Goal: Task Accomplishment & Management: Complete application form

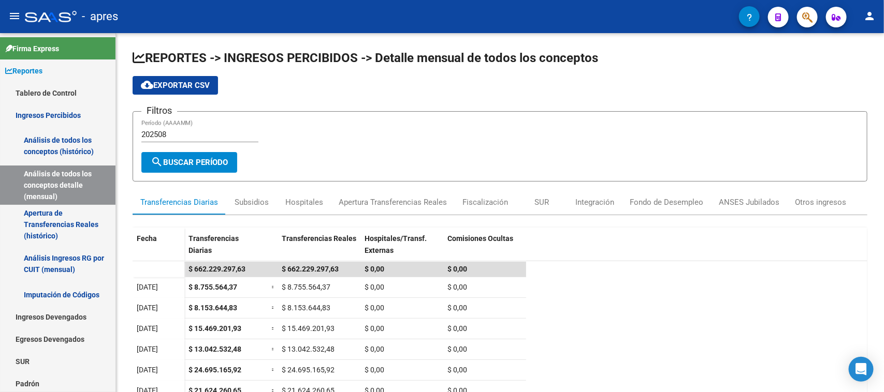
scroll to position [141, 0]
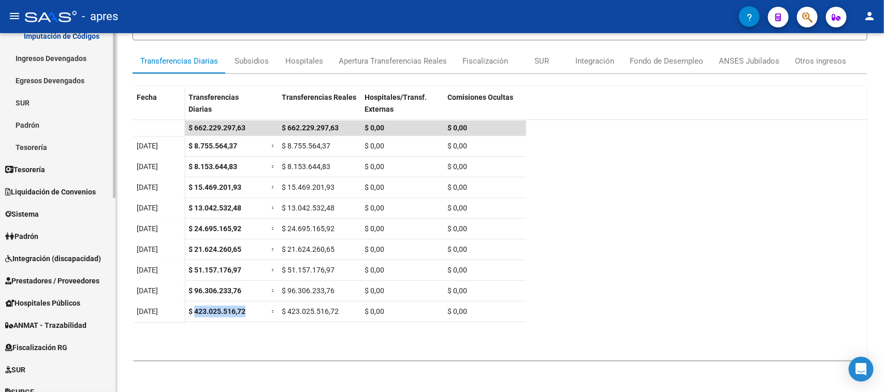
click at [61, 259] on span "Integración (discapacidad)" at bounding box center [53, 258] width 96 height 11
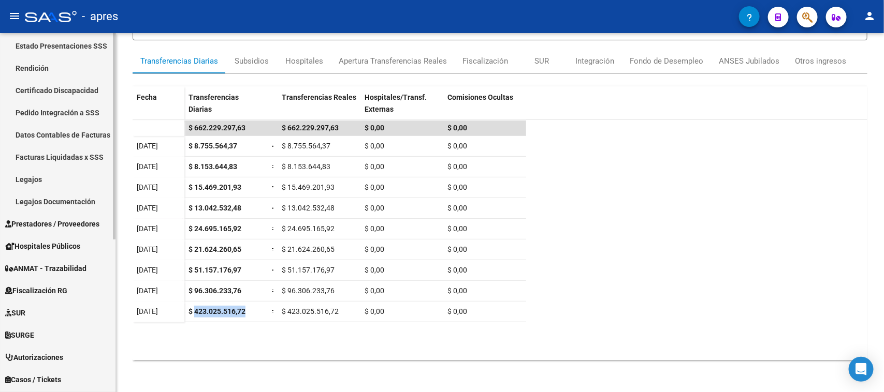
scroll to position [129, 0]
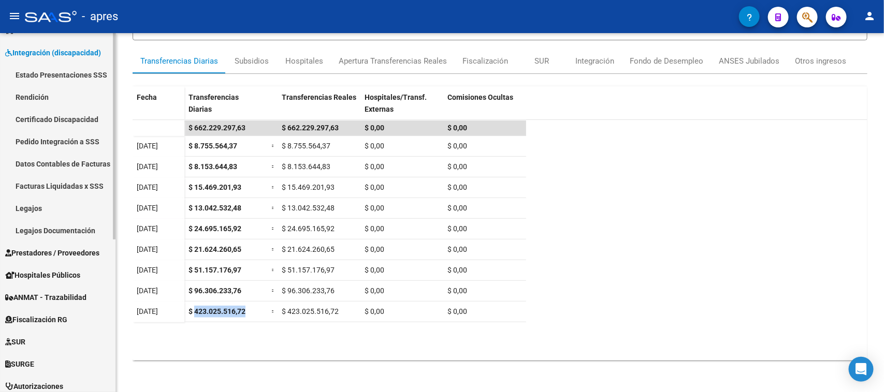
click at [28, 98] on link "Rendición" at bounding box center [57, 97] width 115 height 22
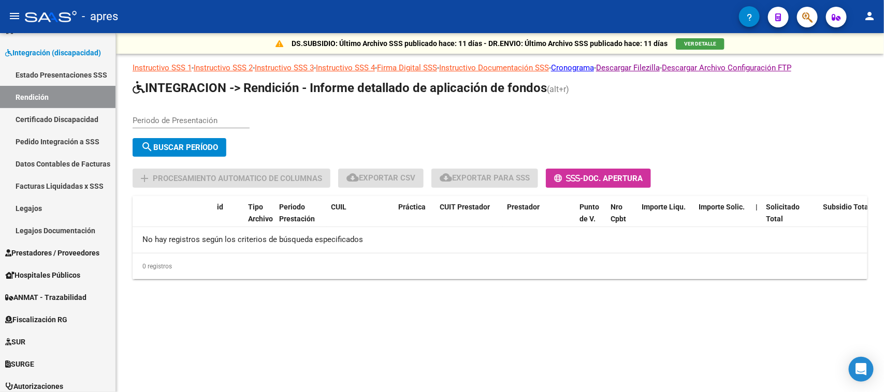
click at [187, 126] on div "Periodo de Presentación" at bounding box center [191, 117] width 117 height 22
click at [185, 124] on div "Periodo de Presentación" at bounding box center [191, 117] width 117 height 22
type input "202504"
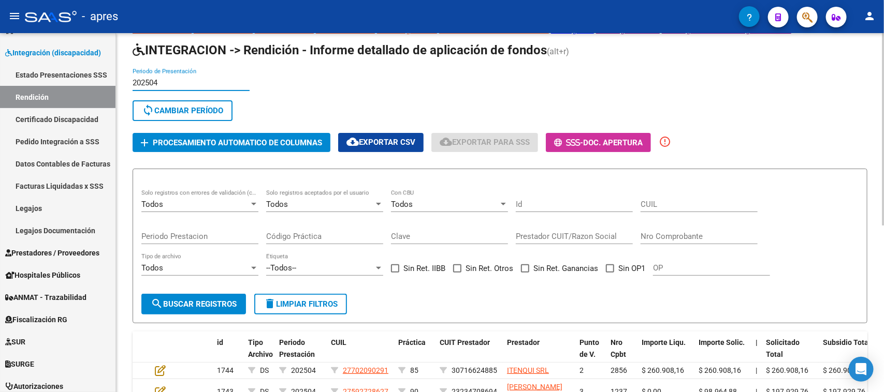
scroll to position [65, 0]
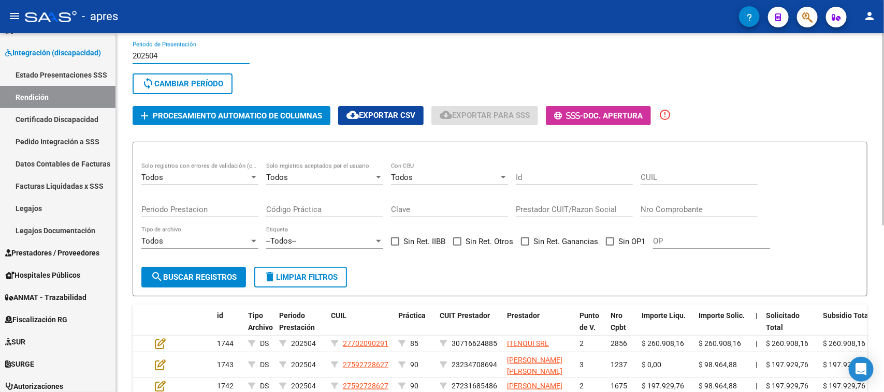
click at [242, 185] on div "Todos Solo registros con errores de validación (control 623 instructivo de rend…" at bounding box center [199, 179] width 117 height 32
click at [239, 173] on div "Todos" at bounding box center [195, 177] width 108 height 9
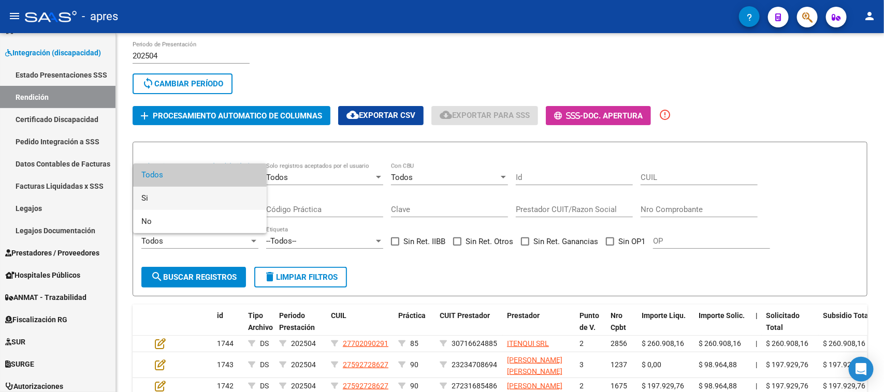
click at [179, 197] on span "Si" at bounding box center [199, 198] width 117 height 23
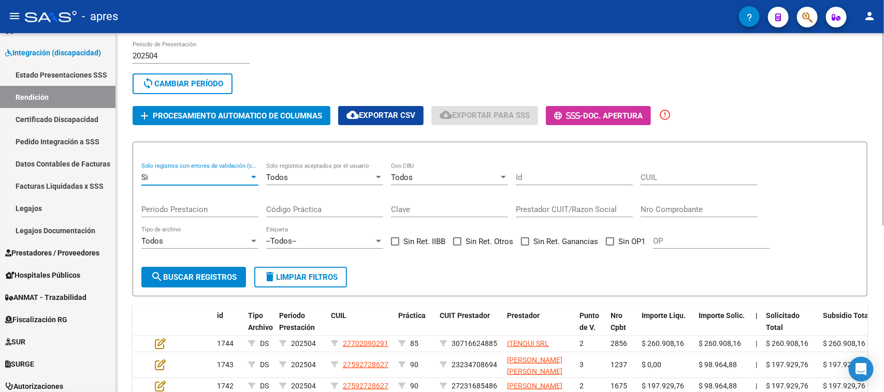
click at [172, 273] on span "search Buscar registros" at bounding box center [194, 277] width 86 height 9
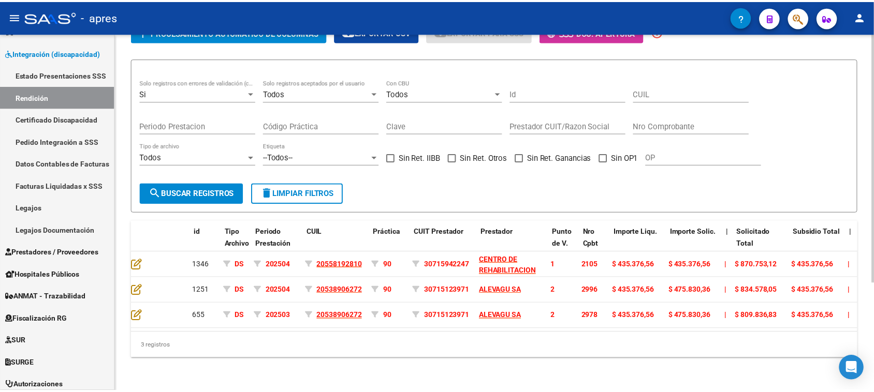
scroll to position [0, 0]
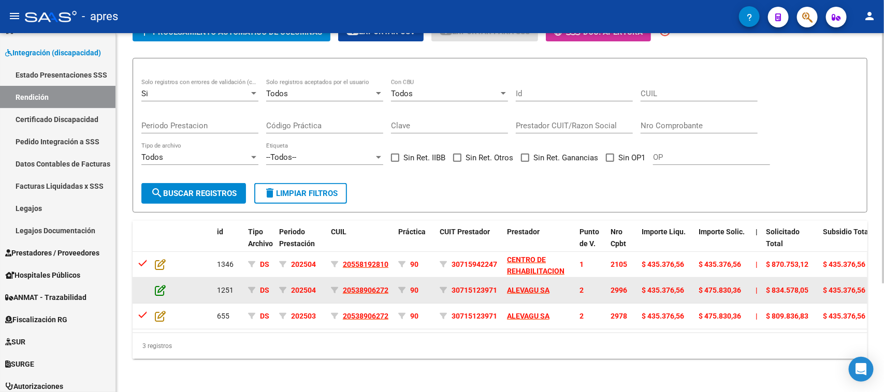
click at [164, 285] on icon at bounding box center [160, 290] width 11 height 11
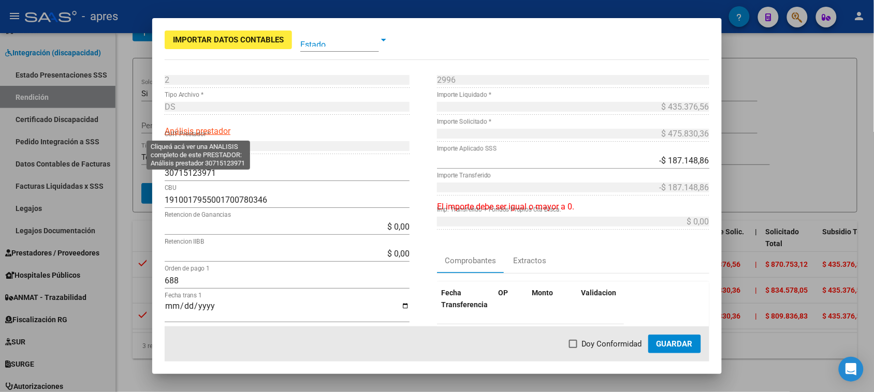
click at [206, 135] on span "Análisis prestador" at bounding box center [198, 131] width 66 height 10
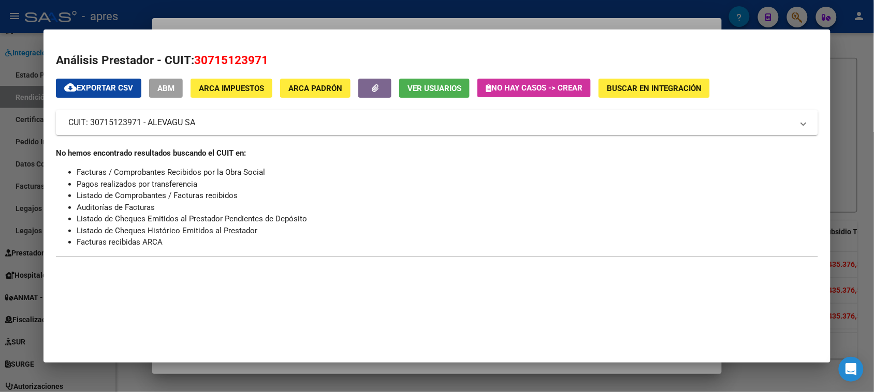
click at [7, 319] on div at bounding box center [437, 196] width 874 height 392
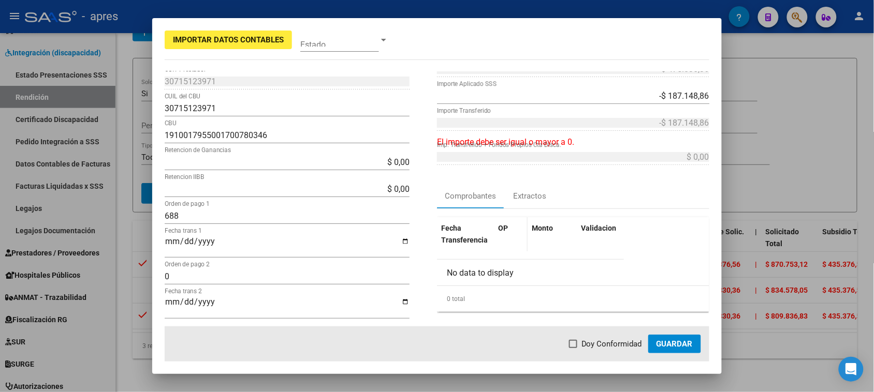
scroll to position [129, 0]
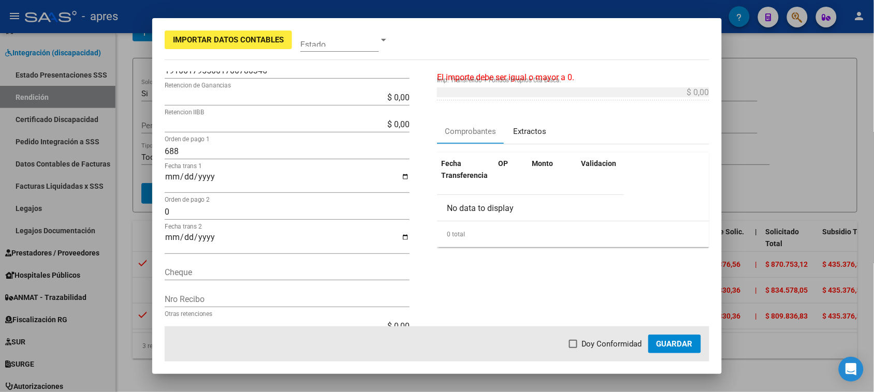
click at [521, 132] on div "Extractos" at bounding box center [529, 132] width 33 height 12
click at [456, 133] on div "Comprobantes" at bounding box center [470, 132] width 51 height 12
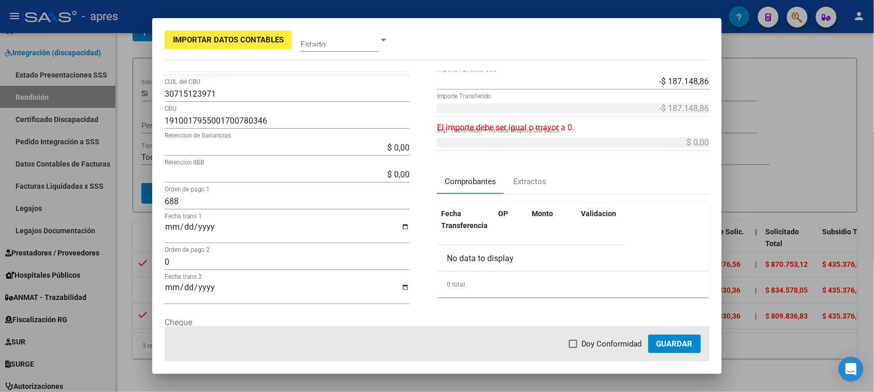
scroll to position [0, 0]
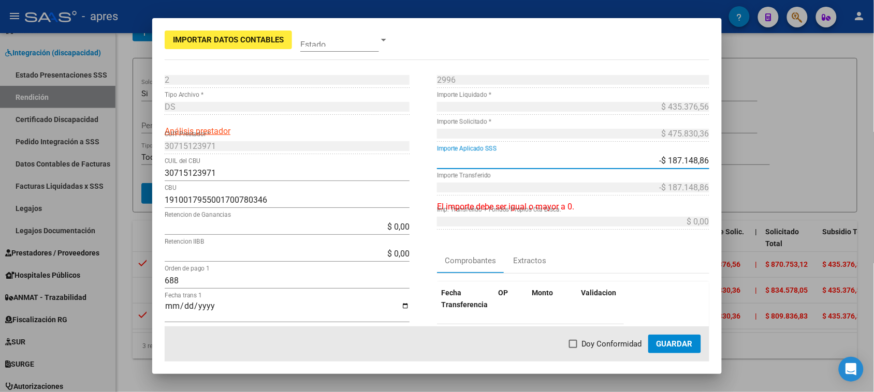
click at [647, 160] on input "-$ 187.148,86" at bounding box center [573, 161] width 272 height 10
type input "$ 0,00"
type input "-$ 0,00"
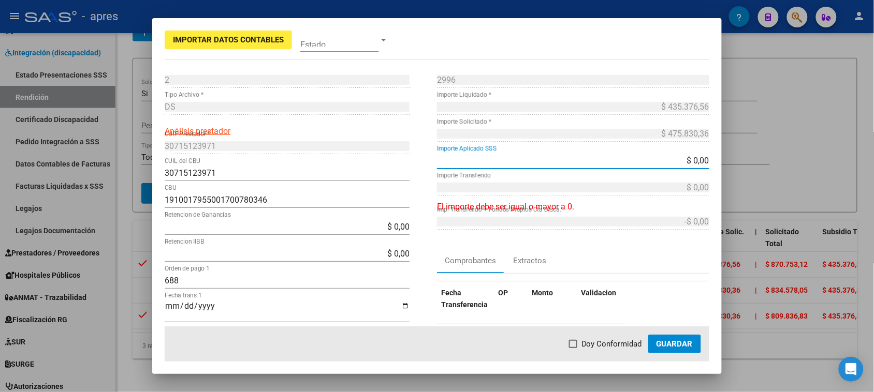
click at [655, 255] on div "Comprobantes Extractos" at bounding box center [573, 261] width 272 height 25
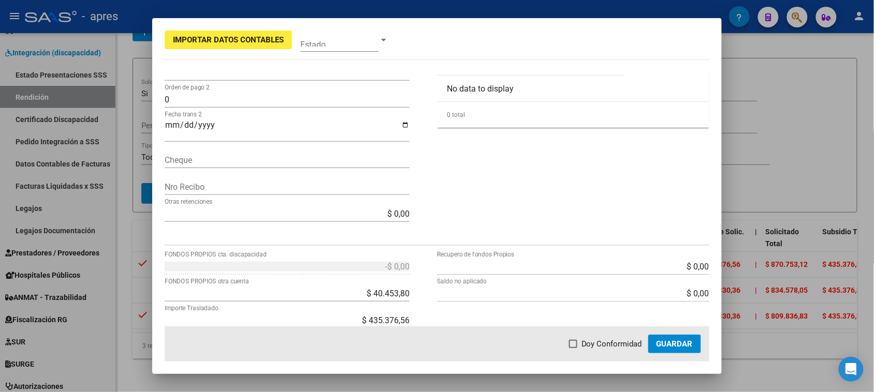
scroll to position [324, 0]
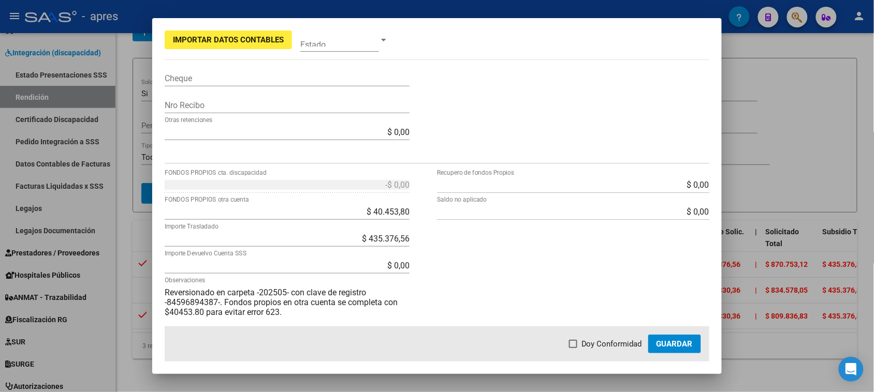
click at [234, 254] on div "$ 435.376,56 Importe Trasladado" at bounding box center [287, 243] width 245 height 27
drag, startPoint x: 244, startPoint y: 268, endPoint x: 457, endPoint y: 293, distance: 213.8
click at [457, 293] on div "-$ 0,00 FONDOS PROPIOS cta. discapacidad $ 40.453,80 FONDOS PROPIOS otra cuenta…" at bounding box center [437, 264] width 545 height 174
click at [196, 259] on div "$ 0,00 Importe Devuelvo Cuenta SSS" at bounding box center [287, 265] width 245 height 17
click at [190, 251] on div "$ 435.376,56 Importe Trasladado" at bounding box center [287, 243] width 245 height 27
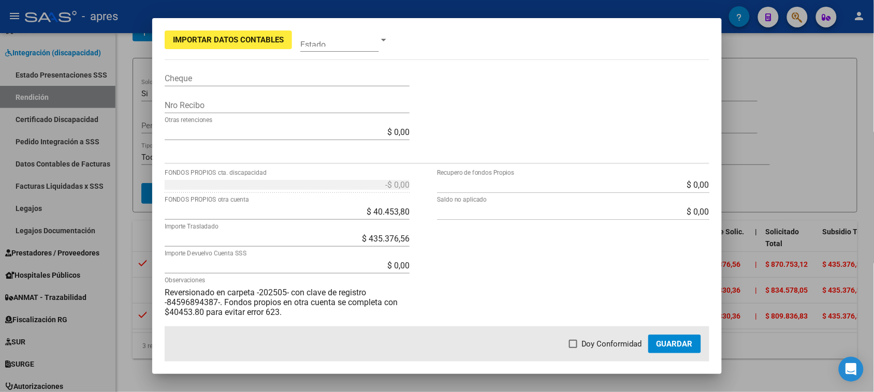
scroll to position [347, 0]
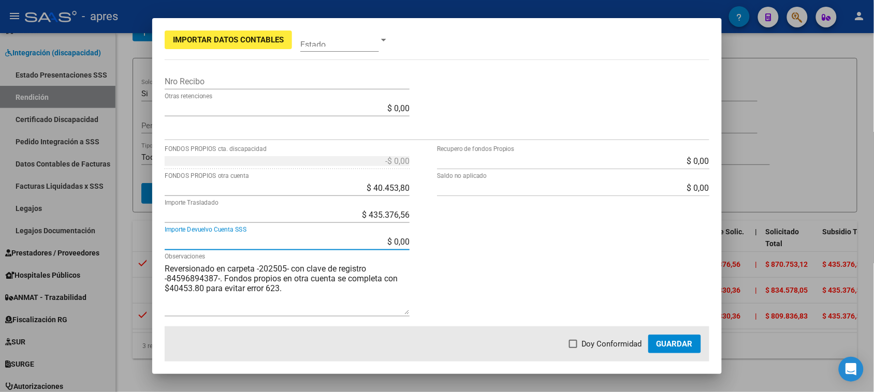
drag, startPoint x: 381, startPoint y: 242, endPoint x: 415, endPoint y: 249, distance: 34.8
click at [415, 249] on div "-$ 0,00 FONDOS PROPIOS cta. discapacidad $ 40.453,80 FONDOS PROPIOS otra cuenta…" at bounding box center [301, 240] width 272 height 174
type input "$ 40.453,80"
click at [501, 265] on div "$ 0,00 Recupero de fondos Propios $ 0,00 Saldo no aplicado" at bounding box center [573, 240] width 272 height 174
type input "30694407044"
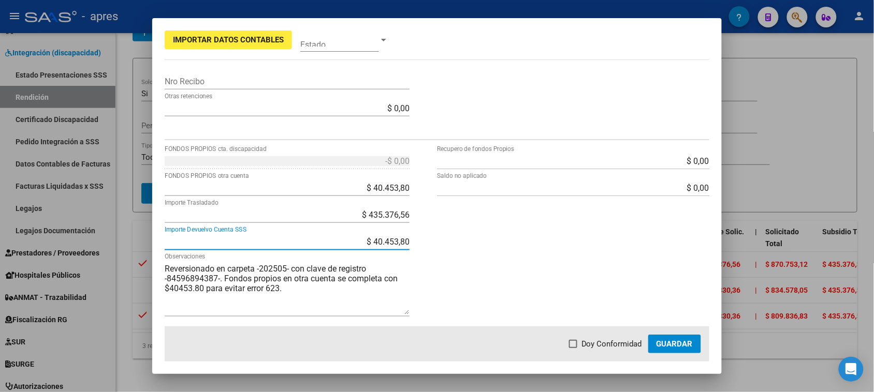
type input "0110599520000002713698"
type input "-$ 40.453,80"
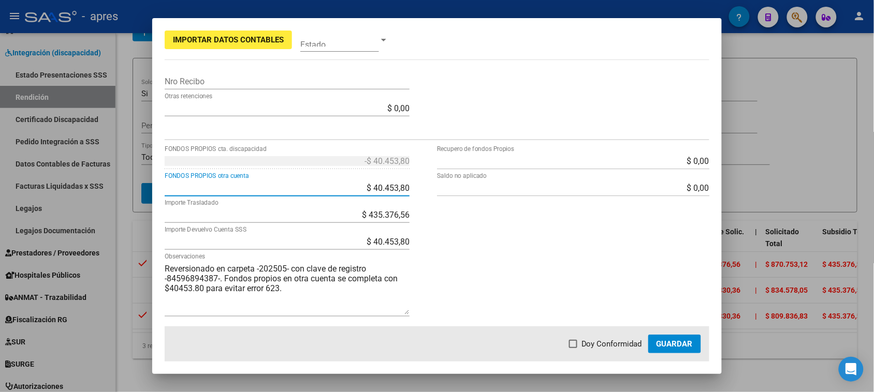
drag, startPoint x: 365, startPoint y: 190, endPoint x: 439, endPoint y: 199, distance: 74.1
click at [439, 199] on div "-$ 40.453,80 FONDOS PROPIOS cta. discapacidad $ 40.453,80 FONDOS PROPIOS otra c…" at bounding box center [437, 240] width 545 height 174
type input "$ 0,00"
type input "-$ 0,00"
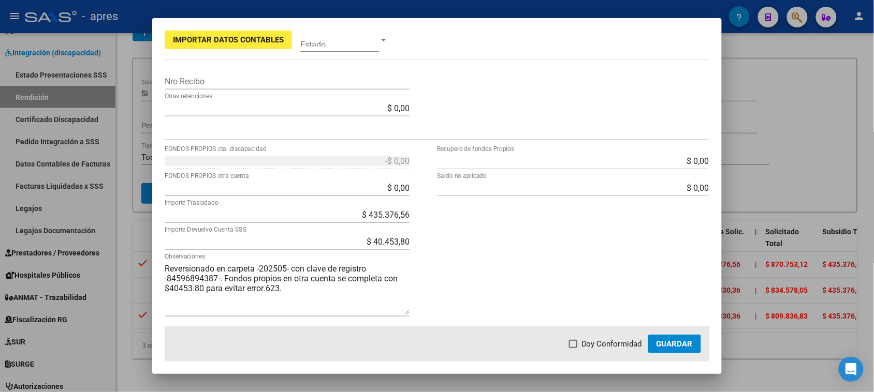
click at [478, 268] on div "$ 0,00 Recupero de fondos Propios $ 0,00 Saldo no aplicado" at bounding box center [573, 240] width 272 height 174
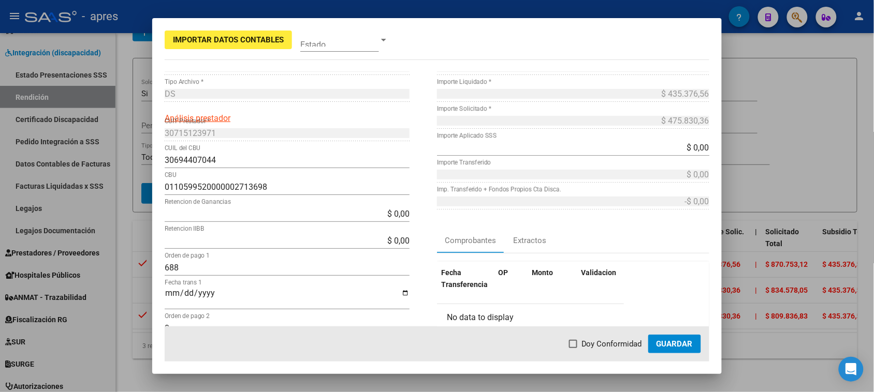
scroll to position [0, 0]
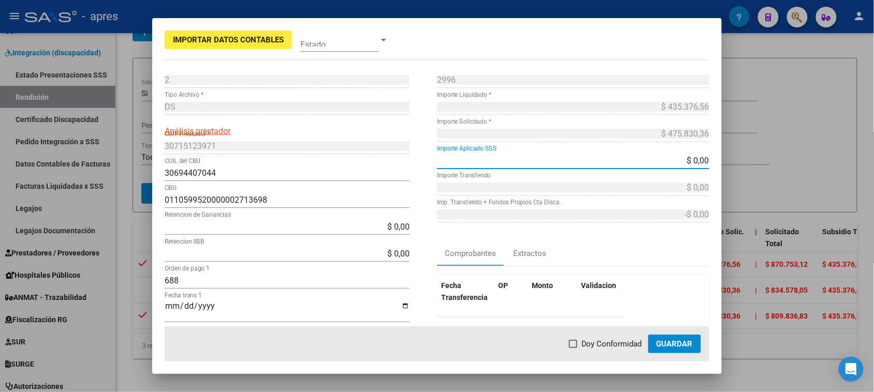
drag, startPoint x: 645, startPoint y: 163, endPoint x: 725, endPoint y: 166, distance: 80.3
click at [725, 166] on div "Importar Datos Contables Estado 2 Punto de Venta * DS Tipo Archivo * Análisis p…" at bounding box center [437, 196] width 874 height 392
type input "$ 435.376,56"
type input "$ 0,00"
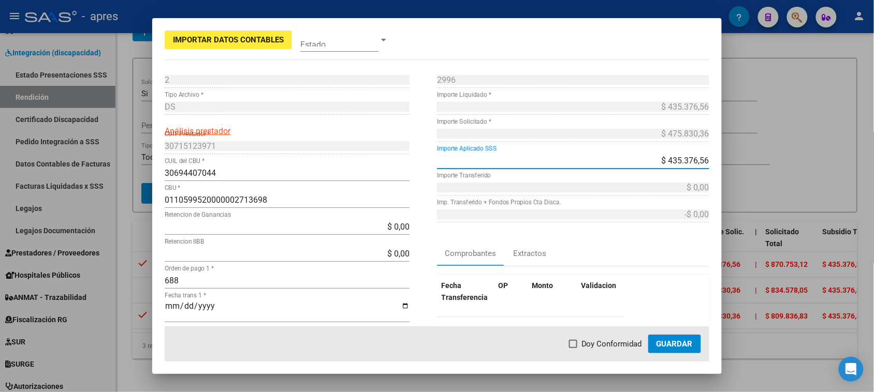
type input "-$ 435.376,56"
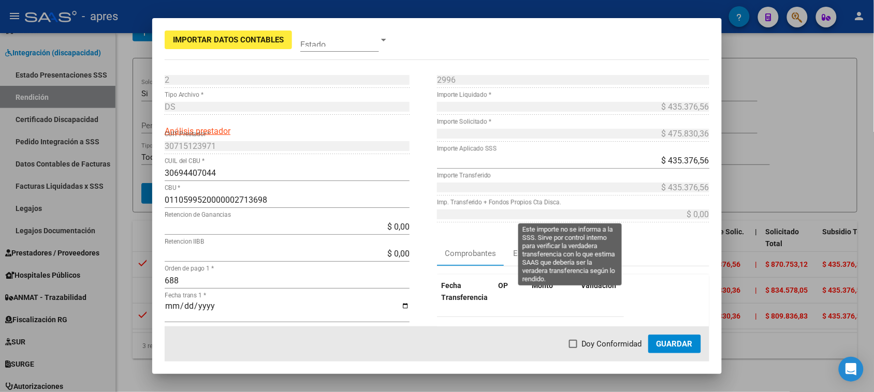
click at [684, 221] on div "$ 0,00 Imp. Transferido + Fondos Propios Cta Disca." at bounding box center [573, 214] width 272 height 17
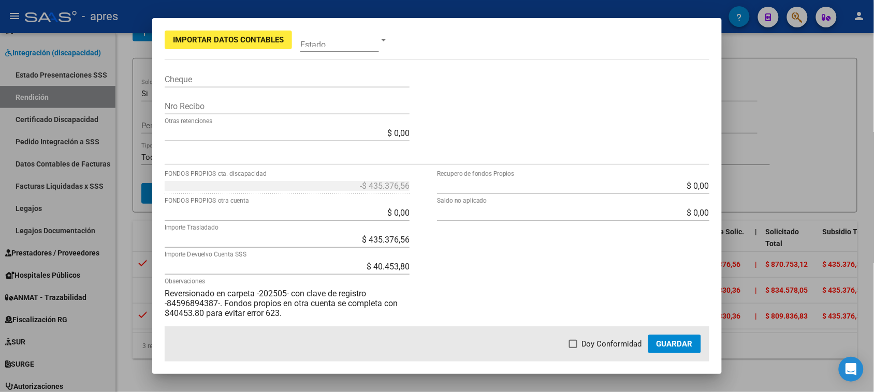
scroll to position [347, 0]
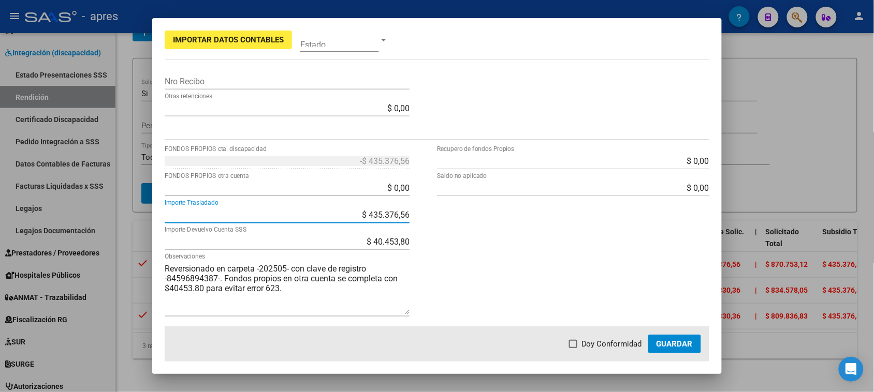
drag, startPoint x: 363, startPoint y: 213, endPoint x: 433, endPoint y: 224, distance: 71.2
click at [431, 223] on div "-$ 435.376,56 FONDOS PROPIOS cta. discapacidad $ 0,00 FONDOS PROPIOS otra cuent…" at bounding box center [301, 240] width 272 height 174
type input "$ 475.830,36"
type input "-$ 40.453,80"
type input "-$ 475.830,36"
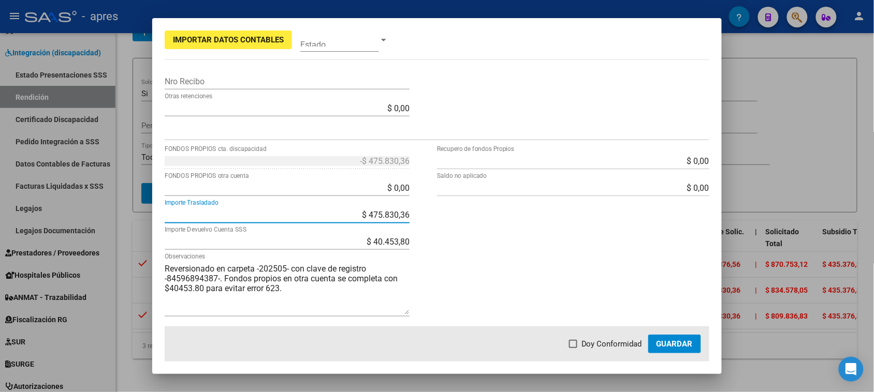
click at [416, 224] on div "-$ 475.830,36 FONDOS PROPIOS cta. discapacidad $ 0,00 FONDOS PROPIOS otra cuent…" at bounding box center [301, 240] width 272 height 174
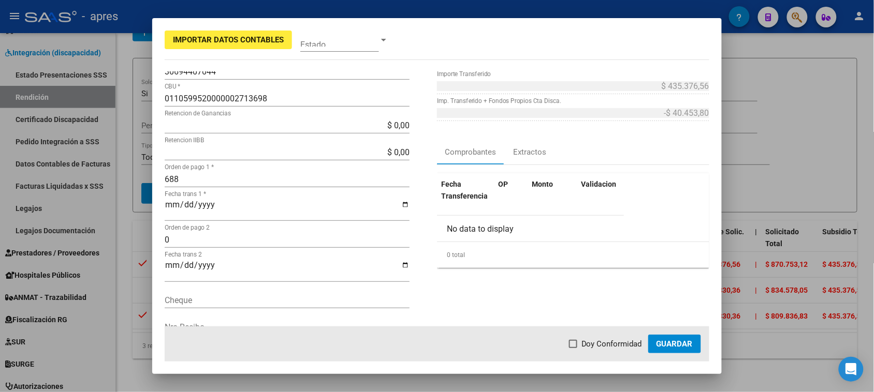
scroll to position [0, 0]
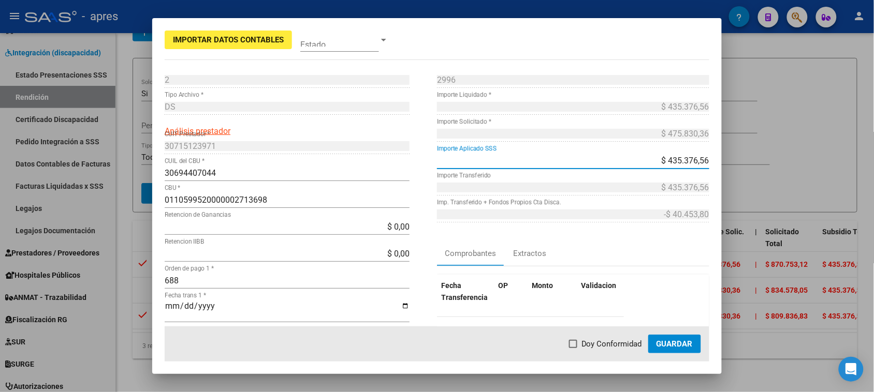
drag, startPoint x: 658, startPoint y: 161, endPoint x: 714, endPoint y: 165, distance: 56.5
click at [714, 165] on mat-dialog-content "2 Punto de Venta * DS Tipo Archivo * Análisis prestador 30715123971 CUIT Presta…" at bounding box center [436, 198] width 569 height 255
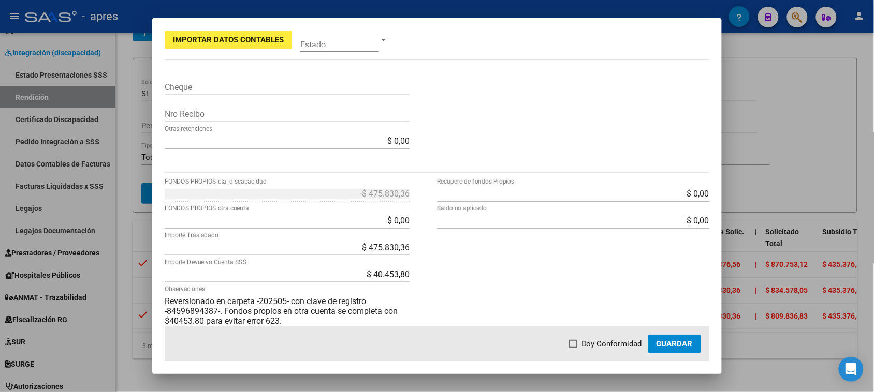
scroll to position [347, 0]
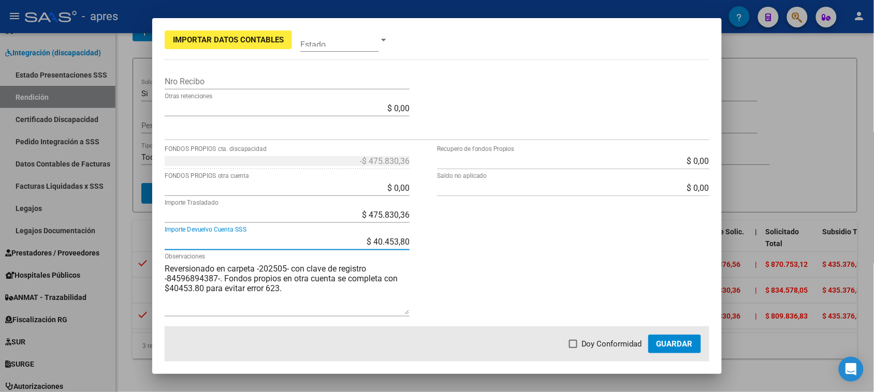
drag, startPoint x: 368, startPoint y: 240, endPoint x: 451, endPoint y: 241, distance: 83.4
click at [451, 241] on div "-$ 475.830,36 FONDOS PROPIOS cta. discapacidad $ 0,00 FONDOS PROPIOS otra cuent…" at bounding box center [437, 240] width 545 height 174
type input "$ 0,00"
type input "30715123971"
type input "$ 0,00"
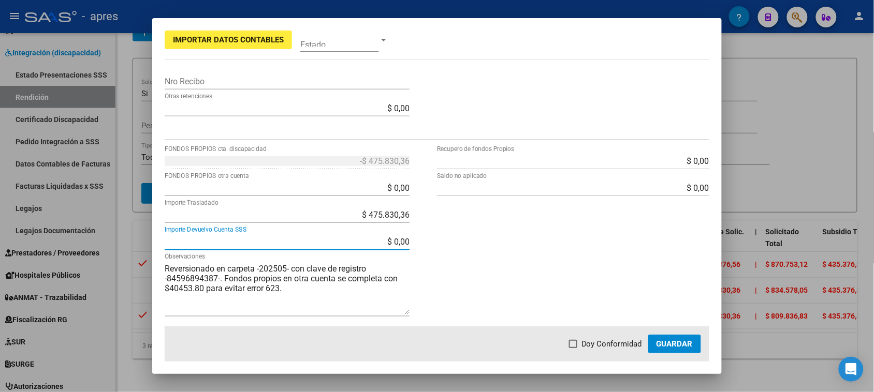
type input "-$ 435.376,56"
click at [451, 250] on div "$ 0,00 Recupero de fondos Propios $ 0,00 Saldo no aplicado" at bounding box center [573, 240] width 272 height 174
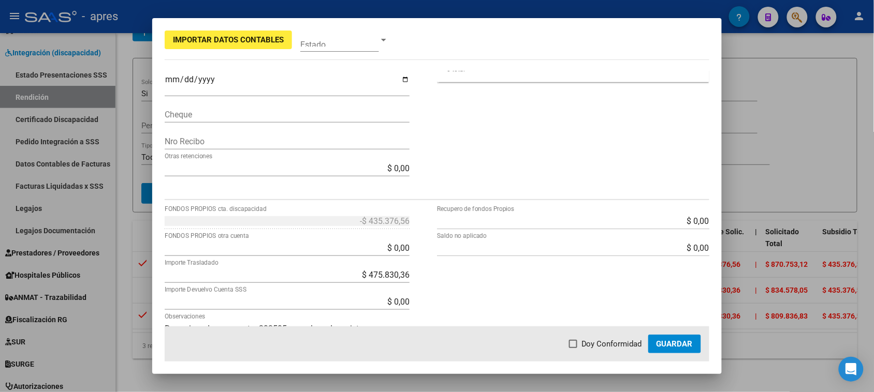
scroll to position [324, 0]
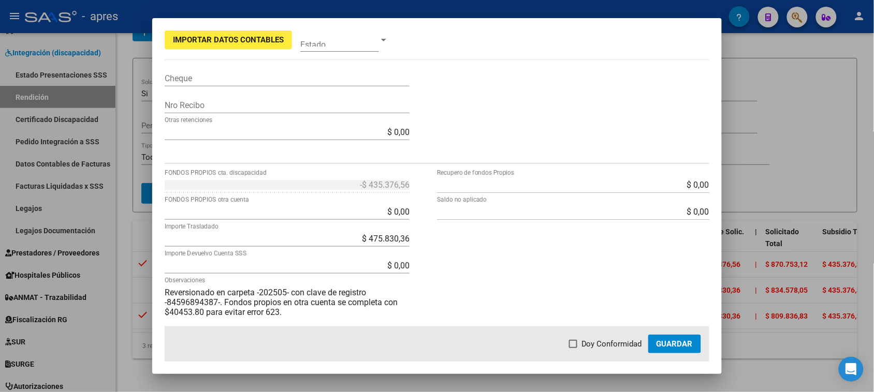
click at [480, 186] on input "$ 0,00" at bounding box center [573, 185] width 272 height 10
click at [497, 215] on input "$ 0,00" at bounding box center [573, 212] width 272 height 10
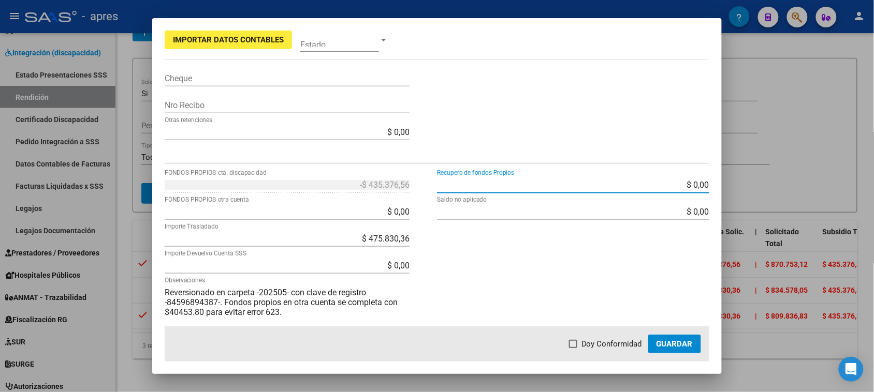
drag, startPoint x: 646, startPoint y: 187, endPoint x: 713, endPoint y: 215, distance: 72.9
click at [713, 215] on mat-dialog-content "2 Punto de Venta * DS Tipo Archivo * Análisis prestador 30715123971 CUIT Presta…" at bounding box center [436, 198] width 569 height 255
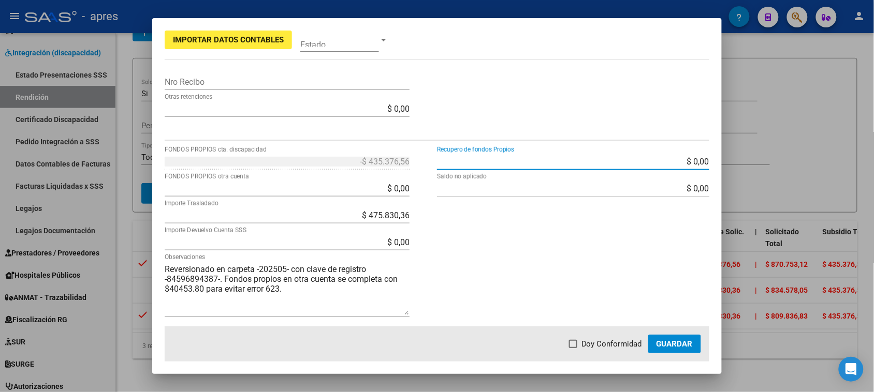
scroll to position [347, 0]
drag, startPoint x: 429, startPoint y: 195, endPoint x: 457, endPoint y: 198, distance: 28.6
click at [457, 197] on div "-$ 435.376,56 FONDOS PROPIOS cta. discapacidad $ 0,00 FONDOS PROPIOS otra cuent…" at bounding box center [437, 240] width 545 height 174
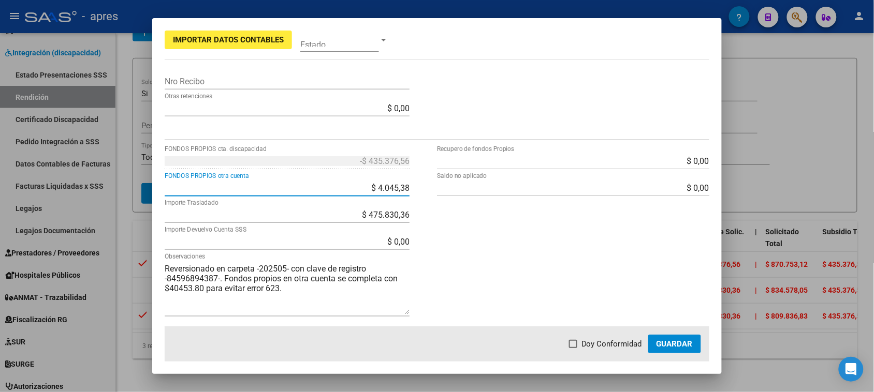
type input "$ 40.453,80"
click at [522, 239] on div "$ 0,00 Recupero de fondos Propios $ 0,00 Saldo no aplicado" at bounding box center [573, 240] width 272 height 174
type input "-$ 40.453,80"
type input "-$ 475.830,36"
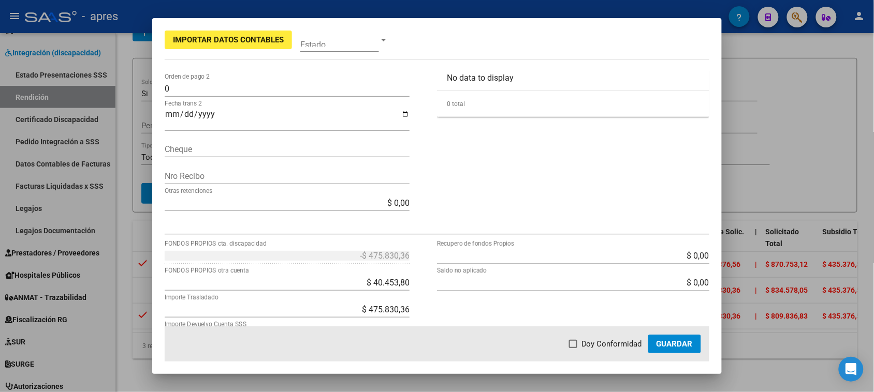
scroll to position [283, 0]
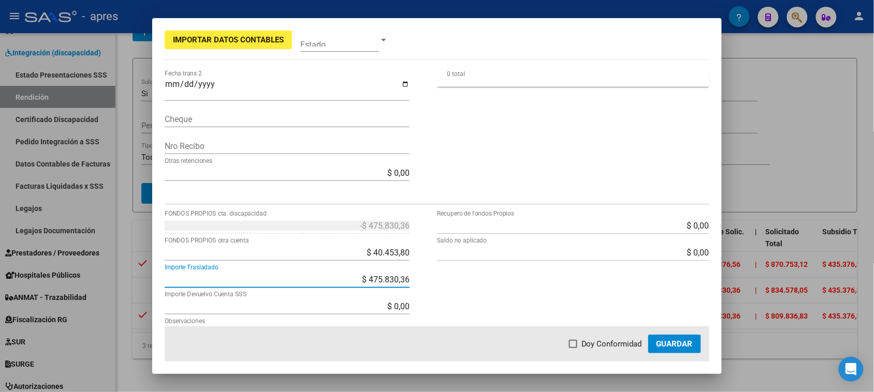
drag, startPoint x: 362, startPoint y: 280, endPoint x: 439, endPoint y: 290, distance: 76.8
click at [439, 290] on div "-$ 475.830,36 FONDOS PROPIOS cta. discapacidad $ 40.453,80 FONDOS PROPIOS otra …" at bounding box center [437, 304] width 545 height 174
type input "$ 0,00"
click at [437, 291] on div "$ 0,00 Recupero de fondos Propios $ 0,00 Saldo no aplicado" at bounding box center [573, 304] width 272 height 174
type input "$ 435.376,56"
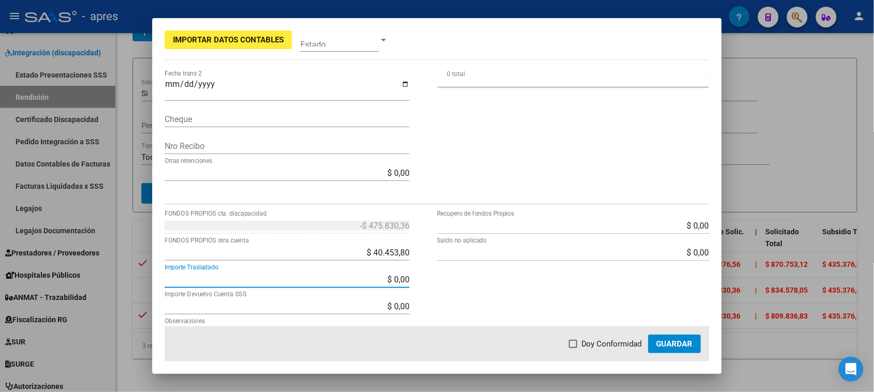
type input "-$ 0,00"
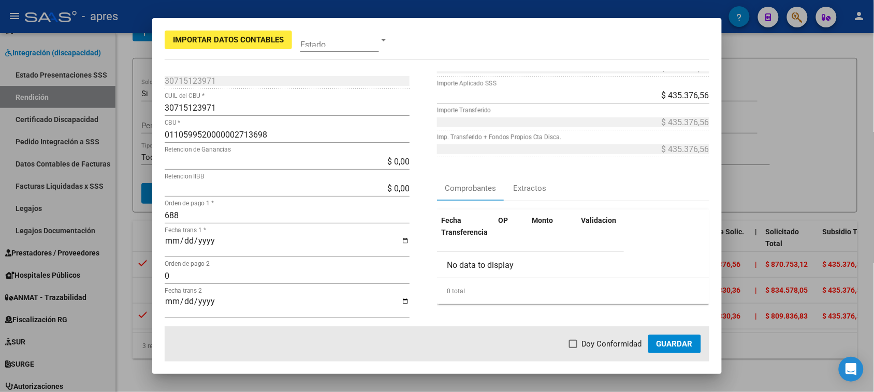
scroll to position [259, 0]
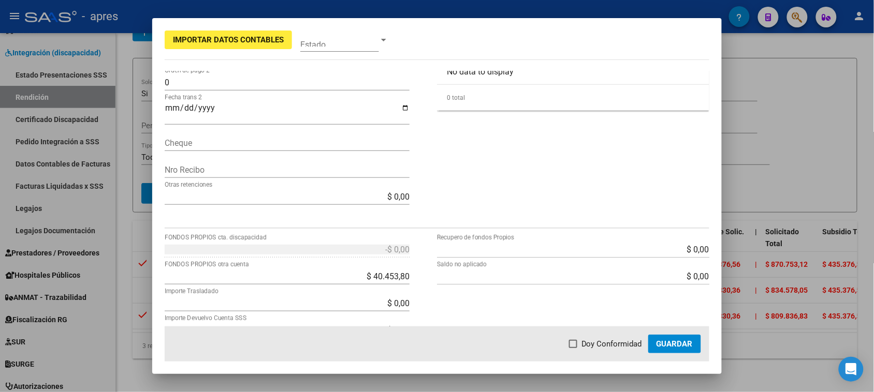
click at [571, 252] on input "$ 0,00" at bounding box center [573, 250] width 272 height 10
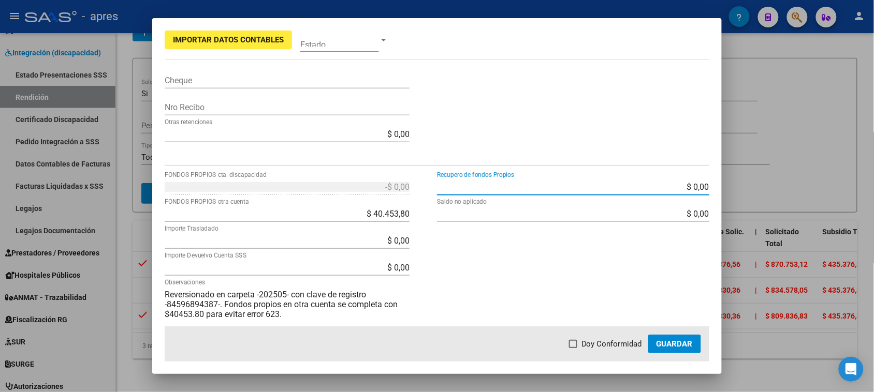
scroll to position [324, 0]
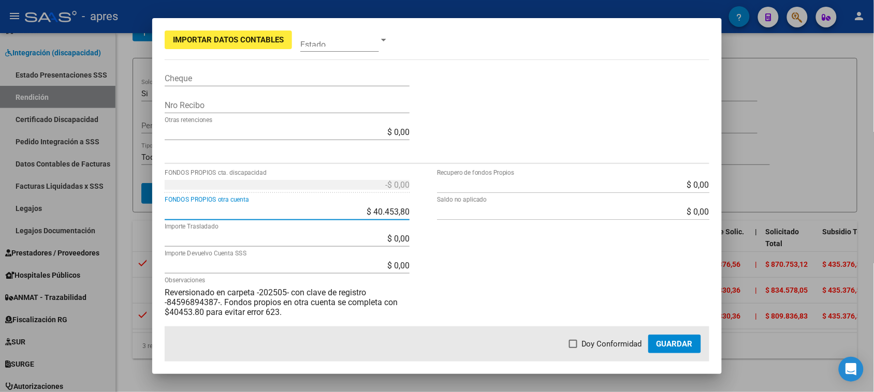
drag, startPoint x: 368, startPoint y: 213, endPoint x: 432, endPoint y: 244, distance: 71.8
click at [428, 237] on div "-$ 0,00 FONDOS PROPIOS cta. discapacidad $ 40.453,80 FONDOS PROPIOS otra cuenta…" at bounding box center [301, 264] width 272 height 174
click at [445, 273] on div "$ 0,00 Recupero de fondos Propios $ 0,00 Saldo no aplicado" at bounding box center [573, 264] width 272 height 174
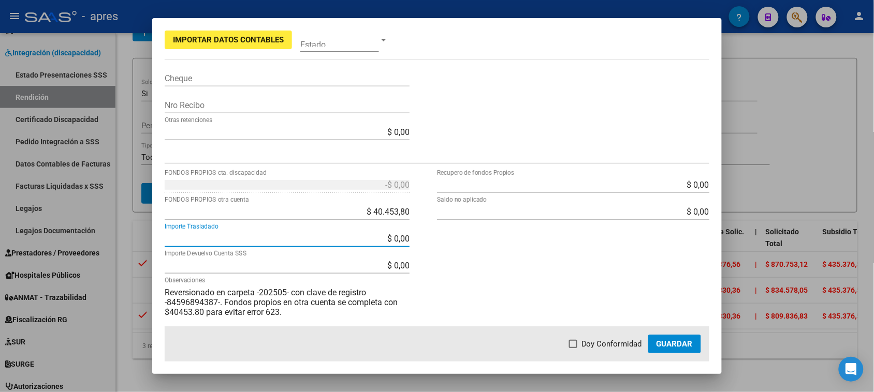
click at [368, 236] on input "$ 0,00" at bounding box center [287, 239] width 245 height 10
click at [499, 186] on input "$ 0,00" at bounding box center [573, 185] width 272 height 10
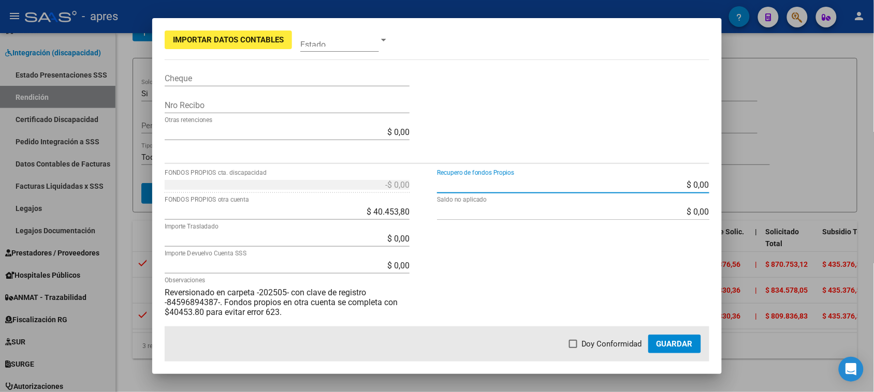
drag, startPoint x: 671, startPoint y: 180, endPoint x: 777, endPoint y: 185, distance: 106.3
click at [777, 185] on div "Importar Datos Contables Estado 2 Punto de Venta * DS Tipo Archivo * Análisis p…" at bounding box center [437, 196] width 874 height 392
type input "$ 40.453,80"
type input "$ 394.922,76"
type input "-$ 40.453,80"
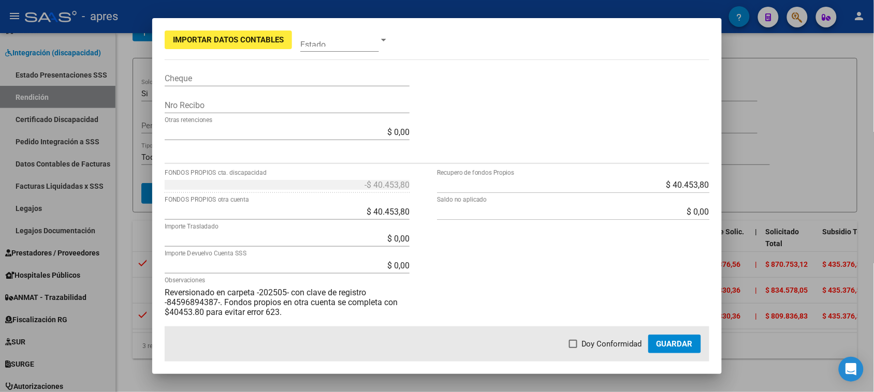
drag, startPoint x: 633, startPoint y: 271, endPoint x: 447, endPoint y: 249, distance: 187.7
click at [632, 270] on div "$ 40.453,80 Recupero de fondos Propios $ 0,00 Saldo no aplicado" at bounding box center [573, 264] width 272 height 174
drag, startPoint x: 355, startPoint y: 215, endPoint x: 416, endPoint y: 213, distance: 61.1
click at [416, 213] on div "-$ 40.453,80 FONDOS PROPIOS cta. discapacidad $ 40.453,80 FONDOS PROPIOS otra c…" at bounding box center [301, 264] width 272 height 174
type input "$ 0,00"
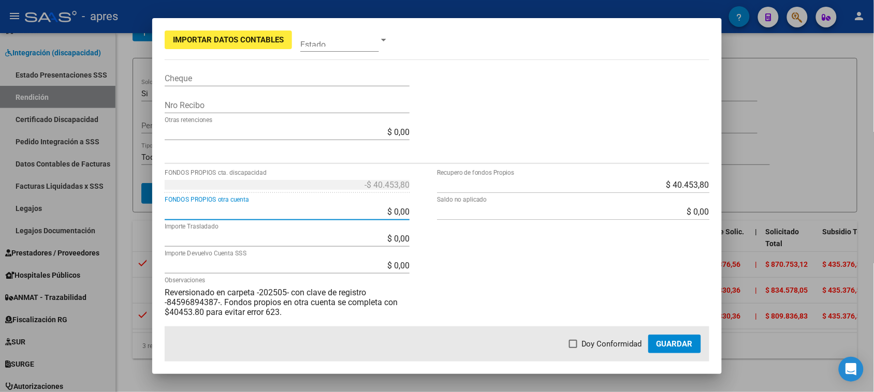
type input "$ 435.376,56"
type input "-$ 0,00"
click at [493, 268] on div "$ 40.453,80 Recupero de fondos Propios $ 0,00 Saldo no aplicado" at bounding box center [573, 264] width 272 height 174
click at [549, 279] on div "$ 40.453,80 Recupero de fondos Propios $ 0,00 Saldo no aplicado" at bounding box center [573, 264] width 272 height 174
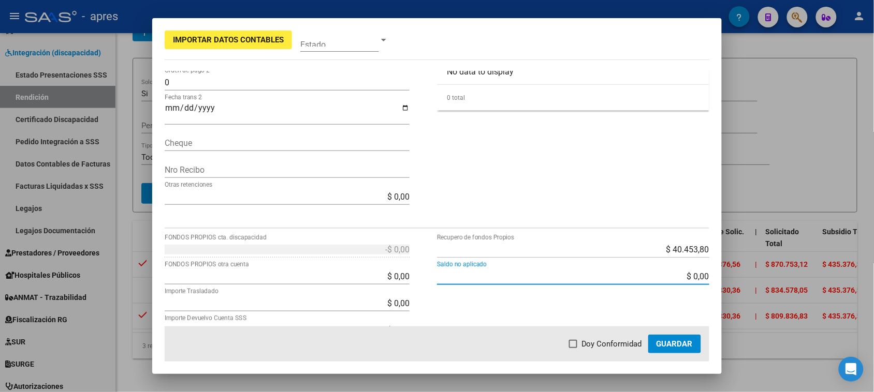
drag, startPoint x: 549, startPoint y: 279, endPoint x: 747, endPoint y: 305, distance: 199.6
click at [727, 294] on div "Importar Datos Contables Estado 2 Punto de Venta * DS Tipo Archivo * Análisis p…" at bounding box center [437, 196] width 874 height 392
click at [616, 310] on div "$ 40.453,80 Recupero de fondos Propios $ 0,00 Saldo no aplicado" at bounding box center [573, 328] width 272 height 174
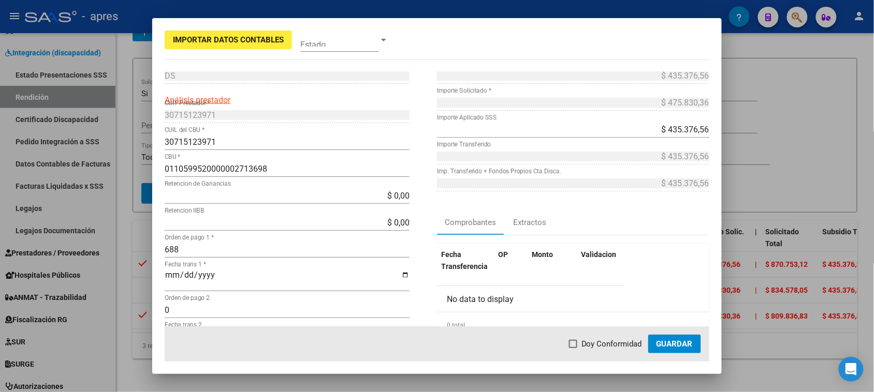
scroll to position [0, 0]
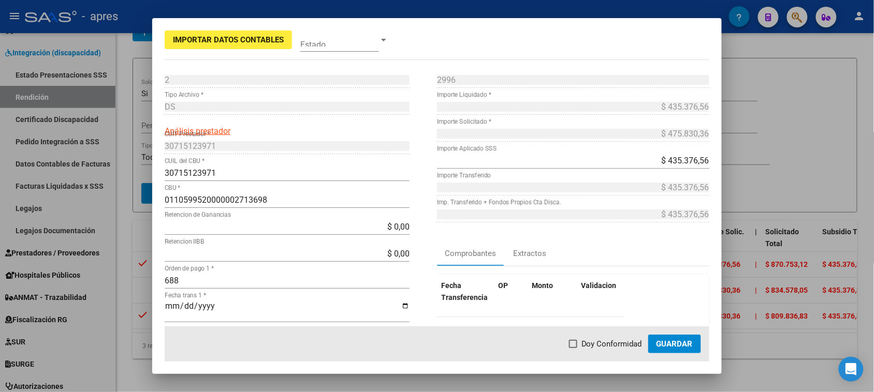
click at [677, 158] on input "$ 435.376,56" at bounding box center [573, 161] width 272 height 10
drag, startPoint x: 658, startPoint y: 160, endPoint x: 753, endPoint y: 164, distance: 95.3
click at [753, 164] on div "Importar Datos Contables Estado 2 Punto de Venta * DS Tipo Archivo * Análisis p…" at bounding box center [437, 196] width 874 height 392
type input "$ 40.453,80"
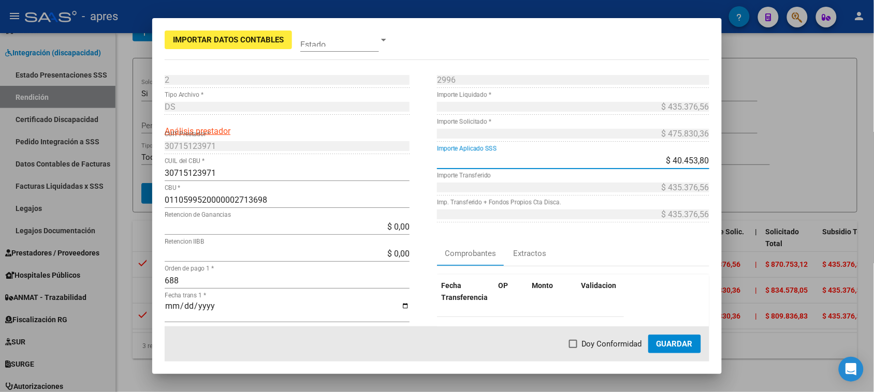
type input "$ 394.922,76"
click at [667, 254] on div "Comprobantes Extractos" at bounding box center [573, 253] width 272 height 25
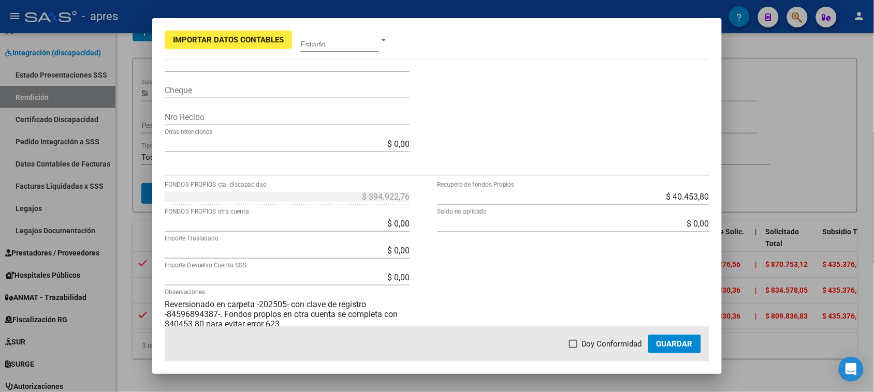
scroll to position [283, 0]
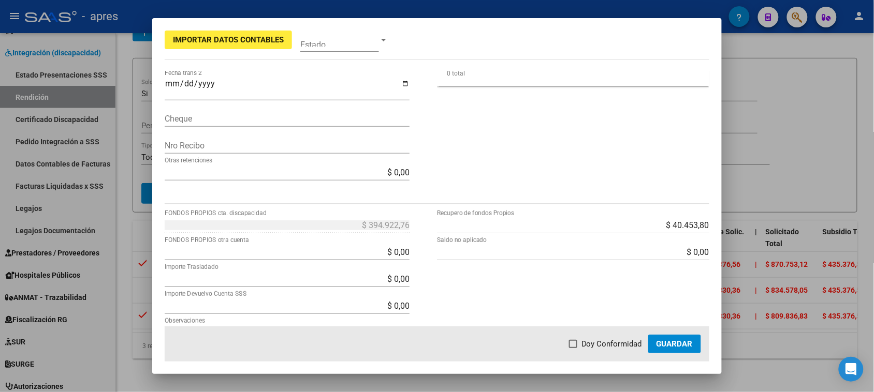
click at [567, 231] on div "$ 40.453,80 Recupero de fondos Propios" at bounding box center [573, 225] width 272 height 17
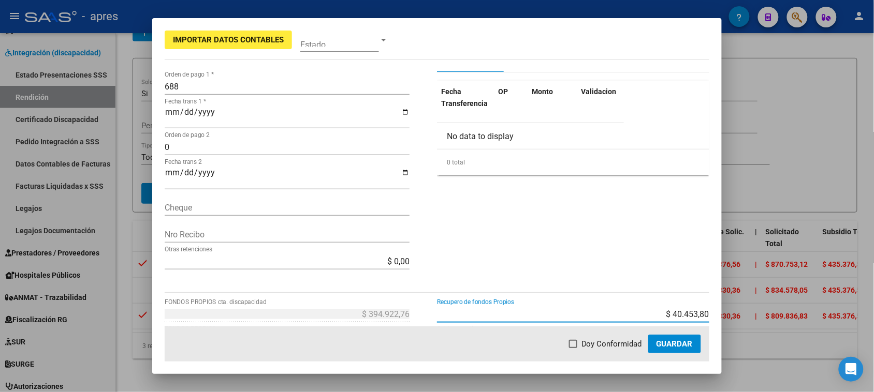
scroll to position [324, 0]
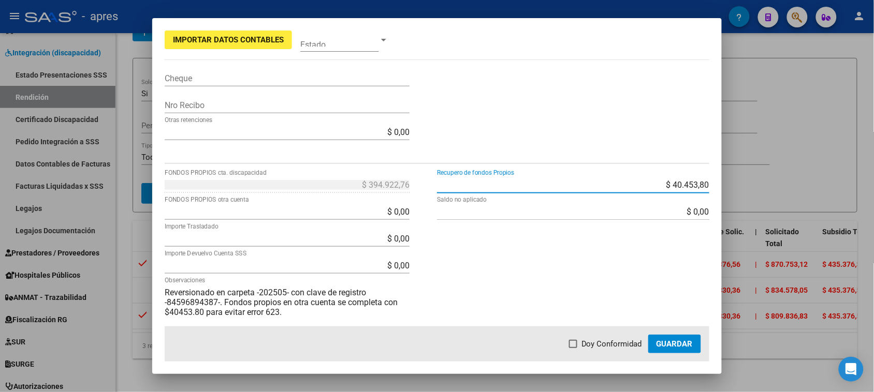
click at [574, 252] on div "$ 40.453,80 Recupero de fondos Propios $ 0,00 Saldo no aplicado" at bounding box center [573, 264] width 272 height 174
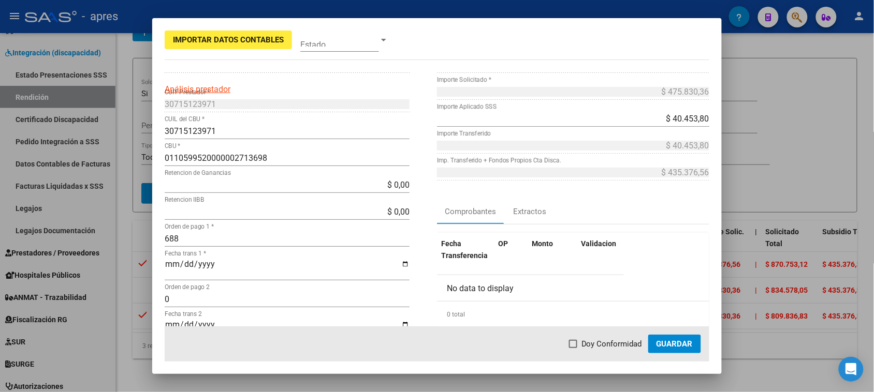
scroll to position [0, 0]
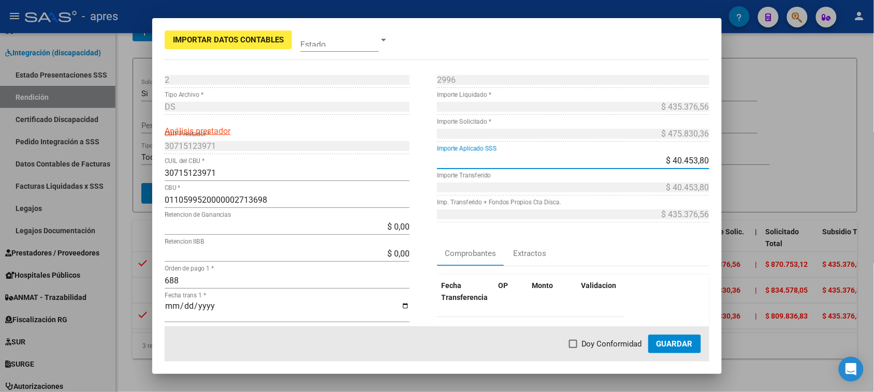
drag, startPoint x: 633, startPoint y: 158, endPoint x: 760, endPoint y: 158, distance: 127.4
click at [757, 160] on div "Importar Datos Contables Estado 2 Punto de Venta * DS Tipo Archivo * Análisis p…" at bounding box center [437, 196] width 874 height 392
type input "$ 435.376,56"
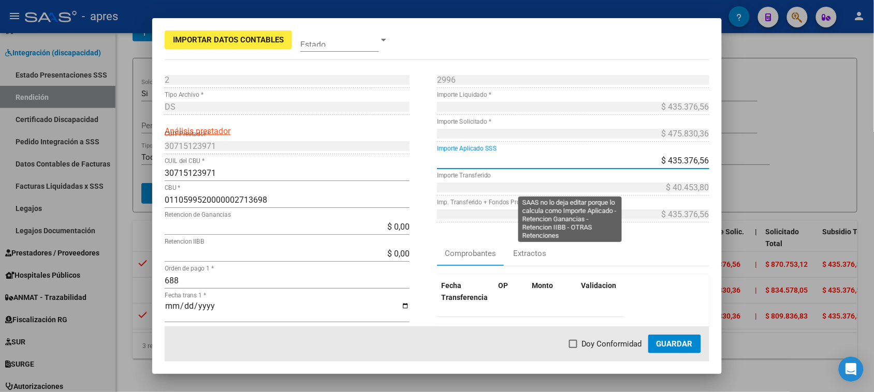
click at [616, 224] on div "$ 435.376,56 Imp. Transferido + Fondos Propios Cta Disca." at bounding box center [573, 219] width 272 height 27
type input "$ 435.376,56"
type input "-$ 0,00"
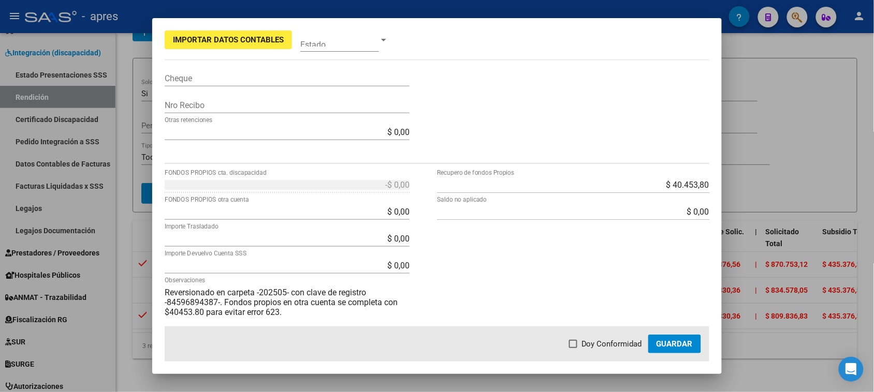
scroll to position [259, 0]
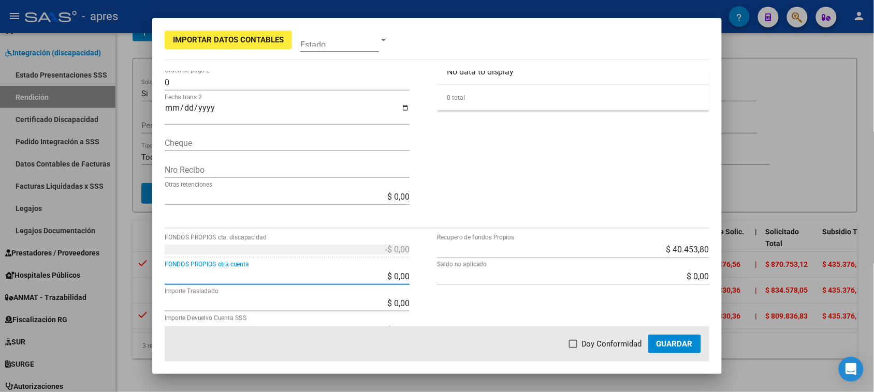
drag, startPoint x: 376, startPoint y: 272, endPoint x: 418, endPoint y: 273, distance: 41.4
click at [418, 273] on div "-$ 0,00 FONDOS PROPIOS cta. discapacidad $ 0,00 FONDOS PROPIOS otra cuenta $ 0,…" at bounding box center [301, 328] width 272 height 174
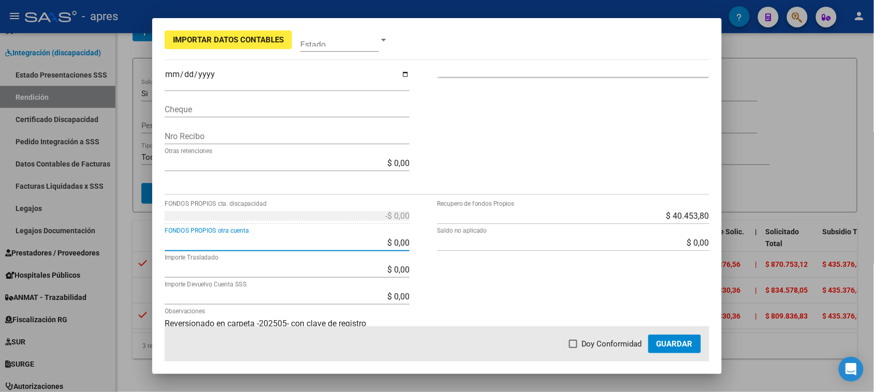
scroll to position [324, 0]
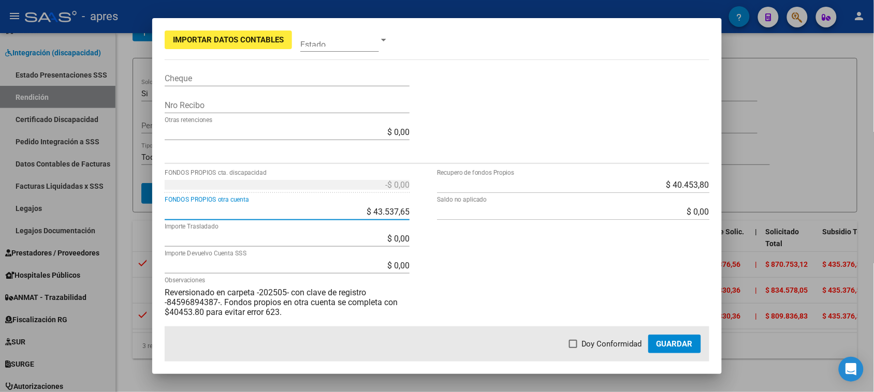
type input "$ 435.376,56"
type input "$ 0,00"
type input "-$ 435.376,56"
click at [541, 247] on div "$ 40.453,80 Recupero de fondos Propios $ 0,00 Saldo no aplicado" at bounding box center [573, 264] width 272 height 174
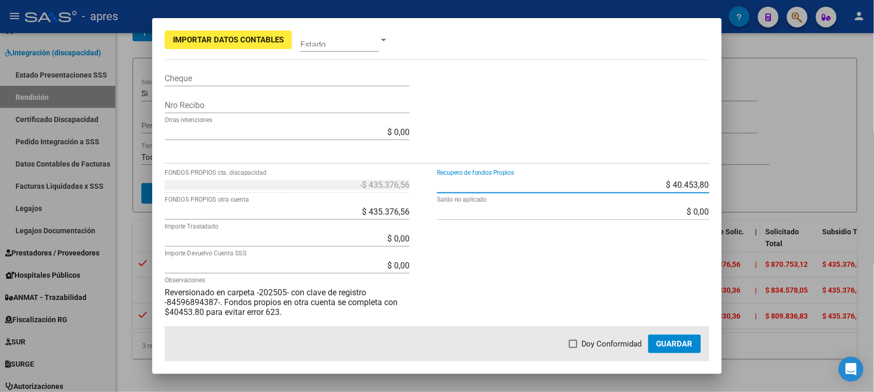
drag, startPoint x: 681, startPoint y: 189, endPoint x: 720, endPoint y: 194, distance: 39.6
click at [720, 194] on mat-dialog-content "2 Punto de Venta * DS Tipo Archivo * Análisis prestador 30715123971 CUIT Presta…" at bounding box center [436, 198] width 569 height 255
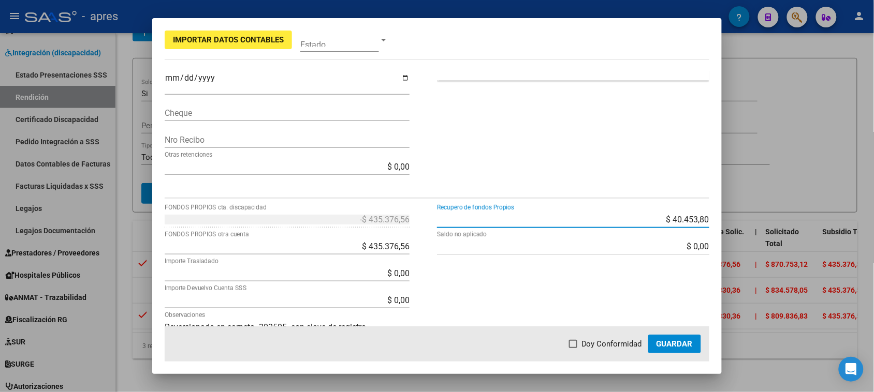
scroll to position [259, 0]
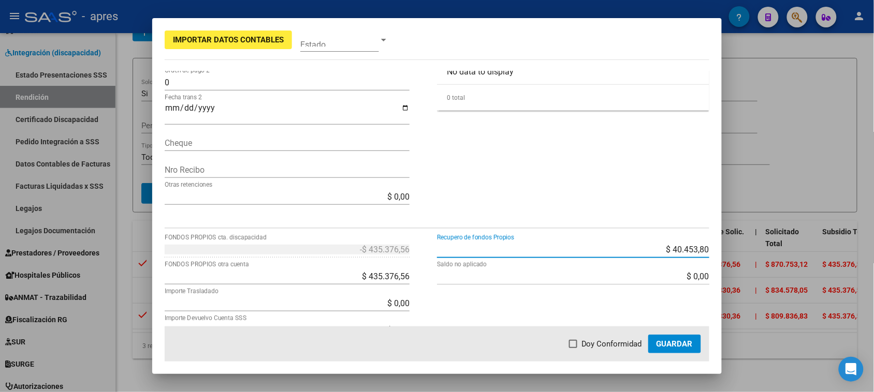
type input "$ 0,00"
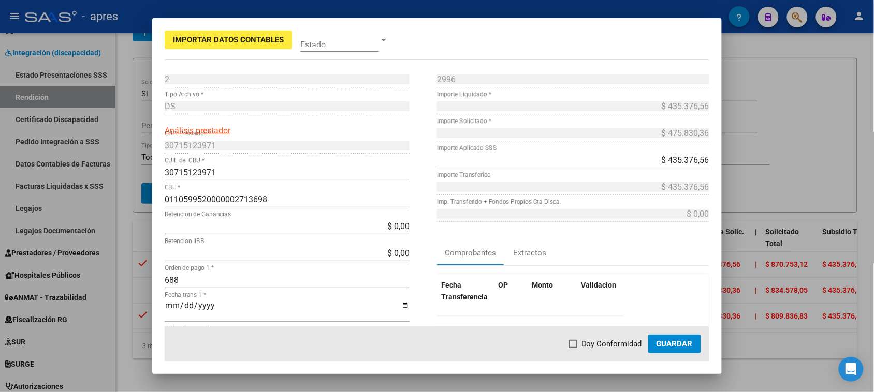
scroll to position [0, 0]
type input "$ 40.453,80"
type input "-$ 394.922,76"
click at [674, 271] on div "Fecha Transferencia OP Monto Validacion No data to display 0 total 1" at bounding box center [573, 322] width 272 height 111
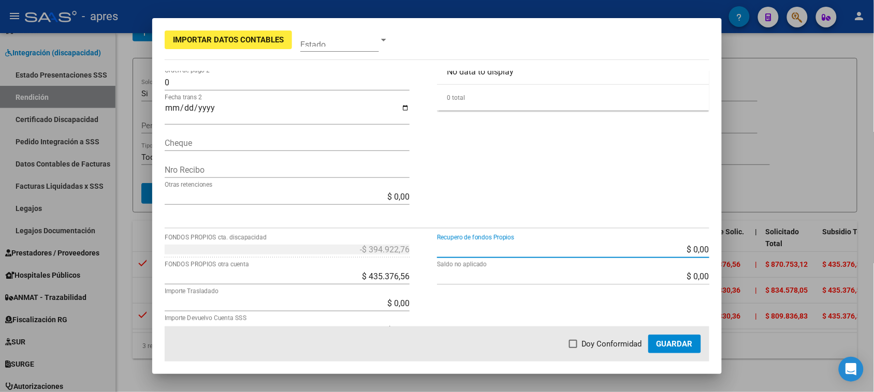
drag, startPoint x: 664, startPoint y: 250, endPoint x: 714, endPoint y: 250, distance: 50.2
click at [714, 250] on mat-dialog-content "2 Punto de Venta * DS Tipo Archivo * Análisis prestador 30715123971 CUIT Presta…" at bounding box center [436, 198] width 569 height 255
type input "$ 475.830,36"
type input "-$ 435.376,56"
type input "-$ 870.753,12"
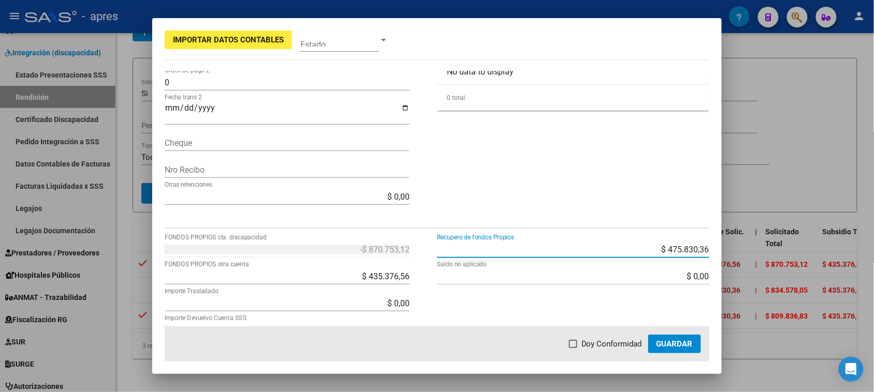
click at [568, 159] on div "2996 Nro Comprobante * $ 435.376,56 Importe Liquidado * $ 475.830,36 Importe So…" at bounding box center [573, 14] width 272 height 403
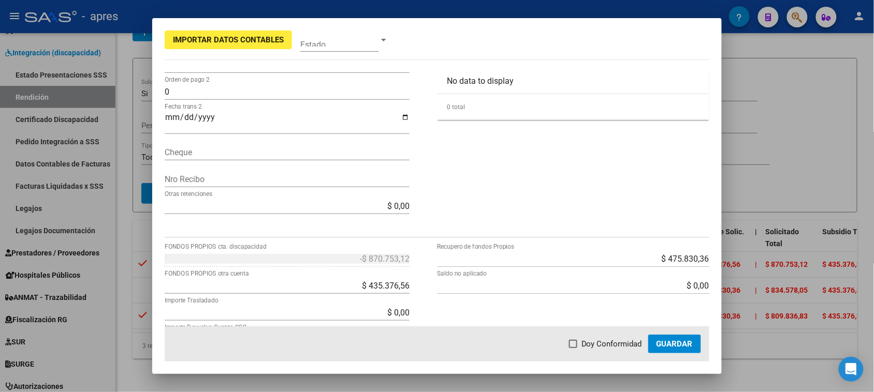
scroll to position [347, 0]
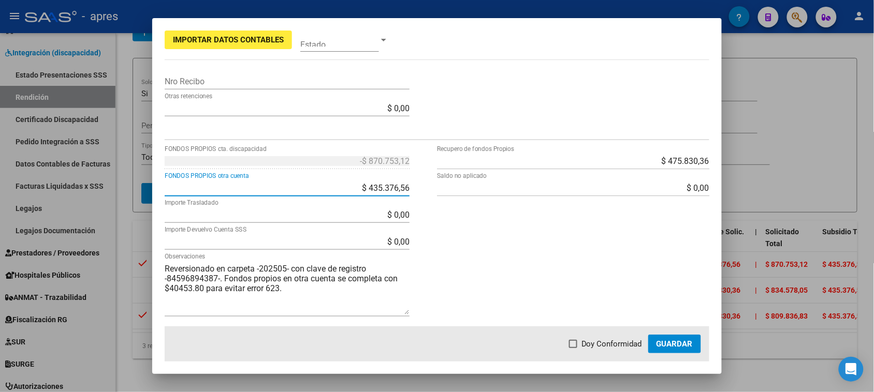
drag, startPoint x: 370, startPoint y: 185, endPoint x: 436, endPoint y: 193, distance: 66.1
click at [436, 193] on div "-$ 870.753,12 FONDOS PROPIOS cta. discapacidad $ 435.376,56 FONDOS PROPIOS otra…" at bounding box center [437, 240] width 545 height 174
click at [527, 259] on div "$ 475.830,36 Recupero de fondos Propios $ 0,00 Saldo no aplicado" at bounding box center [573, 240] width 272 height 174
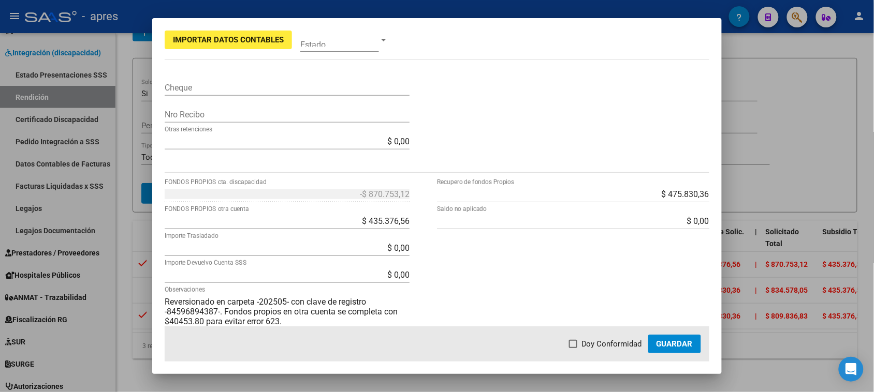
scroll to position [324, 0]
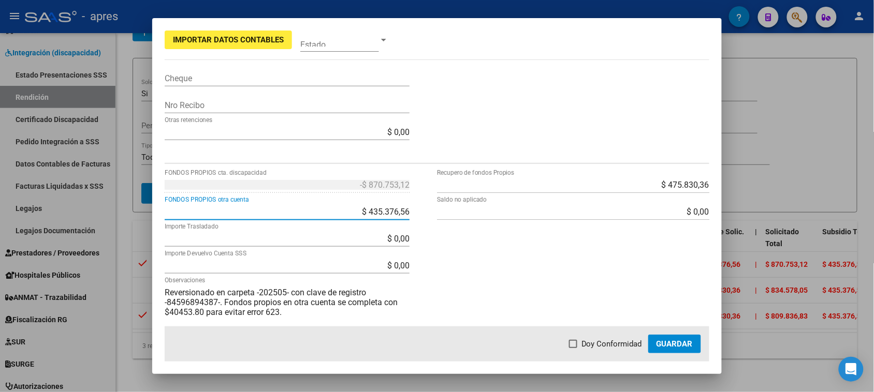
drag, startPoint x: 359, startPoint y: 210, endPoint x: 432, endPoint y: 219, distance: 74.1
click at [432, 219] on div "-$ 870.753,12 FONDOS PROPIOS cta. discapacidad $ 435.376,56 FONDOS PROPIOS otra…" at bounding box center [437, 264] width 545 height 174
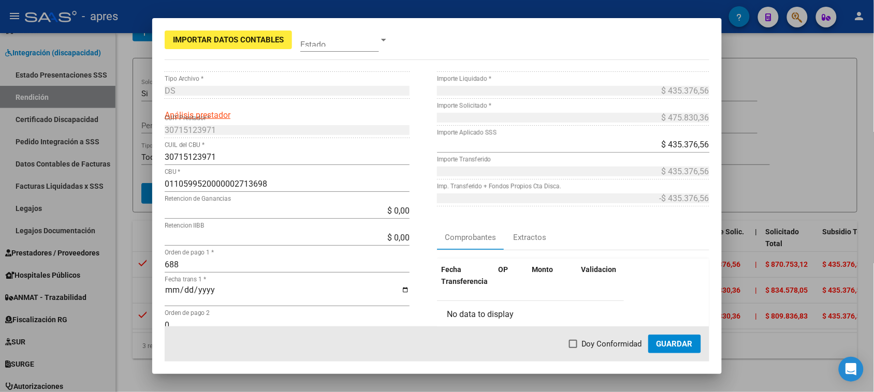
scroll to position [0, 0]
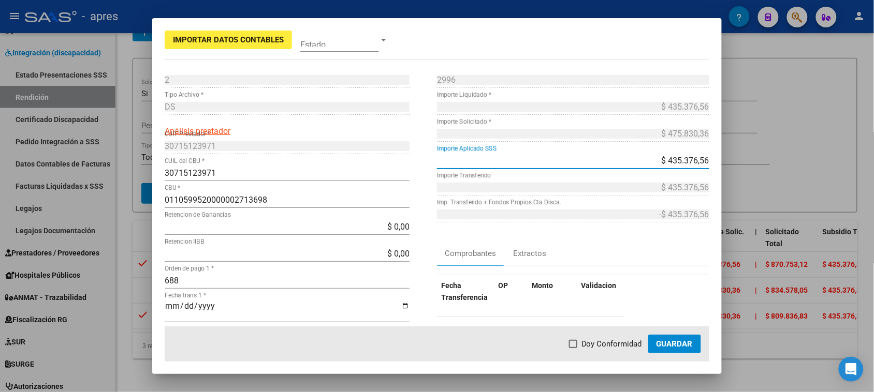
drag, startPoint x: 658, startPoint y: 160, endPoint x: 765, endPoint y: 158, distance: 107.2
click at [754, 160] on div "Importar Datos Contables Estado 2 Punto de Venta * DS Tipo Archivo * Análisis p…" at bounding box center [437, 196] width 874 height 392
type input "$ 475.830,36"
click at [699, 229] on div "-$ 435.376,56 Imp. Transferido + Fondos Propios Cta Disca." at bounding box center [573, 219] width 272 height 27
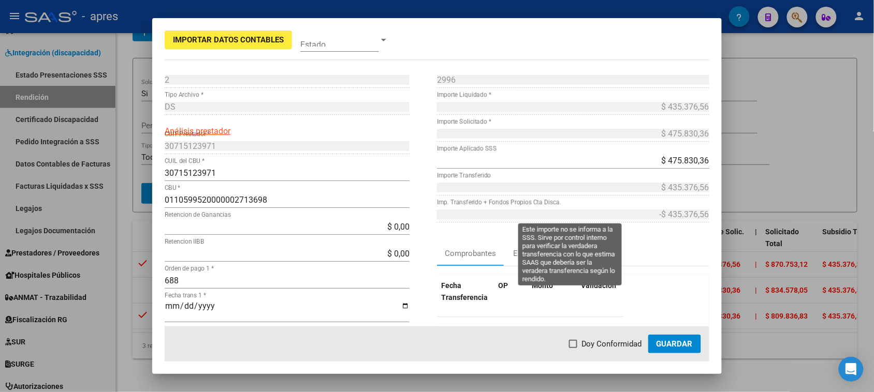
type input "$ 475.830,36"
type input "-$ 911.206,92"
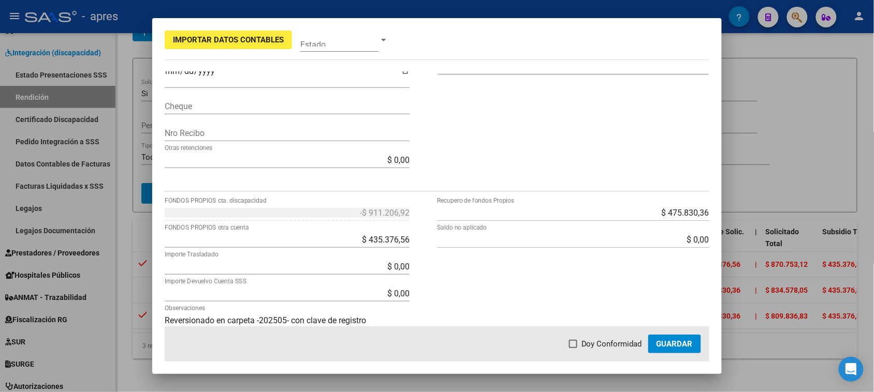
scroll to position [347, 0]
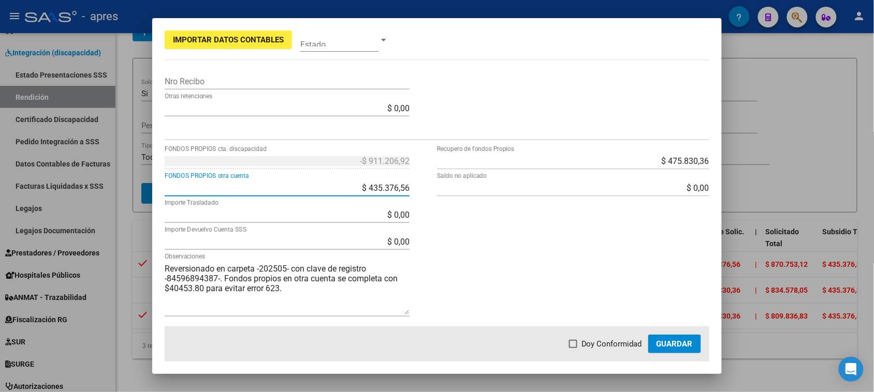
drag, startPoint x: 356, startPoint y: 189, endPoint x: 456, endPoint y: 203, distance: 100.4
click at [454, 202] on div "-$ 911.206,92 FONDOS PROPIOS cta. discapacidad $ 435.376,56 FONDOS PROPIOS otra…" at bounding box center [437, 240] width 545 height 174
click at [544, 237] on div "$ 475.830,36 Recupero de fondos Propios $ 0,00 Saldo no aplicado" at bounding box center [573, 240] width 272 height 174
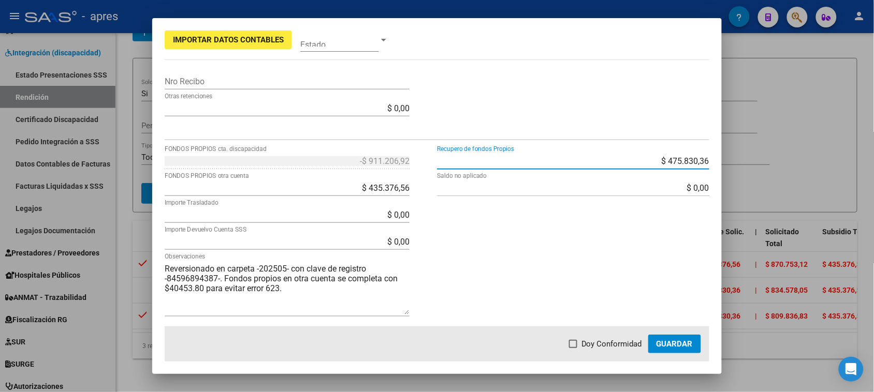
drag, startPoint x: 648, startPoint y: 158, endPoint x: 728, endPoint y: 158, distance: 80.8
click at [727, 158] on div "Importar Datos Contables Estado 2 Punto de Venta * DS Tipo Archivo * Análisis p…" at bounding box center [437, 196] width 874 height 392
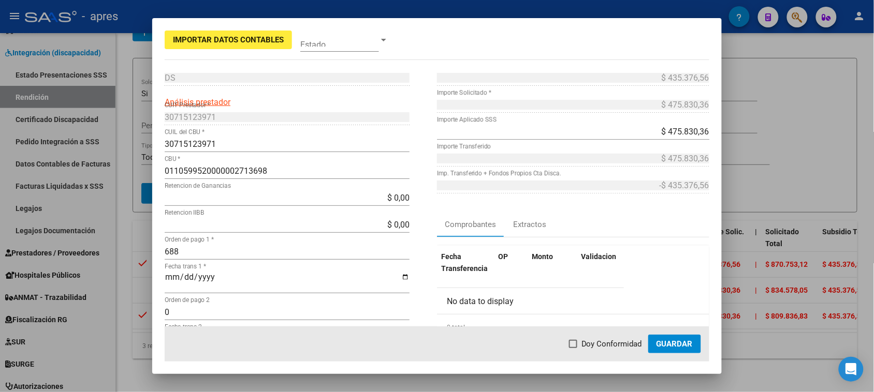
scroll to position [24, 0]
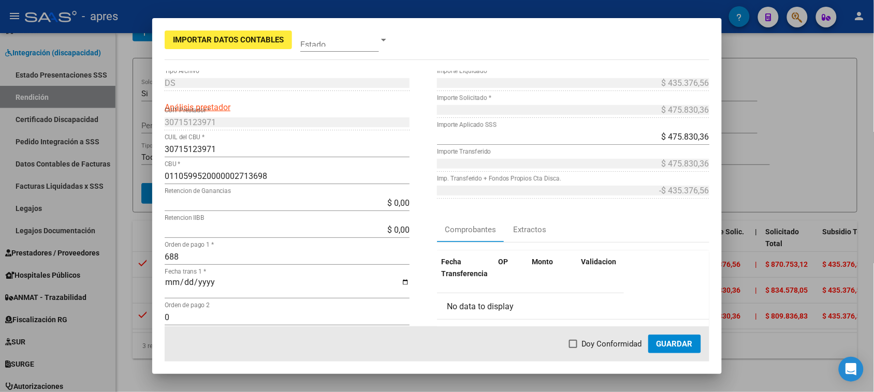
type input "$ 0,00"
type input "$ 40.453,80"
type input "-$ 435.376,56"
click at [676, 217] on div "Comprobantes Extractos" at bounding box center [573, 229] width 272 height 25
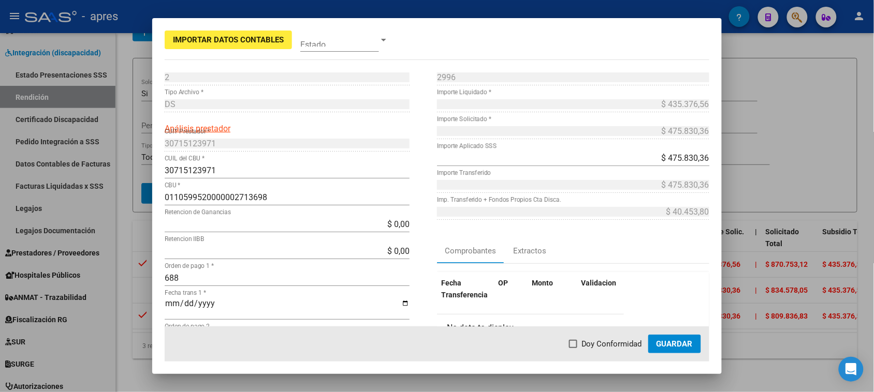
scroll to position [0, 0]
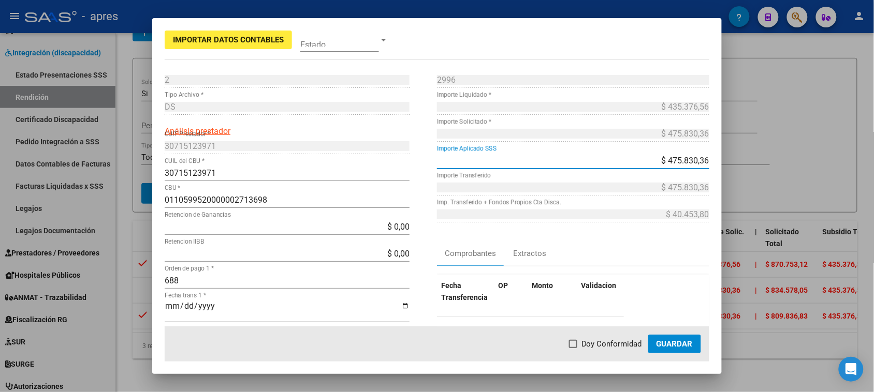
drag, startPoint x: 648, startPoint y: 164, endPoint x: 710, endPoint y: 168, distance: 61.7
click at [710, 168] on mat-dialog-content "2 Punto de Venta * DS Tipo Archivo * Análisis prestador 30715123971 CUIT Presta…" at bounding box center [436, 198] width 569 height 255
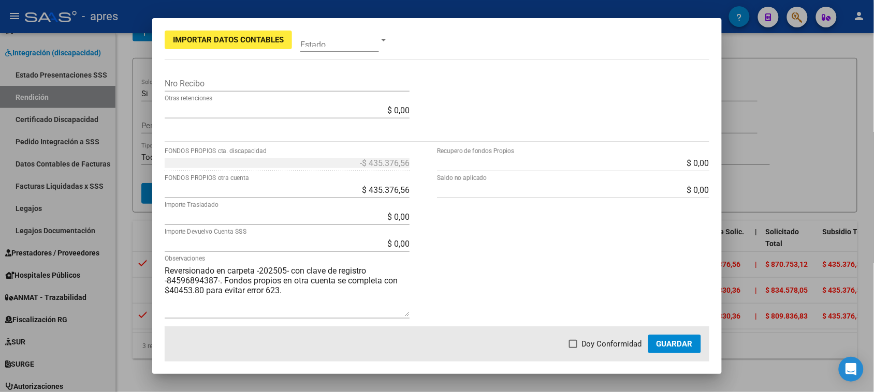
scroll to position [347, 0]
drag, startPoint x: 365, startPoint y: 189, endPoint x: 426, endPoint y: 199, distance: 61.4
click at [426, 199] on div "-$ 435.376,56 FONDOS PROPIOS cta. discapacidad $ 435.376,56 FONDOS PROPIOS otra…" at bounding box center [301, 240] width 272 height 174
type input "$ 0,00"
type input "$ 475.830,36"
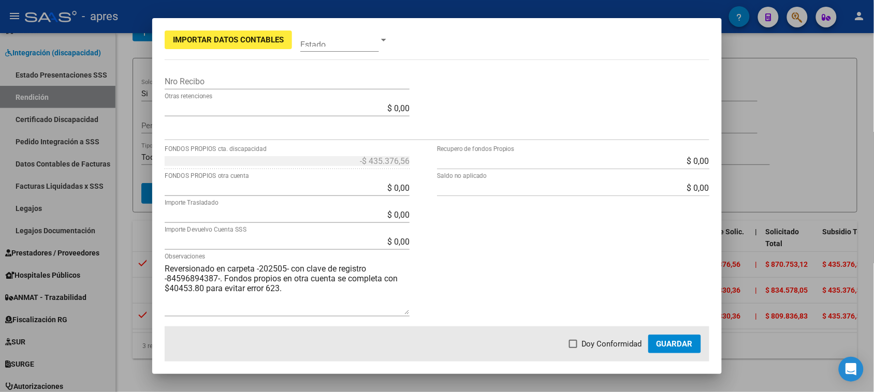
type input "$ 0,00"
click at [480, 266] on div "$ 0,00 Recupero de fondos Propios $ 0,00 Saldo no aplicado" at bounding box center [573, 240] width 272 height 174
drag, startPoint x: 369, startPoint y: 215, endPoint x: 374, endPoint y: 214, distance: 5.8
click at [374, 214] on input "$ 0,00" at bounding box center [287, 215] width 245 height 10
drag, startPoint x: 651, startPoint y: 162, endPoint x: 771, endPoint y: 141, distance: 121.9
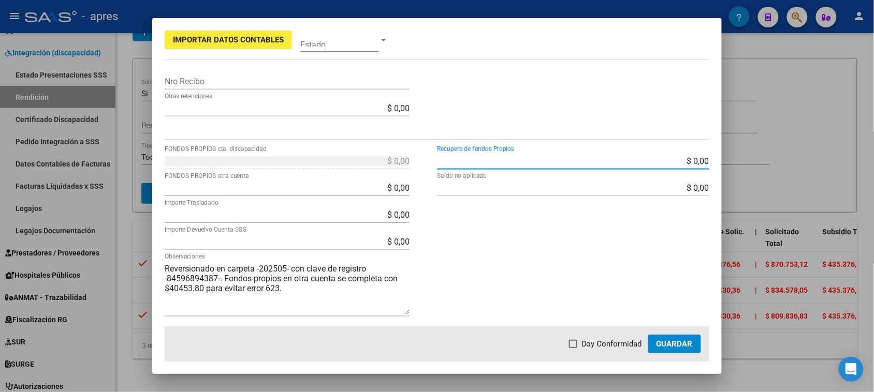
click at [753, 159] on div "Importar Datos Contables Estado 2 Punto de Venta * DS Tipo Archivo * Análisis p…" at bounding box center [437, 196] width 874 height 392
type input "$ 435.376,56"
type input "$ 40.453,80"
type input "-$ 435.376,56"
click at [615, 233] on div "$ 435.376,56 Recupero de fondos Propios $ 0,00 Saldo no aplicado" at bounding box center [573, 240] width 272 height 174
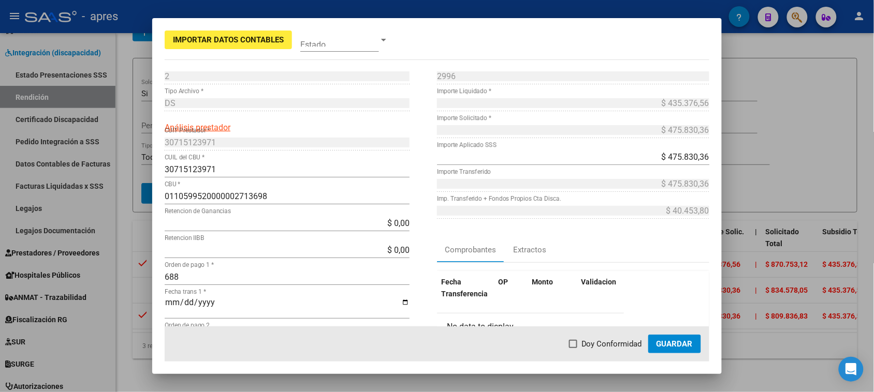
scroll to position [0, 0]
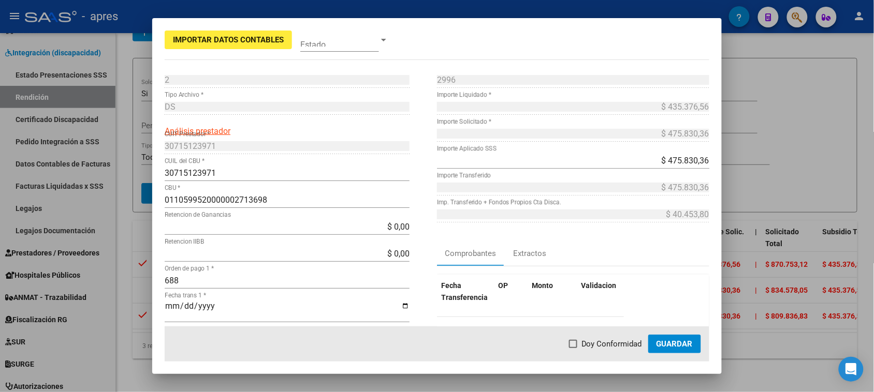
click at [673, 249] on div "Comprobantes Extractos" at bounding box center [573, 253] width 272 height 25
drag, startPoint x: 645, startPoint y: 162, endPoint x: 711, endPoint y: 166, distance: 65.9
click at [711, 166] on mat-dialog-content "2 Punto de Venta * DS Tipo Archivo * Análisis prestador 30715123971 CUIT Presta…" at bounding box center [436, 198] width 569 height 255
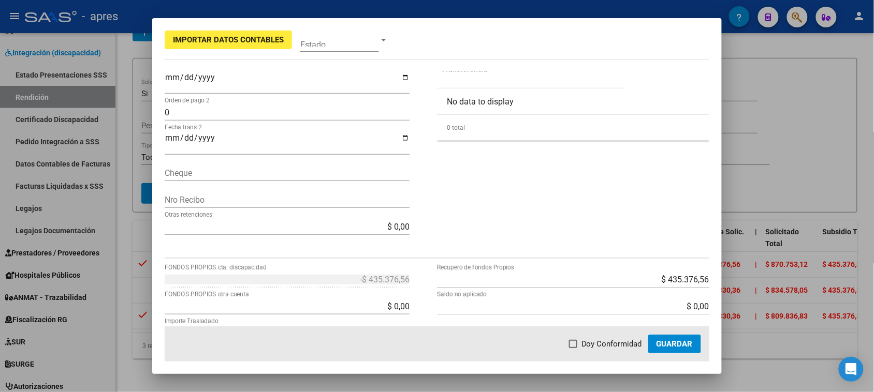
scroll to position [259, 0]
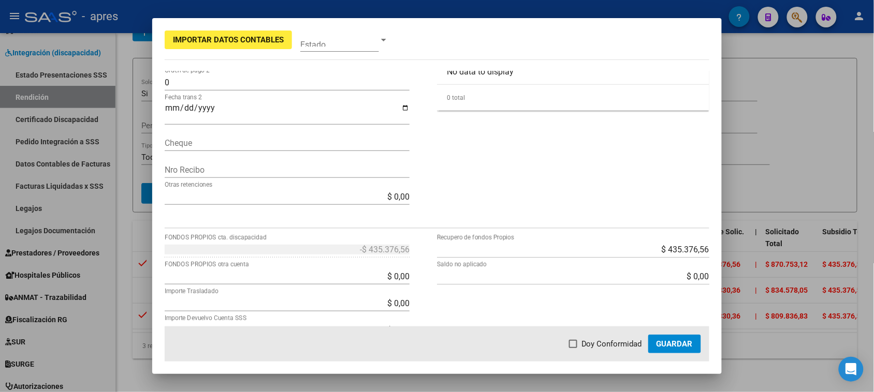
click at [642, 243] on div "$ 435.376,56 Recupero de fondos Propios" at bounding box center [573, 249] width 272 height 17
drag, startPoint x: 644, startPoint y: 246, endPoint x: 743, endPoint y: 259, distance: 100.2
click at [743, 259] on div "Importar Datos Contables Estado 2 Punto de Venta * DS Tipo Archivo * Análisis p…" at bounding box center [437, 196] width 874 height 392
type input "$ 0,00"
type input "$ 475.830,36"
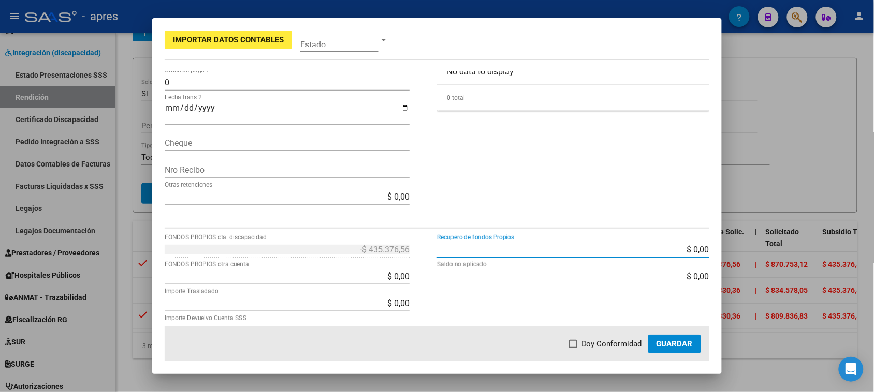
type input "$ 0,00"
click at [622, 196] on div "2996 Nro Comprobante * $ 435.376,56 Importe Liquidado * $ 475.830,36 Importe So…" at bounding box center [573, 14] width 272 height 403
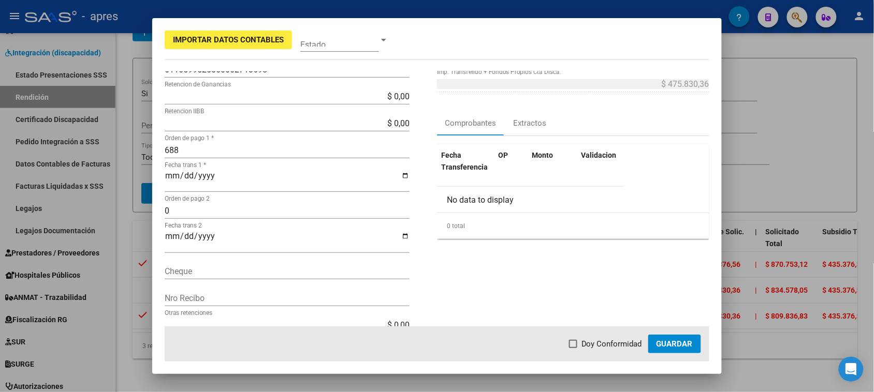
scroll to position [0, 0]
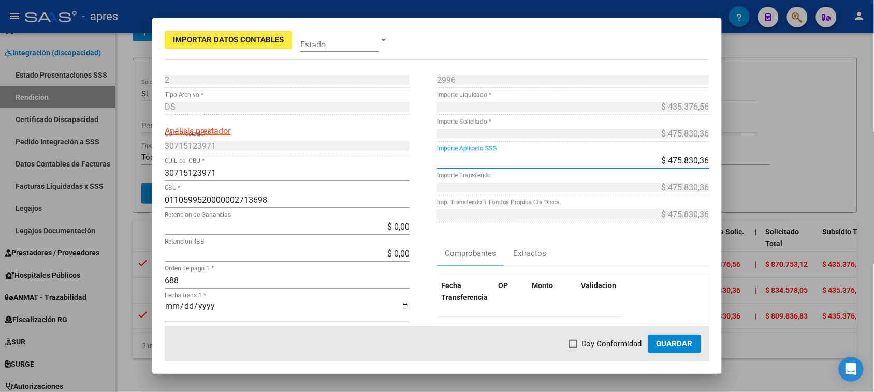
drag, startPoint x: 638, startPoint y: 160, endPoint x: 744, endPoint y: 171, distance: 106.1
click at [744, 171] on div "Importar Datos Contables Estado 2 Punto de Venta * DS Tipo Archivo * Análisis p…" at bounding box center [437, 196] width 874 height 392
type input "$ 0,00"
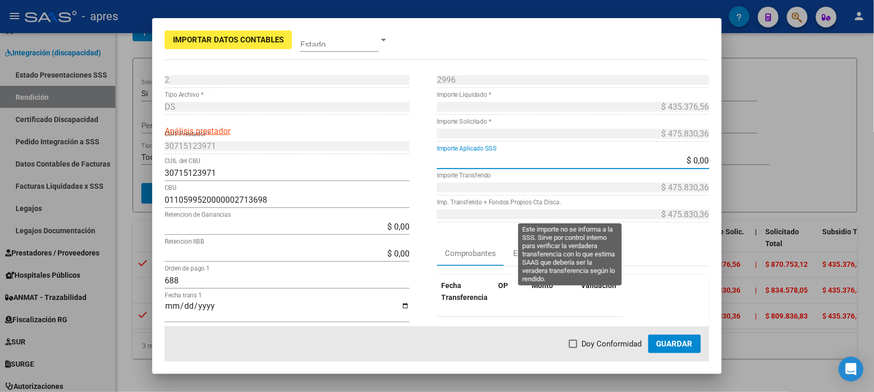
type input "$ 0,00"
type input "$ 475.830,36"
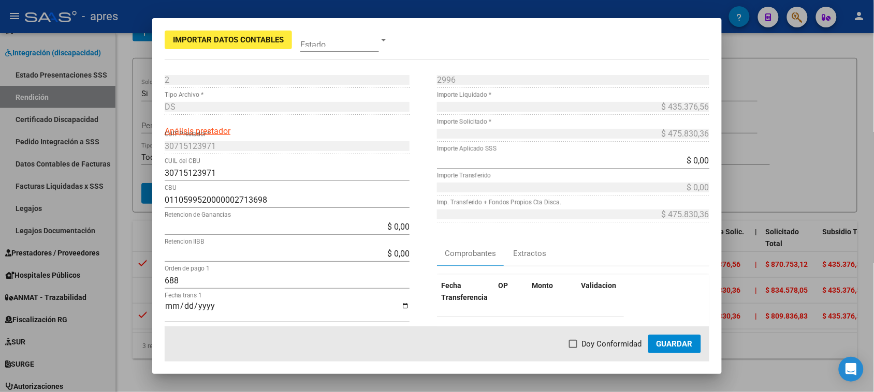
click at [668, 240] on div "2996 Nro Comprobante * $ 435.376,56 Importe Liquidado * $ 475.830,36 Importe So…" at bounding box center [573, 272] width 272 height 403
click at [671, 267] on div "Fecha Transferencia OP Monto Validacion No data to display 0 total 1" at bounding box center [573, 322] width 272 height 111
click at [682, 247] on div "Comprobantes Extractos" at bounding box center [573, 253] width 272 height 25
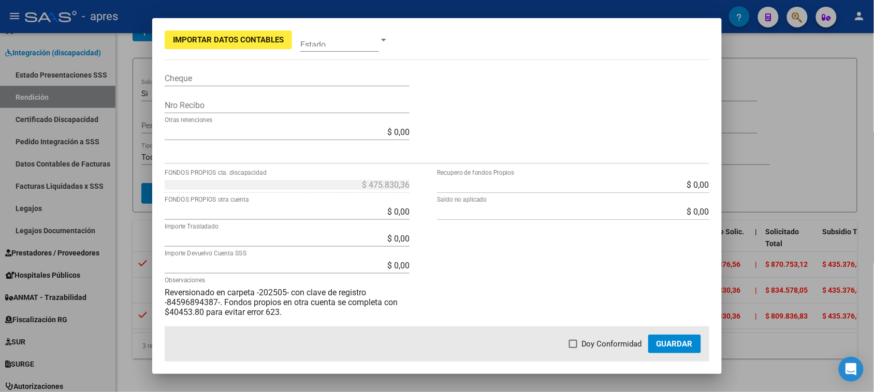
scroll to position [347, 0]
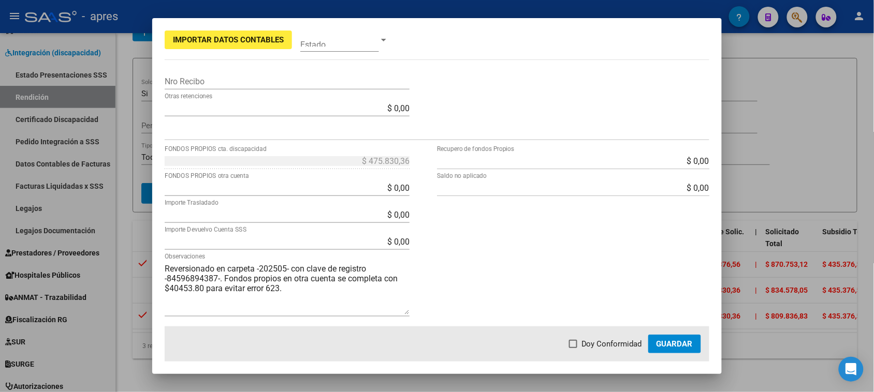
click at [589, 261] on div "$ 0,00 Recupero de fondos Propios $ 0,00 Saldo no aplicado" at bounding box center [573, 240] width 272 height 174
click at [587, 265] on div "$ 0,00 Recupero de fondos Propios $ 0,00 Saldo no aplicado" at bounding box center [573, 240] width 272 height 174
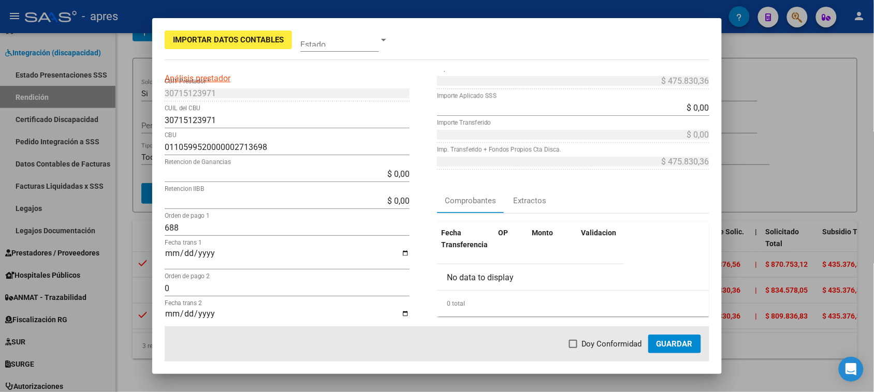
scroll to position [24, 0]
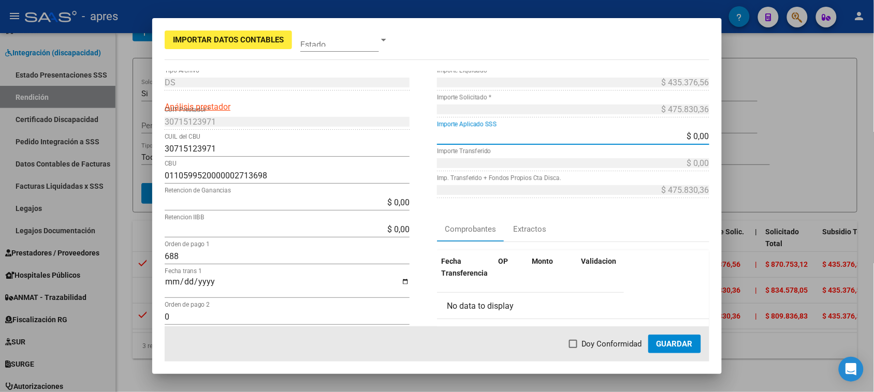
drag, startPoint x: 672, startPoint y: 135, endPoint x: 710, endPoint y: 143, distance: 39.2
click at [710, 143] on mat-dialog-content "2 Punto de Venta * DS Tipo Archivo * Análisis prestador 30715123971 CUIT Presta…" at bounding box center [436, 198] width 569 height 255
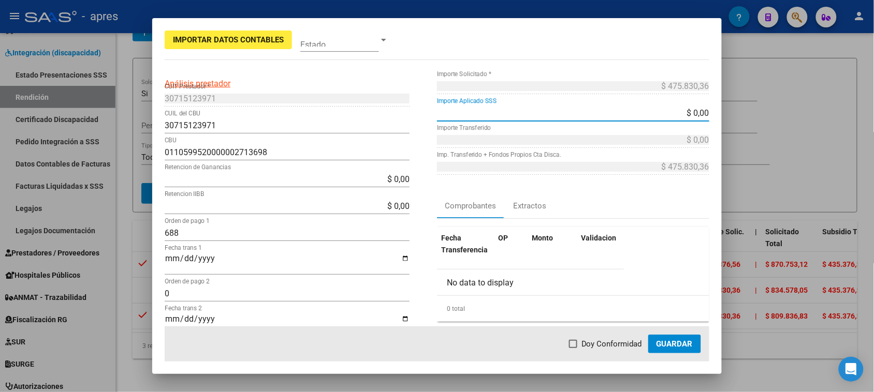
scroll to position [0, 0]
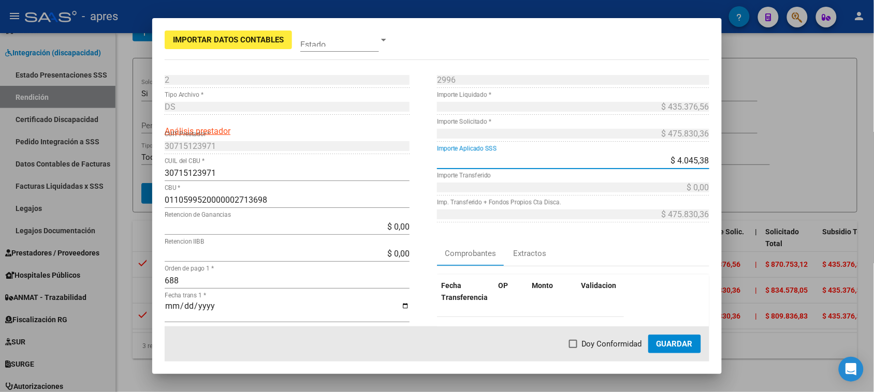
type input "$ 40.453,80"
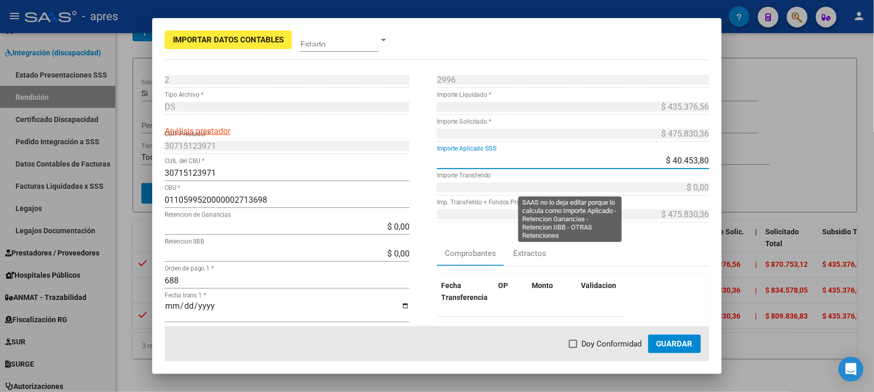
type input "$ 40.453,80"
type input "$ 435.376,56"
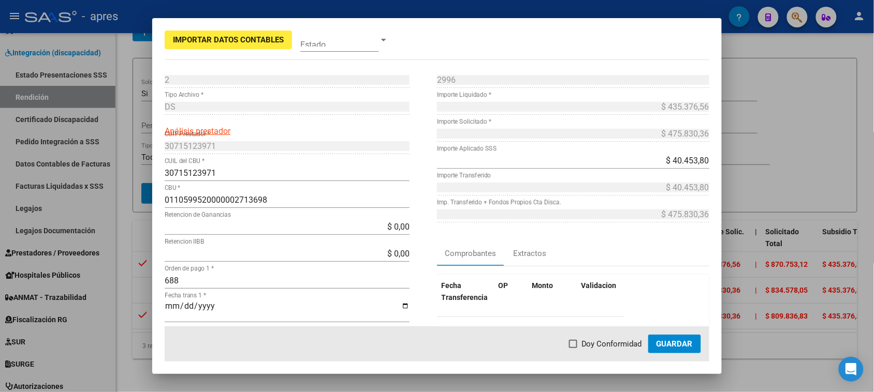
click at [672, 273] on div "Fecha Transferencia OP Monto Validacion No data to display 0 total 1" at bounding box center [573, 322] width 272 height 111
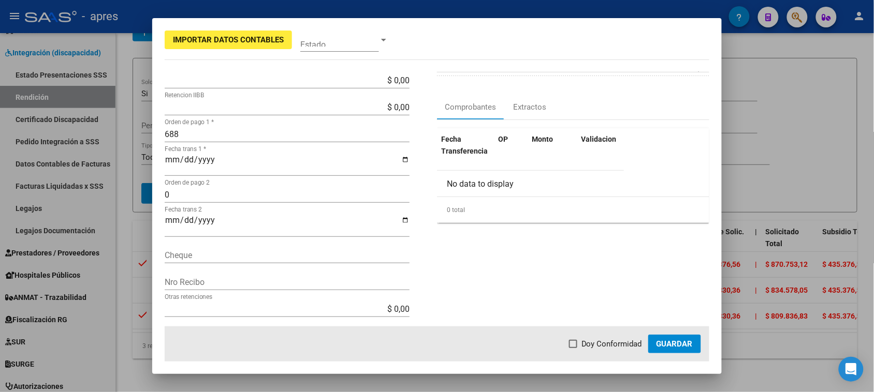
scroll to position [324, 0]
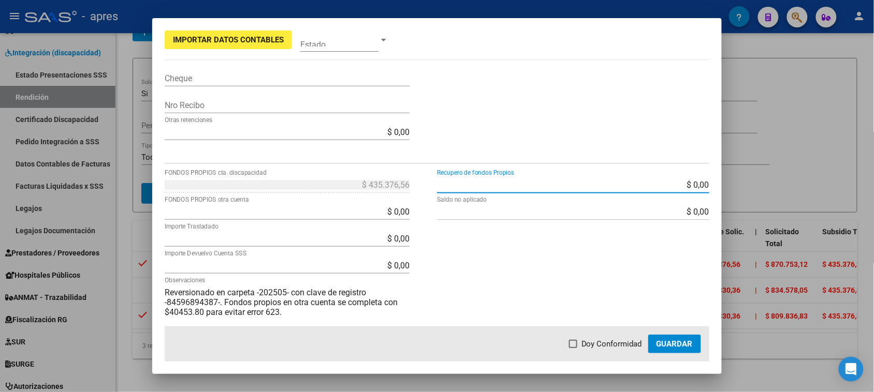
drag, startPoint x: 635, startPoint y: 188, endPoint x: 717, endPoint y: 185, distance: 82.4
click at [717, 185] on mat-dialog-content "2 Punto de Venta * DS Tipo Archivo * Análisis prestador 30715123971 CUIT Presta…" at bounding box center [436, 198] width 569 height 255
type input "$ 4.045,38"
type input "$ 471.784,98"
type input "$ 431.331,18"
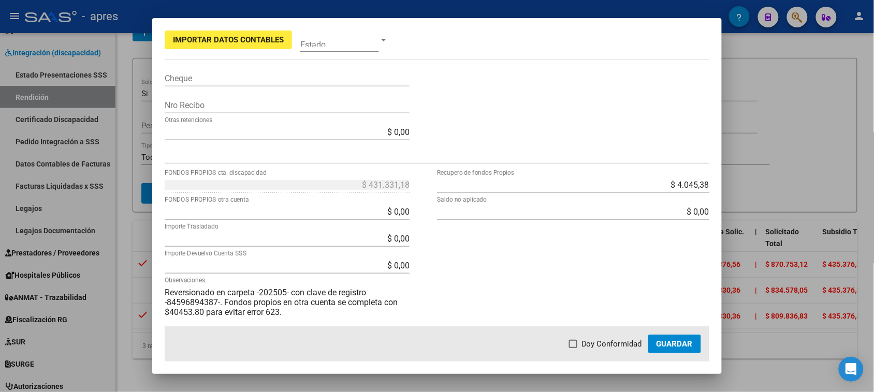
click at [614, 291] on div "$ 4.045,38 Recupero de fondos Propios $ 0,00 Saldo no aplicado" at bounding box center [573, 264] width 272 height 174
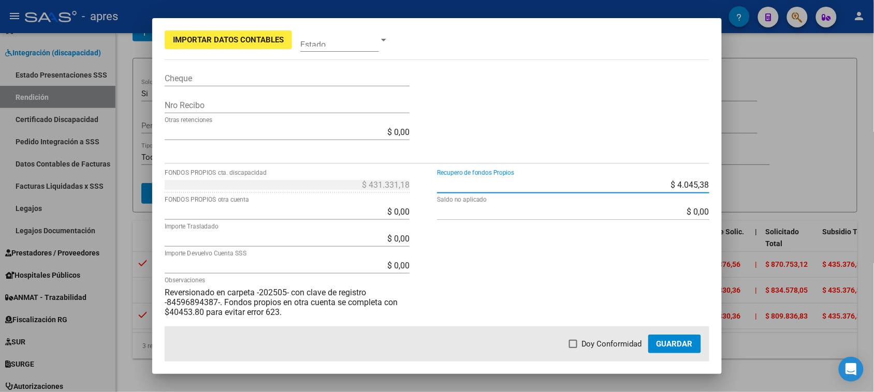
drag, startPoint x: 656, startPoint y: 185, endPoint x: 726, endPoint y: 193, distance: 70.3
click at [726, 193] on div "Importar Datos Contables Estado 2 Punto de Venta * DS Tipo Archivo * Análisis p…" at bounding box center [437, 196] width 874 height 392
type input "$ 40.453,80"
type input "$ 435.376,56"
type input "$ 394.922,76"
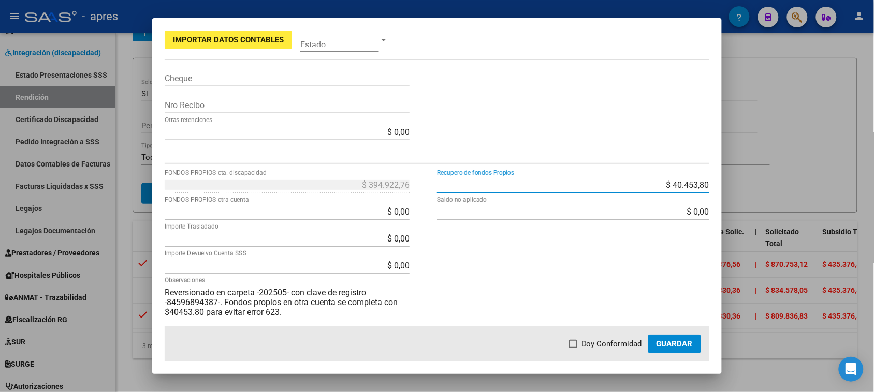
click at [604, 224] on div "$ 0,00 Saldo no aplicado" at bounding box center [573, 216] width 272 height 27
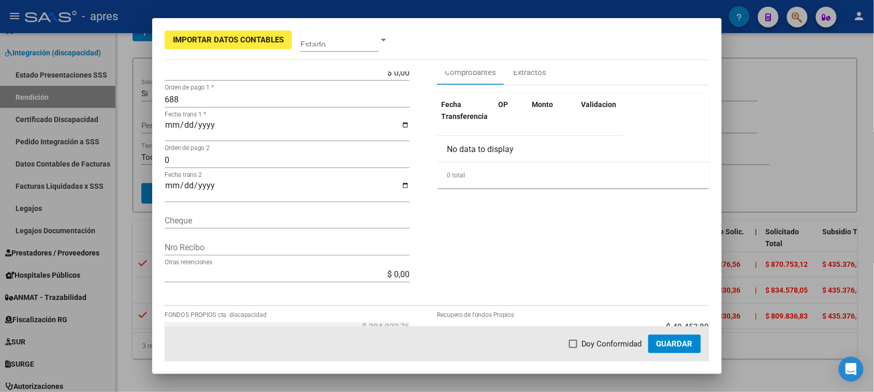
scroll to position [0, 0]
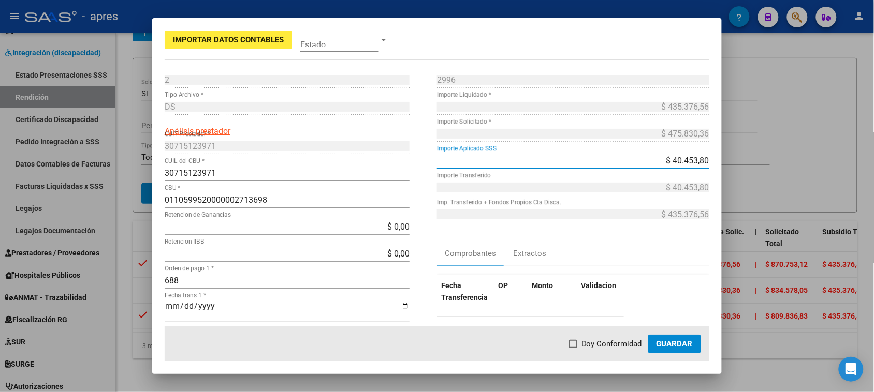
drag, startPoint x: 653, startPoint y: 162, endPoint x: 739, endPoint y: 162, distance: 85.9
click at [739, 162] on div "Importar Datos Contables Estado 2 Punto de Venta * DS Tipo Archivo * Análisis p…" at bounding box center [437, 196] width 874 height 392
type input "$ 0,00"
type input "$ 435.376,56"
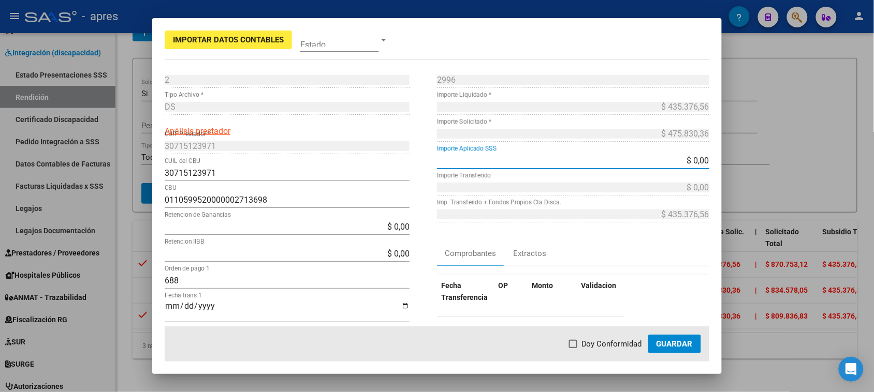
click at [679, 251] on div "Comprobantes Extractos" at bounding box center [573, 253] width 272 height 25
click at [686, 252] on div "Comprobantes Extractos" at bounding box center [573, 253] width 272 height 25
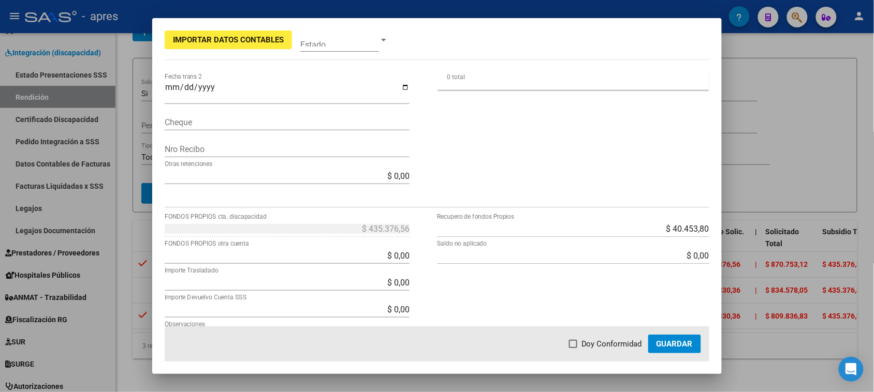
scroll to position [347, 0]
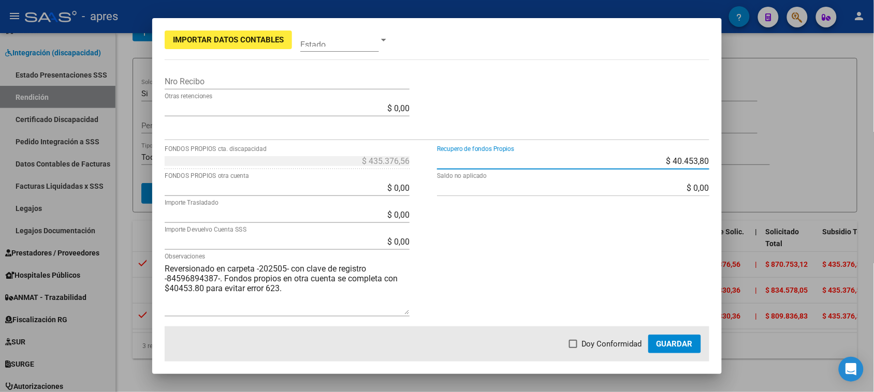
click at [622, 158] on input "$ 40.453,80" at bounding box center [573, 161] width 272 height 10
drag, startPoint x: 670, startPoint y: 160, endPoint x: 725, endPoint y: 159, distance: 54.4
click at [725, 159] on div "Importar Datos Contables Estado 2 Punto de Venta * DS Tipo Archivo * Análisis p…" at bounding box center [437, 196] width 874 height 392
type input "$ 0,00"
type input "$ 475.830,36"
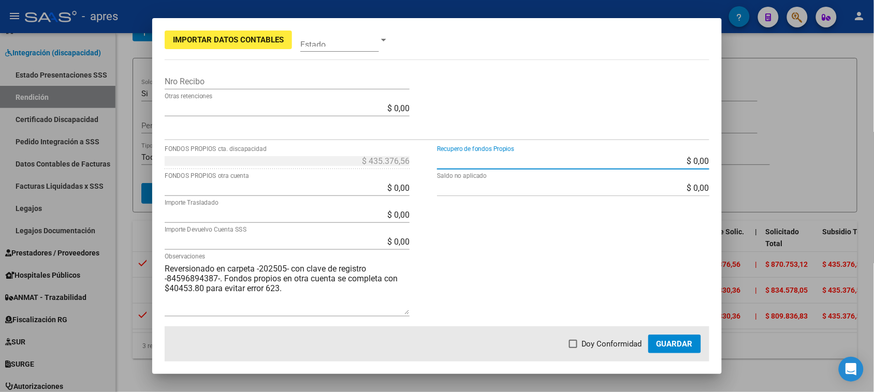
type input "$ 475.830,36"
click at [668, 131] on form "2 Punto de Venta * DS Tipo Archivo * Análisis prestador 30715123971 CUIT Presta…" at bounding box center [437, 25] width 545 height 603
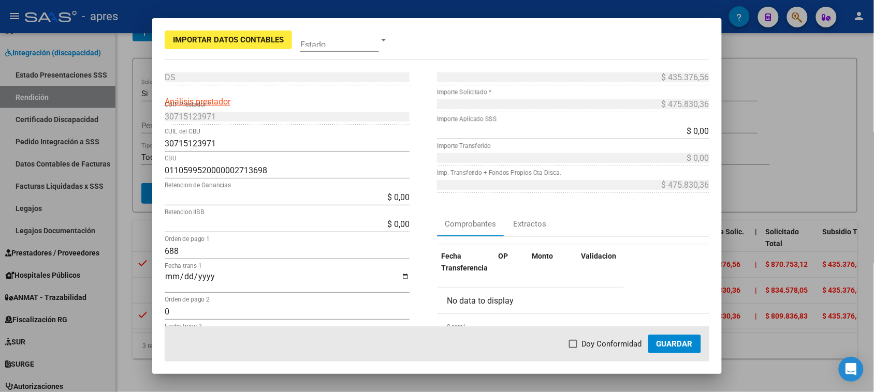
scroll to position [24, 0]
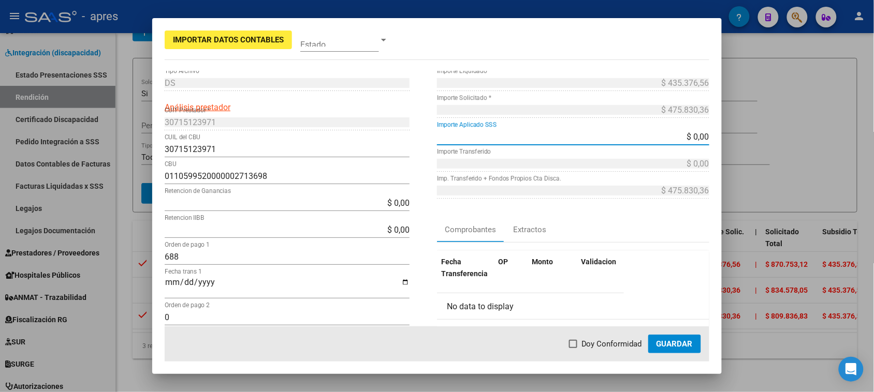
drag, startPoint x: 671, startPoint y: 138, endPoint x: 730, endPoint y: 146, distance: 59.1
click at [730, 146] on div "Importar Datos Contables Estado 2 Punto de Venta * DS Tipo Archivo * Análisis p…" at bounding box center [437, 196] width 874 height 392
type input "$ 40.453,80"
type input "$ 435.376,56"
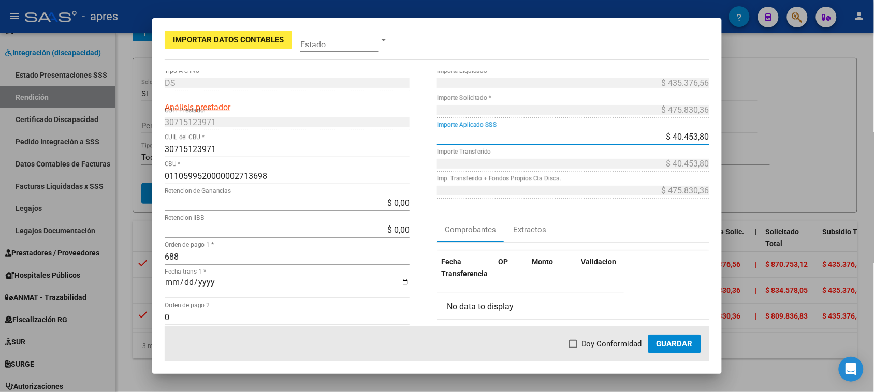
click at [619, 253] on datatable-header-cell "Validacion" at bounding box center [608, 268] width 62 height 34
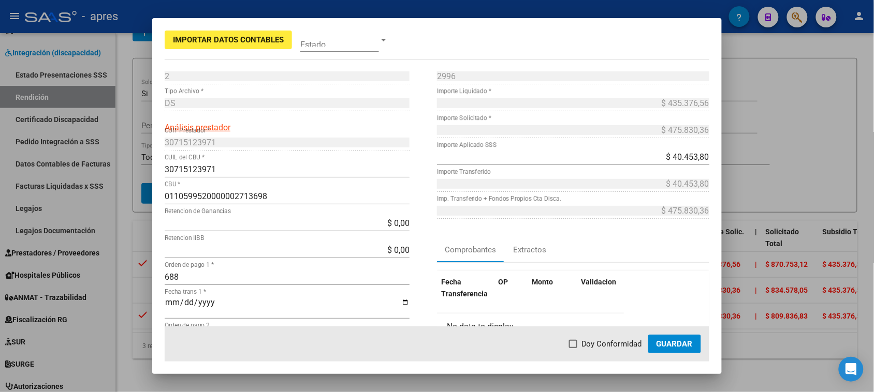
scroll to position [0, 0]
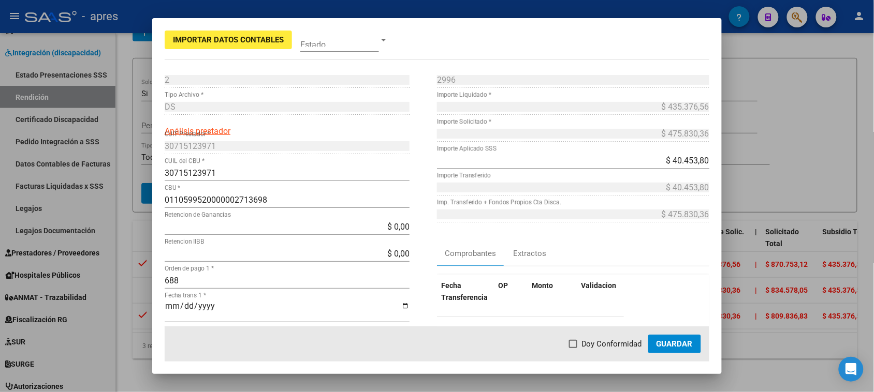
click at [485, 93] on div "2996 Nro Comprobante *" at bounding box center [573, 84] width 272 height 27
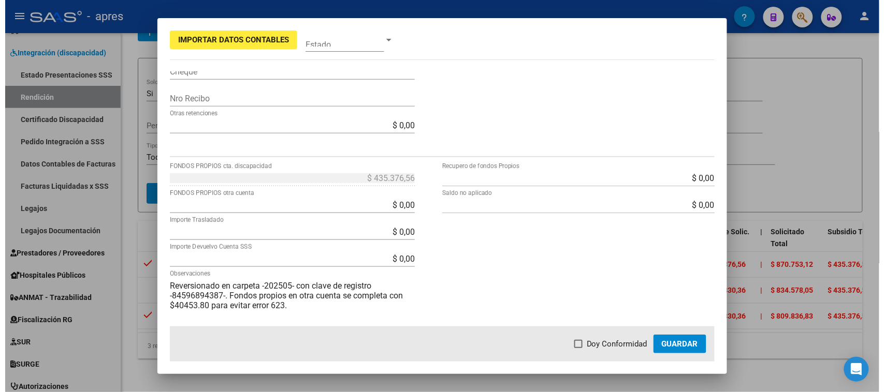
scroll to position [347, 0]
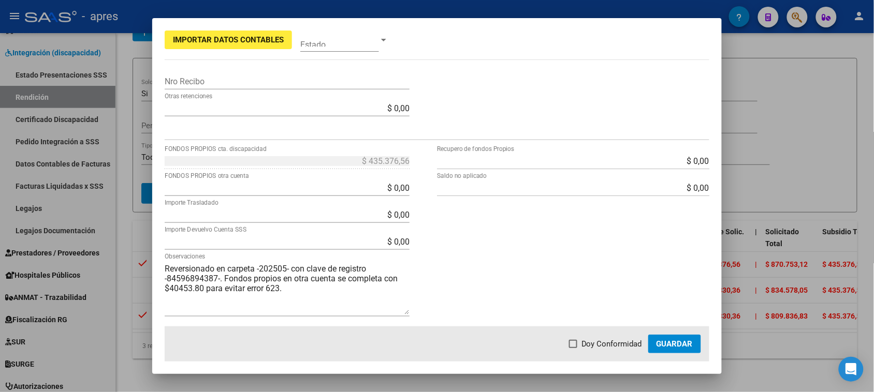
click at [577, 343] on span at bounding box center [573, 344] width 8 height 8
click at [573, 348] on input "Doy Conformidad" at bounding box center [573, 348] width 1 height 1
checkbox input "true"
click at [669, 340] on span "Guardar" at bounding box center [674, 344] width 36 height 9
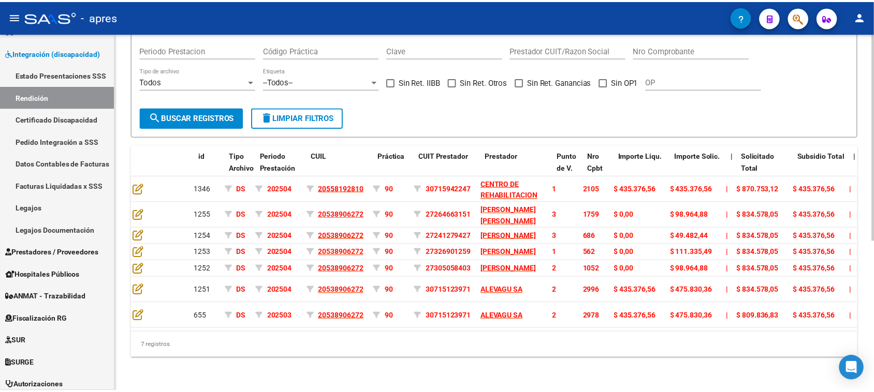
scroll to position [0, 0]
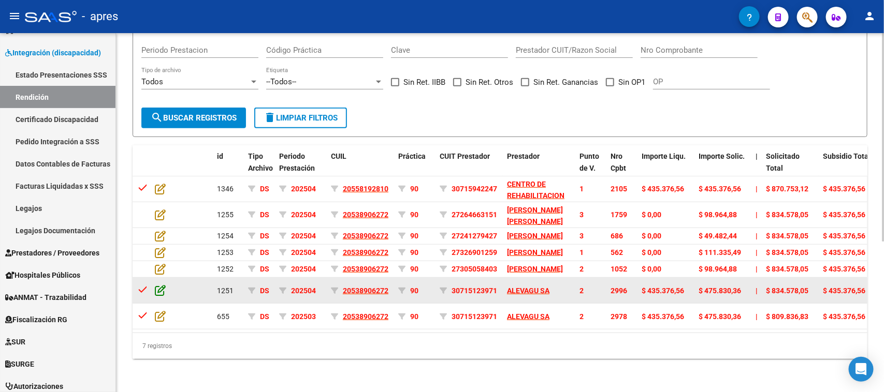
click at [156, 285] on icon at bounding box center [160, 290] width 11 height 11
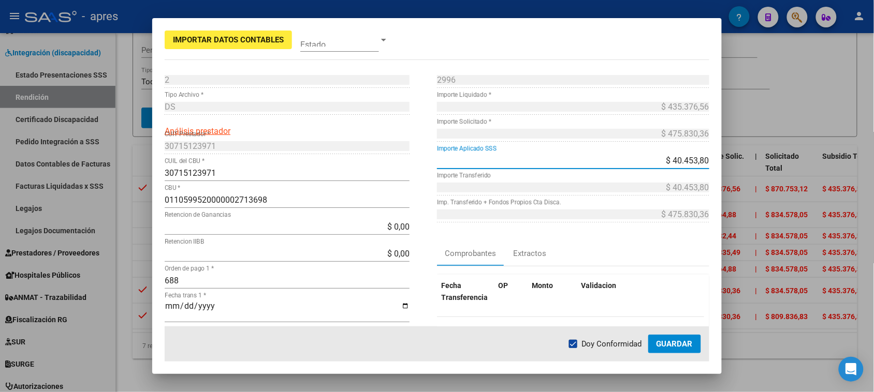
drag, startPoint x: 651, startPoint y: 157, endPoint x: 726, endPoint y: 159, distance: 75.6
click at [726, 159] on div "Importar Datos Contables Estado 2 Punto de Venta * DS Tipo Archivo * Análisis p…" at bounding box center [437, 196] width 874 height 392
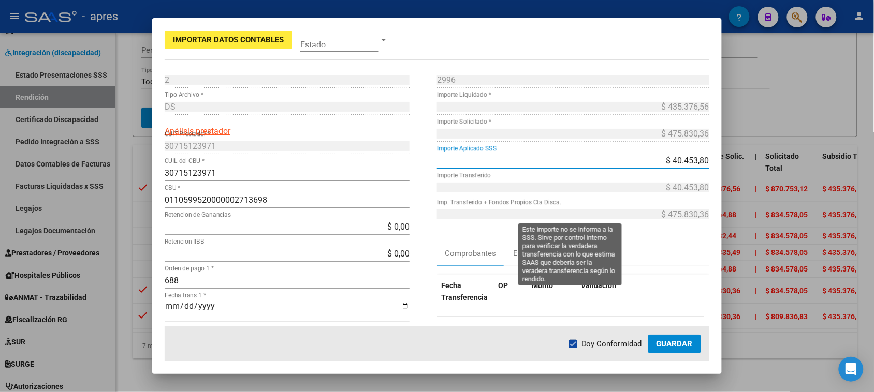
type input "$ 0,00"
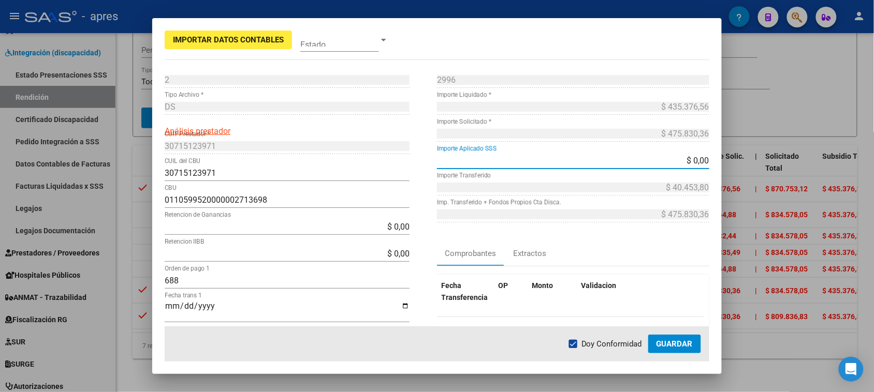
type input "$ 0,00"
type input "$ 475.830,36"
click at [704, 250] on mat-dialog-content "2 Punto de Venta * DS Tipo Archivo * Análisis prestador 30715123971 CUIT Presta…" at bounding box center [436, 198] width 569 height 255
click at [664, 345] on span "Guardar" at bounding box center [674, 344] width 36 height 9
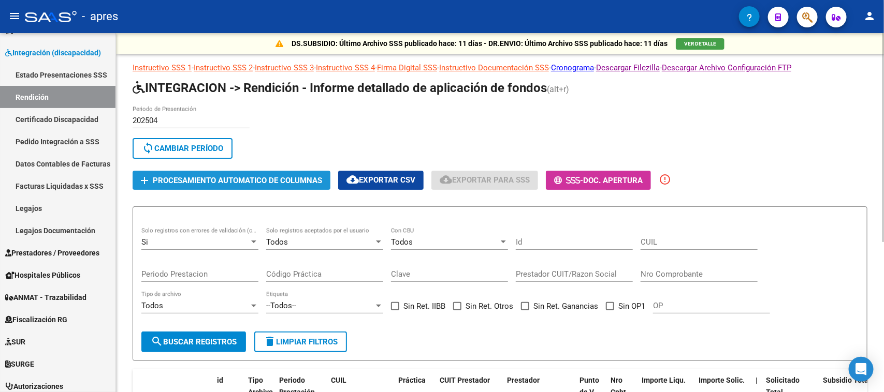
click at [219, 183] on button "add Procesamiento automatico de columnas" at bounding box center [232, 180] width 198 height 19
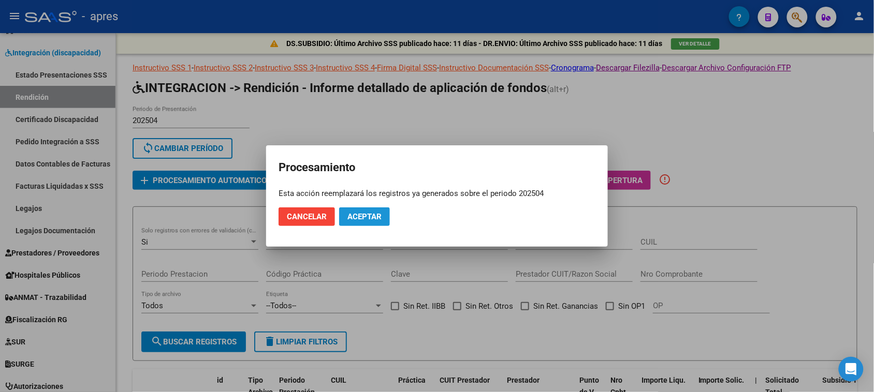
click at [379, 218] on span "Aceptar" at bounding box center [364, 216] width 34 height 9
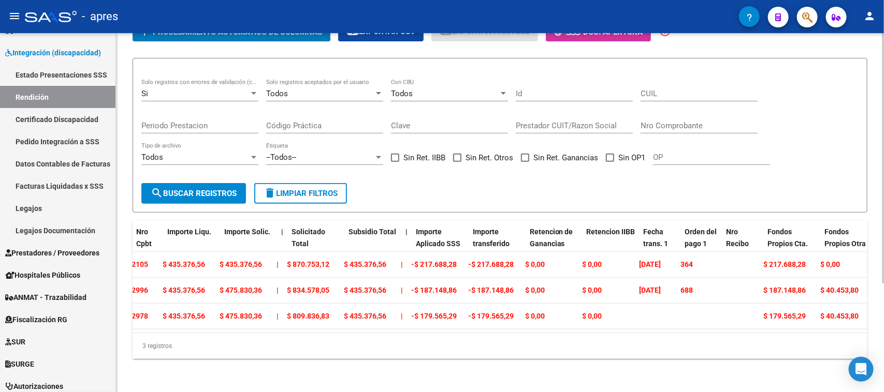
scroll to position [0, 471]
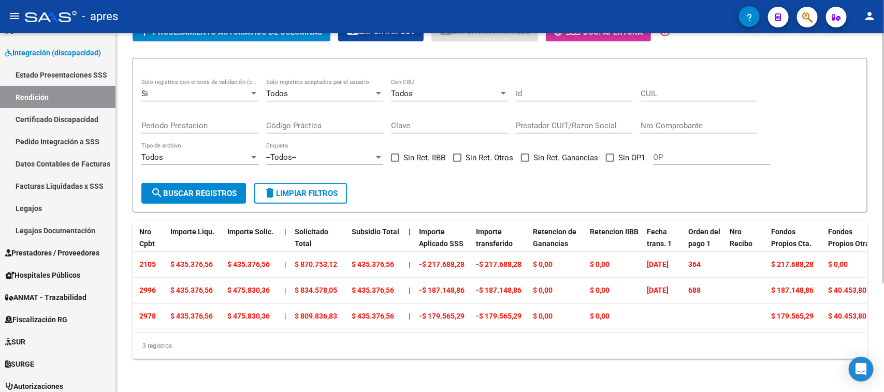
click at [216, 90] on div "Si Solo registros con errores de validación (control 623 instructivo de rendici…" at bounding box center [199, 90] width 117 height 22
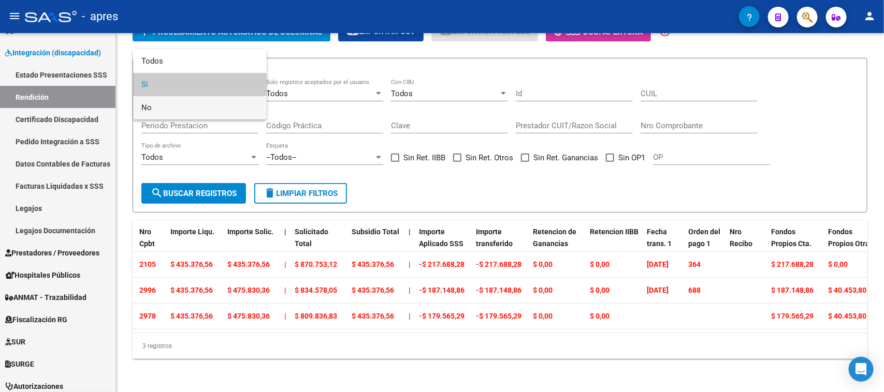
click at [201, 101] on span "No" at bounding box center [199, 107] width 117 height 23
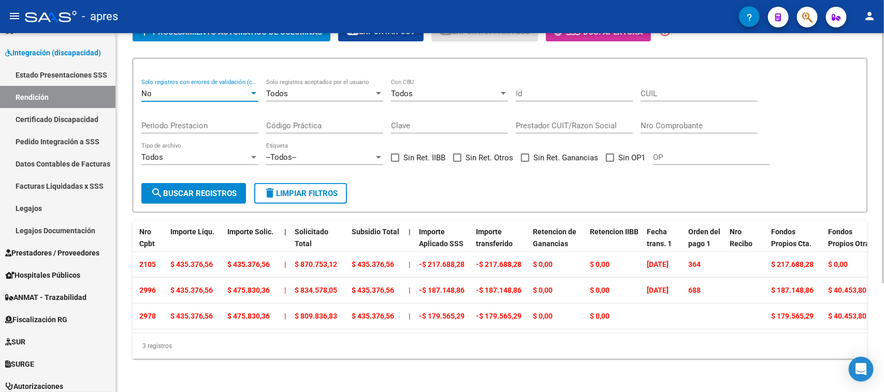
click at [203, 183] on button "search Buscar registros" at bounding box center [193, 193] width 105 height 21
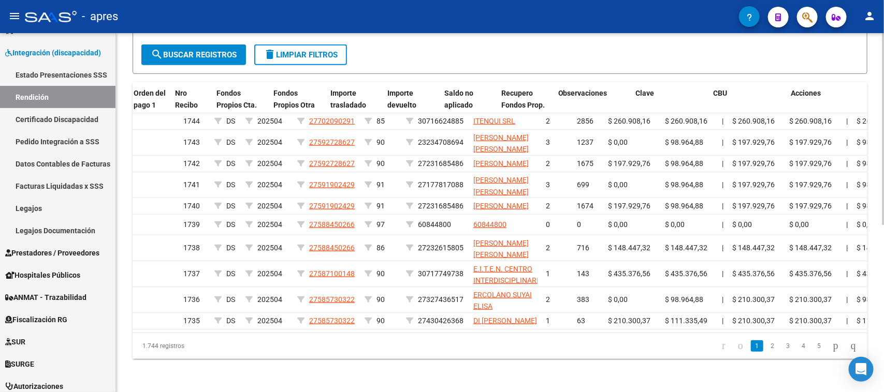
scroll to position [0, 1026]
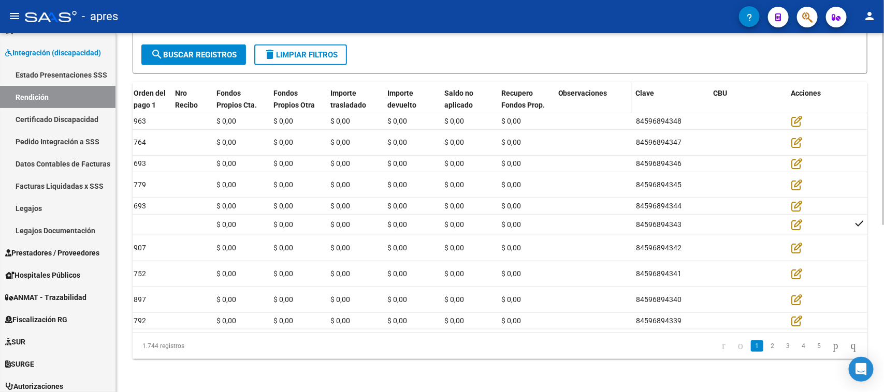
click at [573, 87] on div "Observaciones" at bounding box center [592, 93] width 69 height 12
click at [575, 89] on span "Observaciones" at bounding box center [582, 93] width 49 height 8
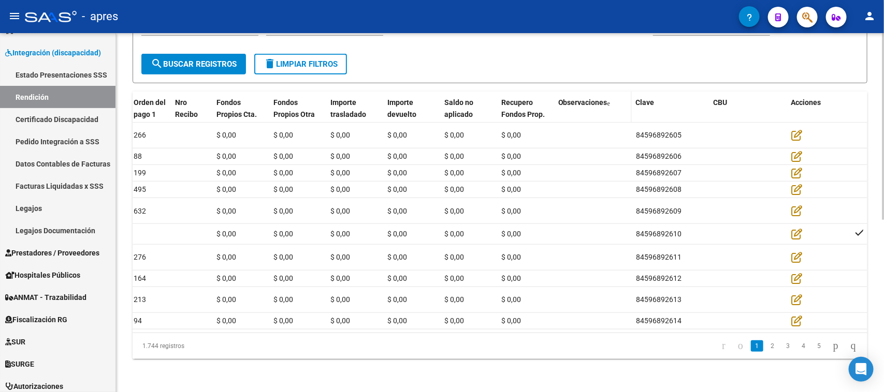
click at [575, 98] on span "Observaciones" at bounding box center [582, 102] width 49 height 8
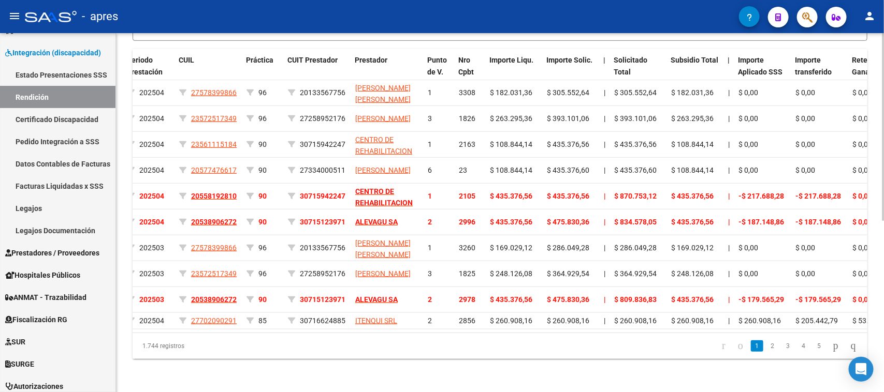
scroll to position [0, 38]
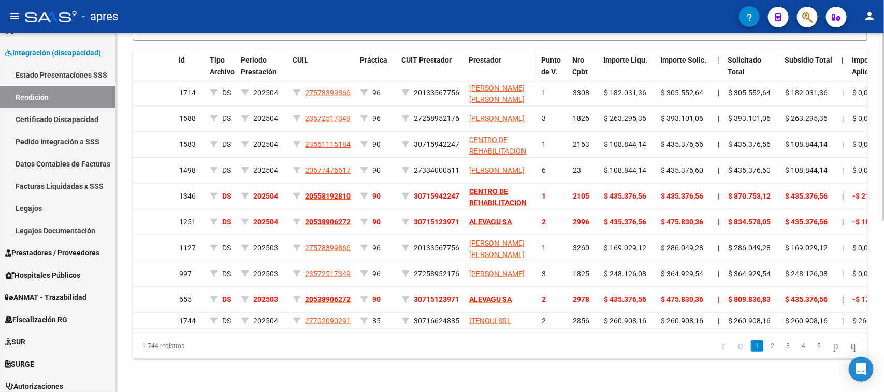
click at [487, 56] on span "Prestador" at bounding box center [485, 60] width 33 height 8
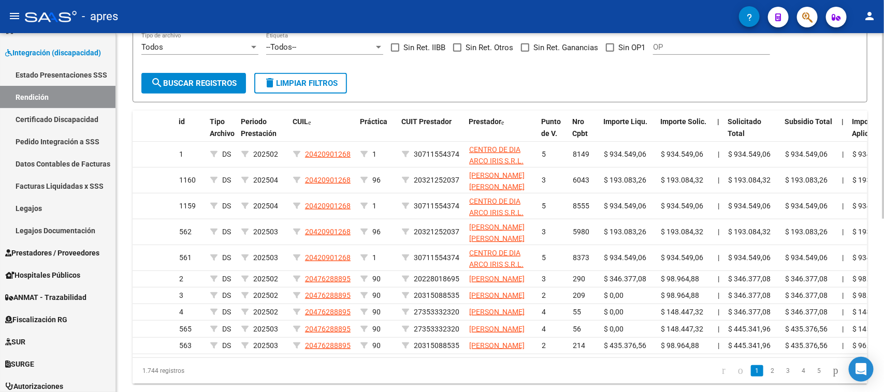
scroll to position [327, 0]
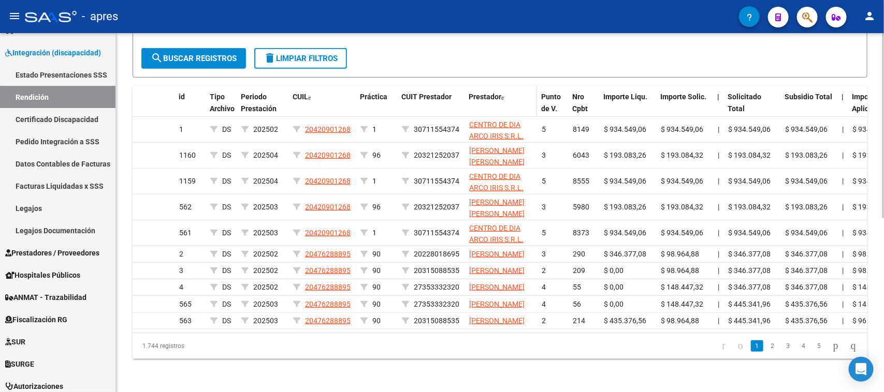
click at [473, 86] on datatable-header-cell "Prestador" at bounding box center [500, 109] width 72 height 46
click at [474, 93] on span "Prestador" at bounding box center [485, 97] width 33 height 8
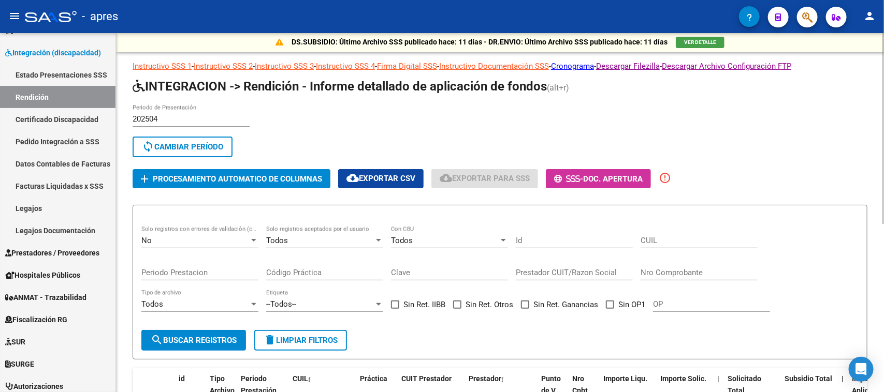
scroll to position [0, 0]
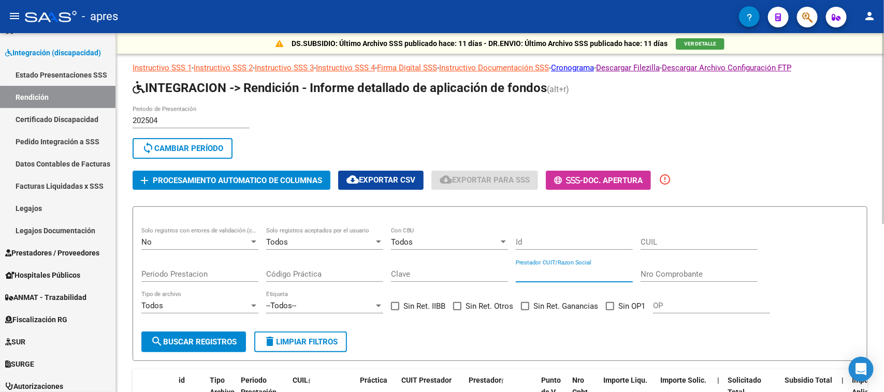
click at [594, 272] on input "Prestador CUIT/Razon Social" at bounding box center [574, 274] width 117 height 9
type input "ALEVAGU"
click at [209, 338] on span "search Buscar registros" at bounding box center [194, 342] width 86 height 9
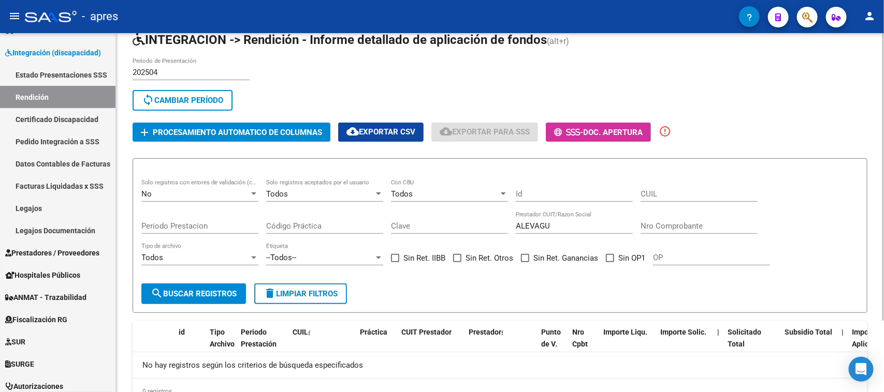
scroll to position [90, 0]
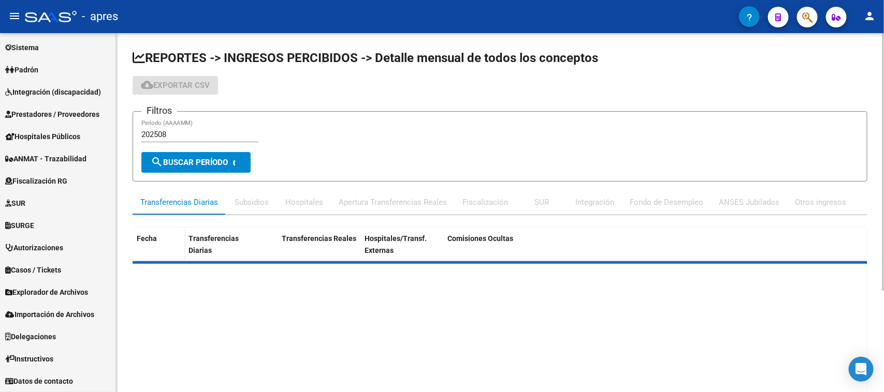
scroll to position [425, 0]
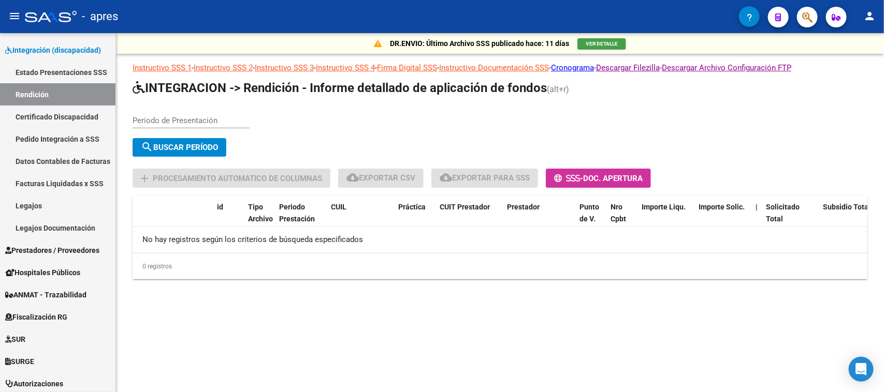
scroll to position [129, 0]
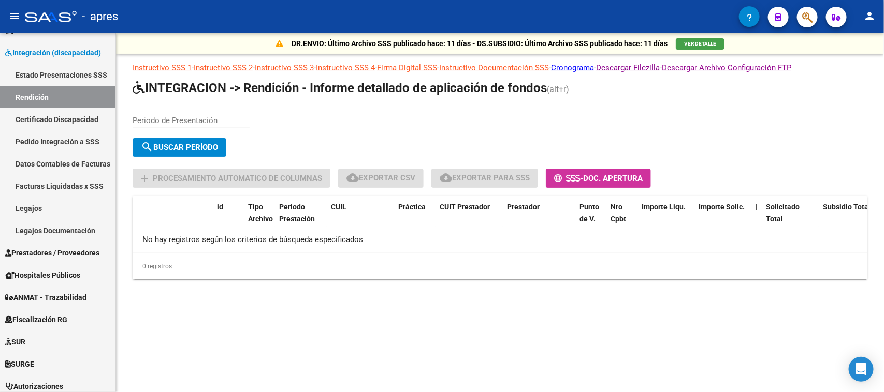
click at [334, 118] on div "Periodo de Presentación search Buscar Período sync Cambiar Período" at bounding box center [468, 133] width 671 height 55
click at [194, 121] on input "Periodo de Presentación" at bounding box center [191, 120] width 117 height 9
type input "202504"
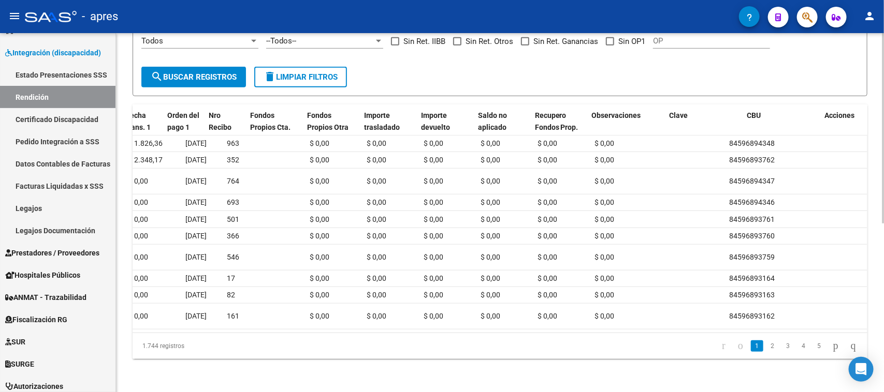
scroll to position [0, 993]
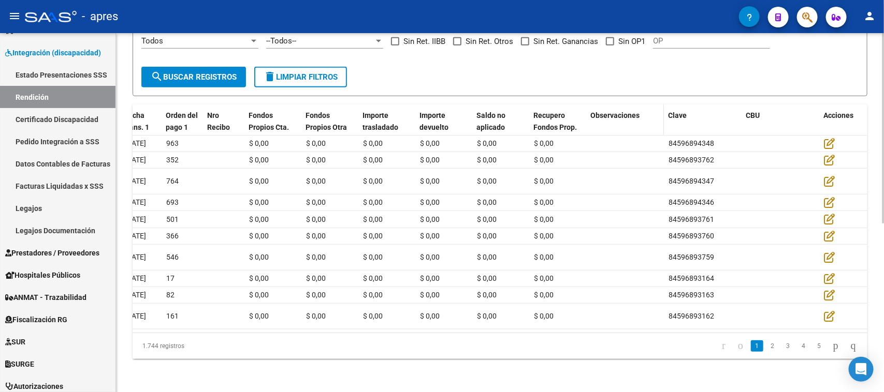
click at [618, 111] on span "Observaciones" at bounding box center [614, 115] width 49 height 8
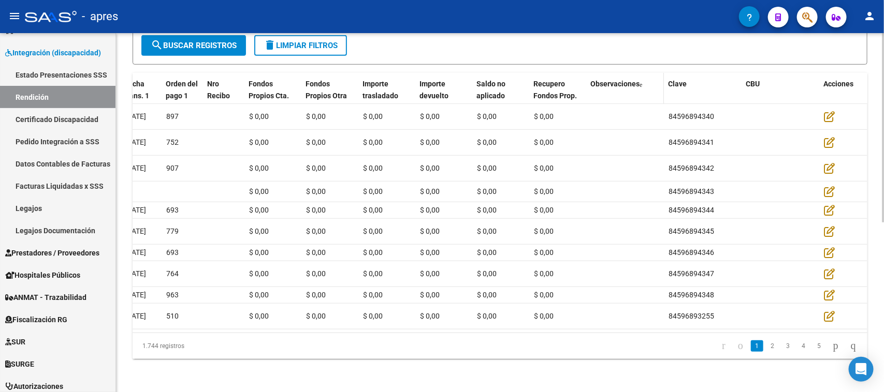
click at [618, 80] on span "Observaciones" at bounding box center [614, 84] width 49 height 8
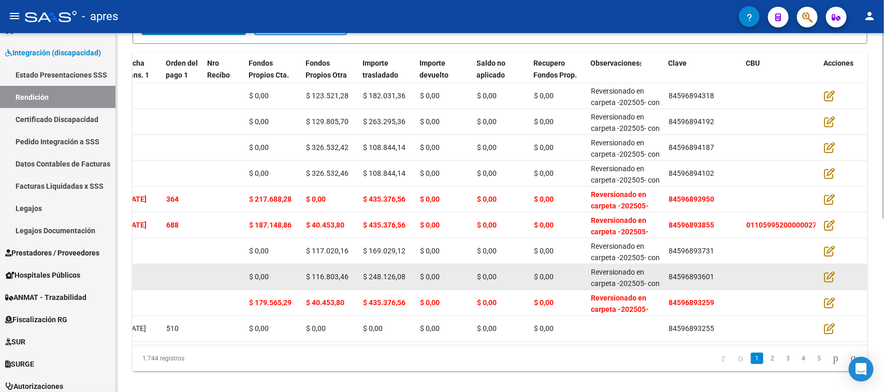
scroll to position [84, 0]
drag, startPoint x: 590, startPoint y: 247, endPoint x: 627, endPoint y: 275, distance: 46.9
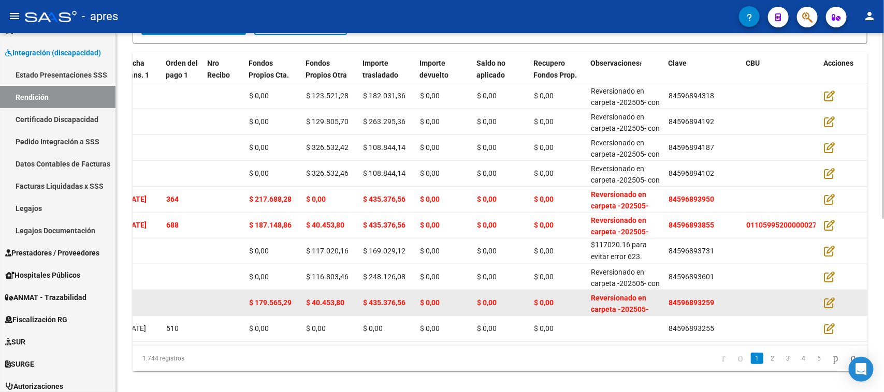
click at [614, 294] on span "Reversionado en carpeta -202505- con clave de registro -84596894355-. Fondos pr…" at bounding box center [625, 345] width 68 height 103
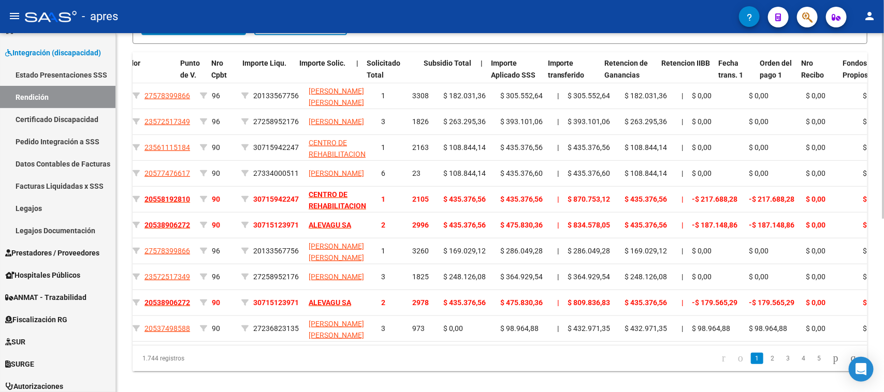
scroll to position [0, 399]
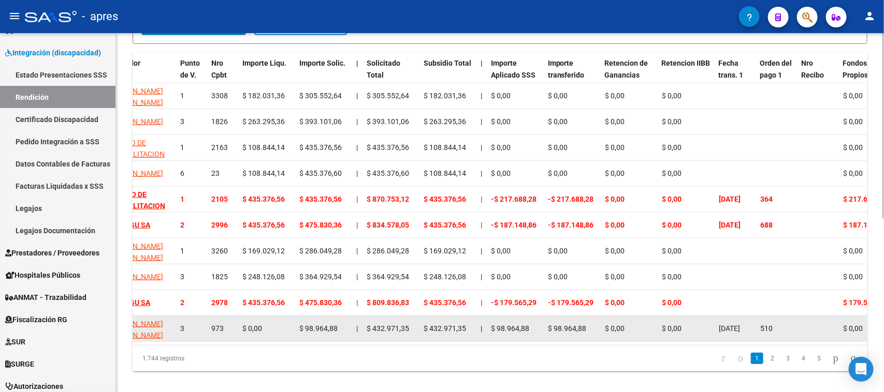
drag, startPoint x: 481, startPoint y: 341, endPoint x: 629, endPoint y: 337, distance: 147.6
click at [629, 337] on datatable-body "1714 DS 202504 27578399866 96 20133567756 [PERSON_NAME] [PERSON_NAME] 1 3308 $ …" at bounding box center [500, 214] width 735 height 262
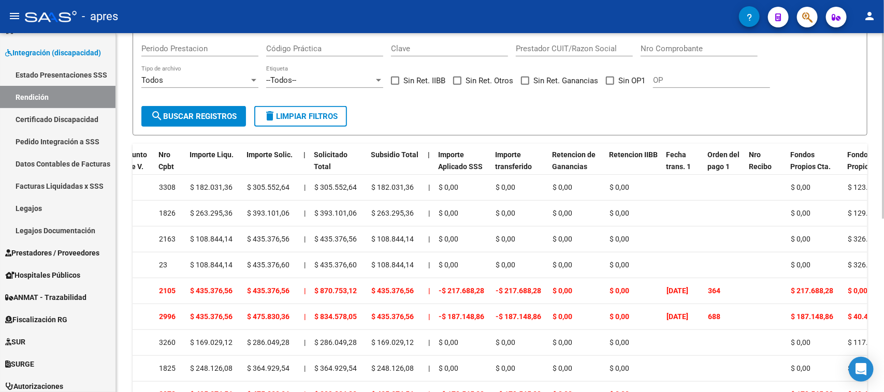
scroll to position [0, 0]
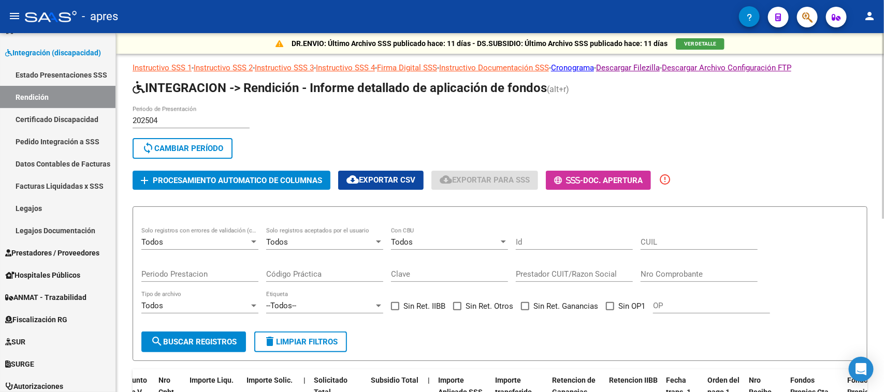
click at [389, 143] on div "sync Cambiar Período" at bounding box center [468, 150] width 671 height 25
click at [376, 171] on button "cloud_download Exportar CSV" at bounding box center [380, 180] width 85 height 19
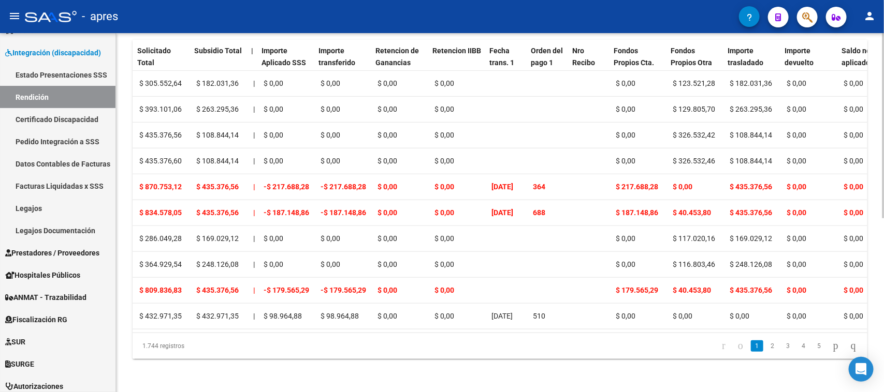
scroll to position [0, 628]
click at [692, 53] on span "Fondos Propios Otra Cta." at bounding box center [690, 63] width 41 height 32
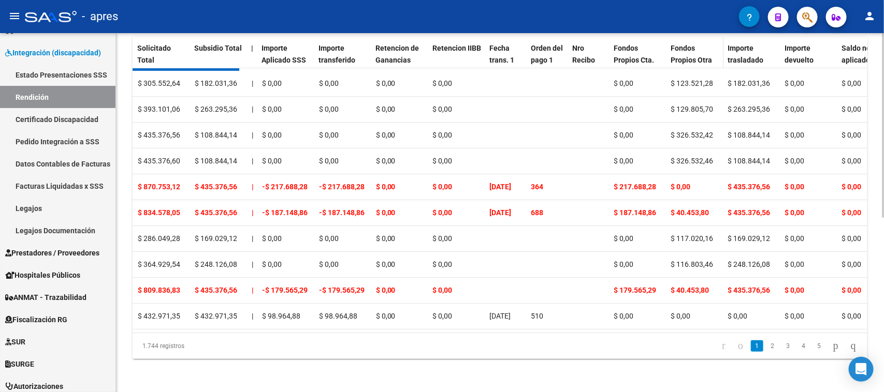
scroll to position [317, 0]
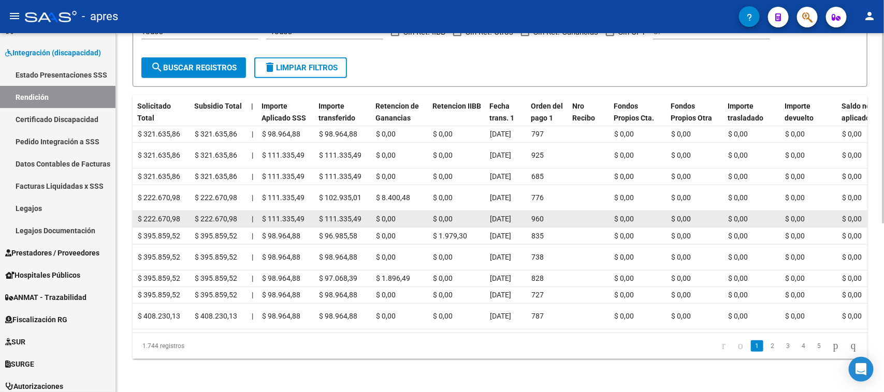
click at [685, 211] on datatable-body-cell "$ 0,00" at bounding box center [695, 219] width 57 height 16
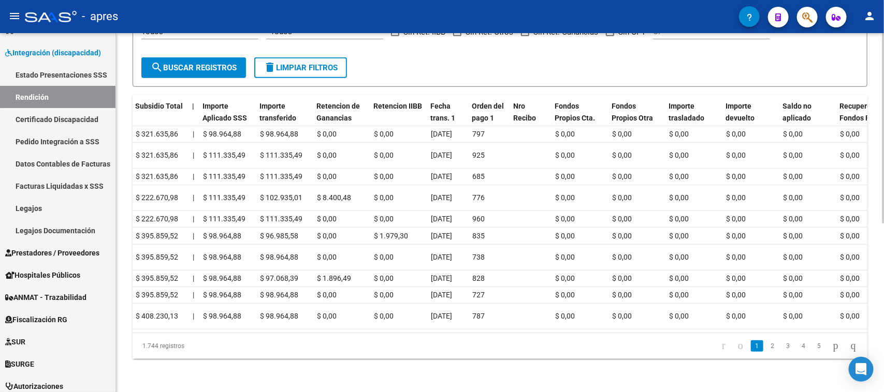
scroll to position [0, 686]
click at [782, 345] on link "3" at bounding box center [788, 346] width 12 height 11
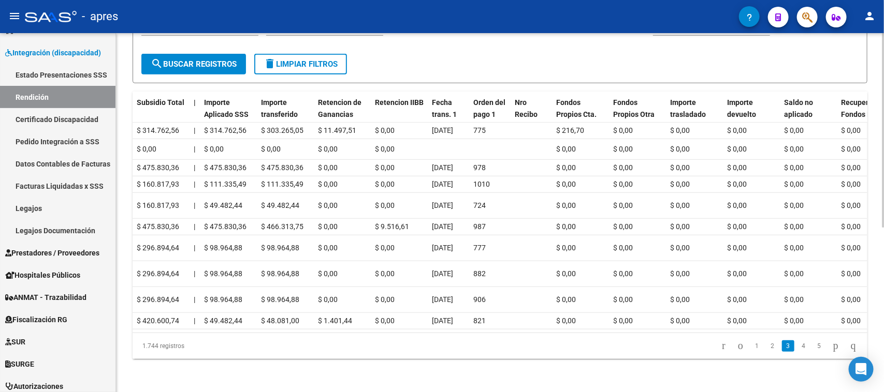
click at [813, 349] on link "5" at bounding box center [819, 346] width 12 height 11
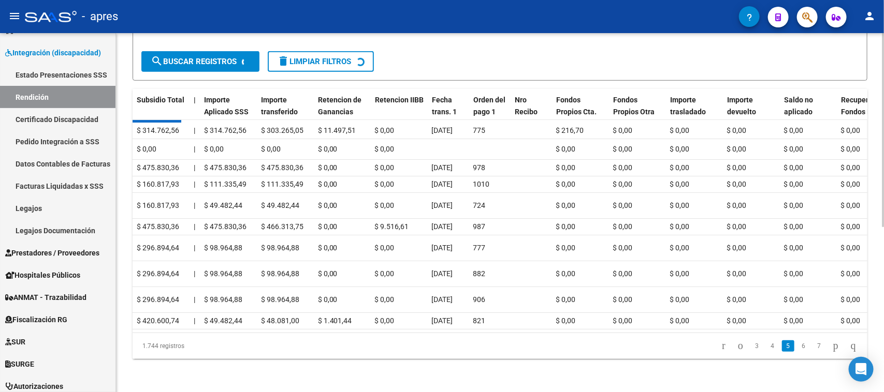
scroll to position [303, 0]
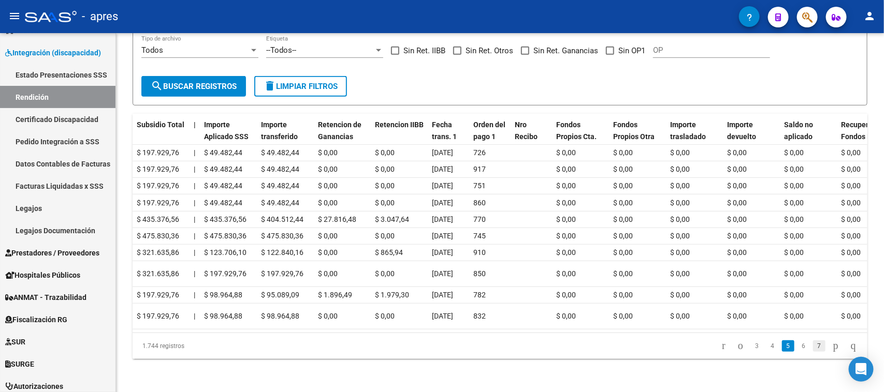
click at [813, 352] on link "7" at bounding box center [819, 346] width 12 height 11
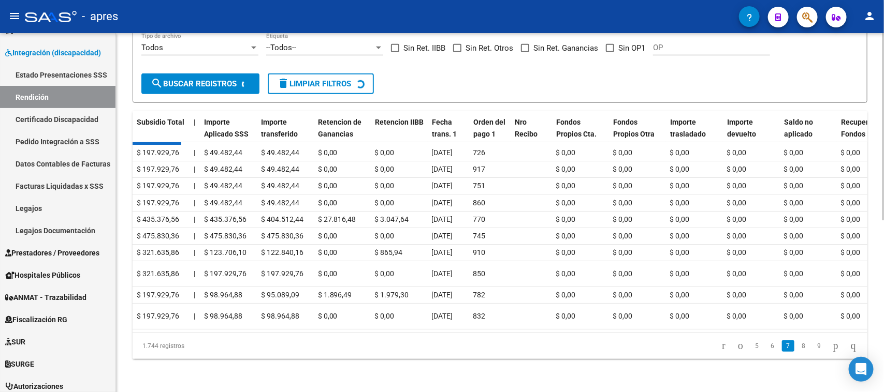
scroll to position [304, 0]
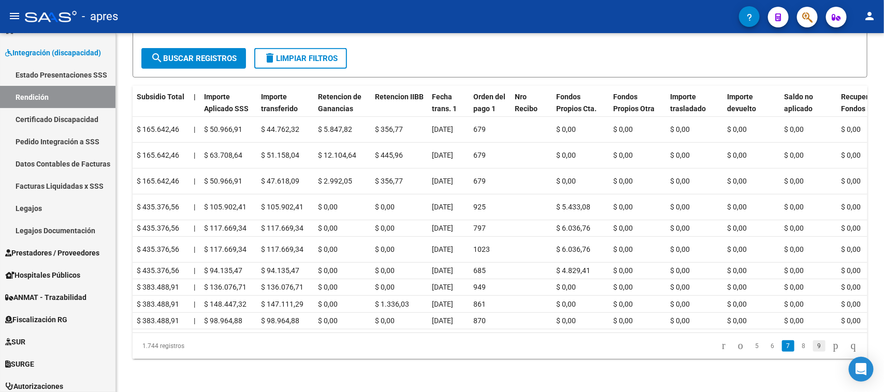
click at [813, 352] on link "9" at bounding box center [819, 346] width 12 height 11
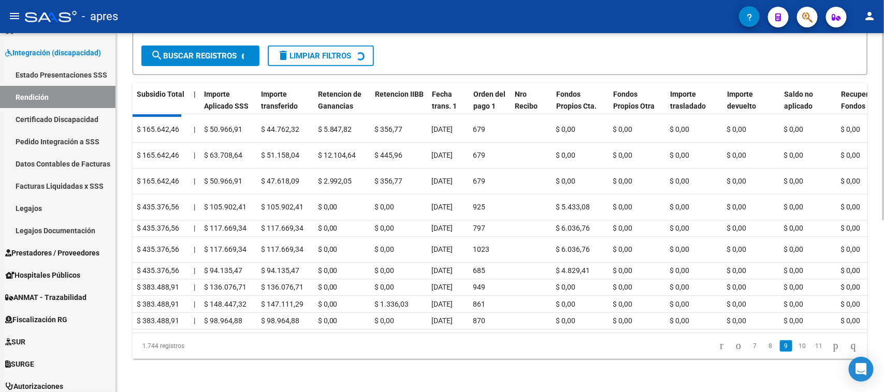
scroll to position [304, 0]
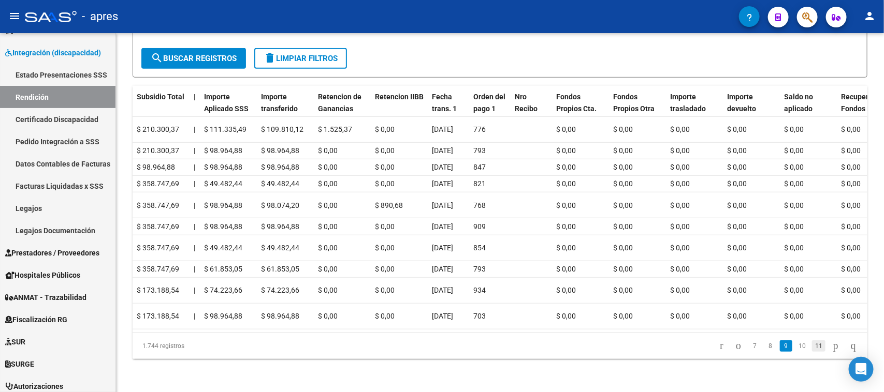
click at [812, 352] on link "11" at bounding box center [818, 346] width 13 height 11
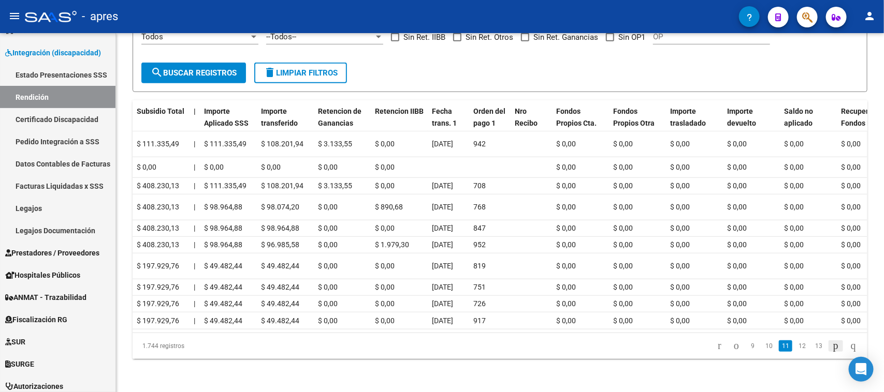
scroll to position [322, 0]
click at [849, 347] on icon "go to last page" at bounding box center [853, 346] width 8 height 12
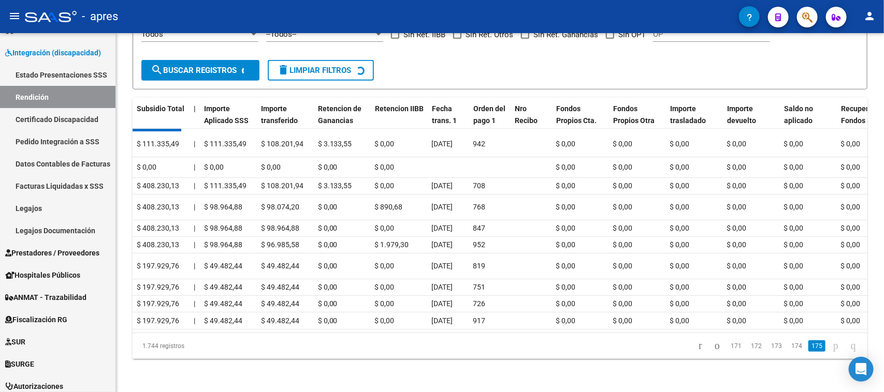
scroll to position [181, 0]
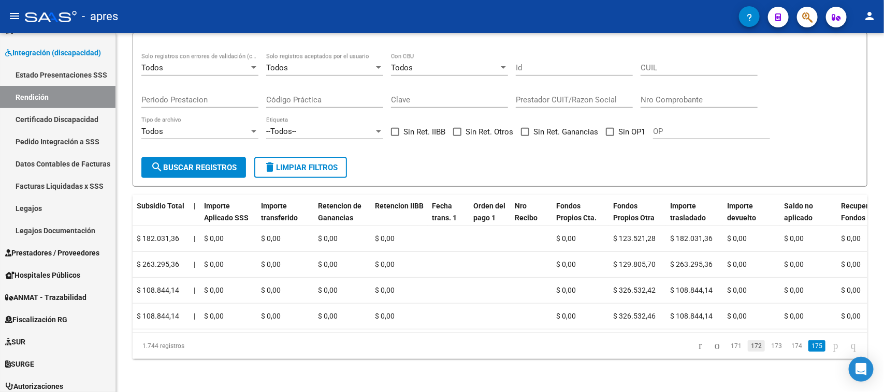
click at [748, 348] on link "172" at bounding box center [756, 346] width 17 height 11
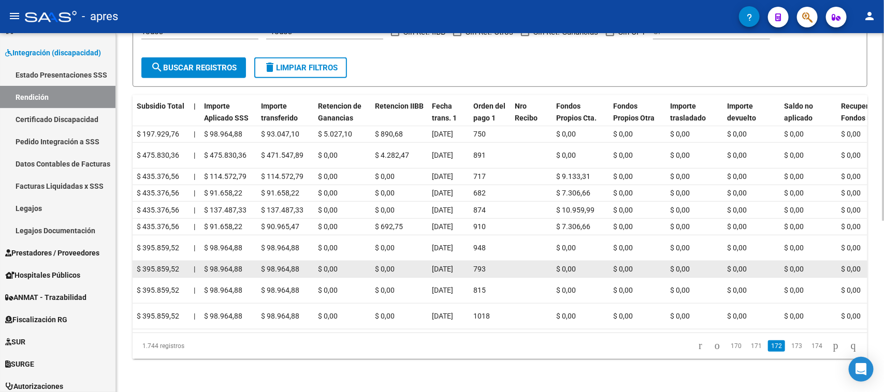
scroll to position [327, 0]
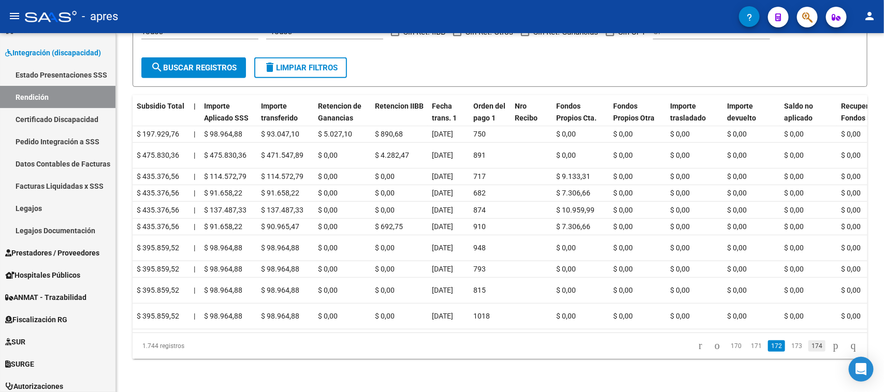
click at [808, 345] on link "174" at bounding box center [816, 346] width 17 height 11
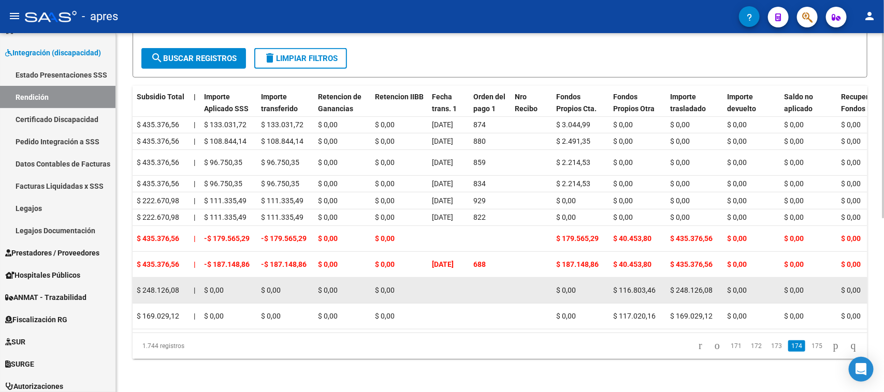
scroll to position [337, 0]
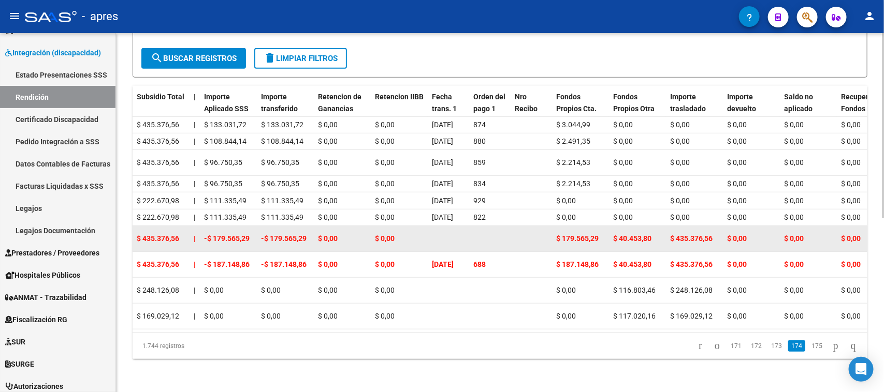
drag, startPoint x: 624, startPoint y: 222, endPoint x: 515, endPoint y: 236, distance: 110.1
click at [515, 236] on datatable-body-cell at bounding box center [530, 238] width 41 height 25
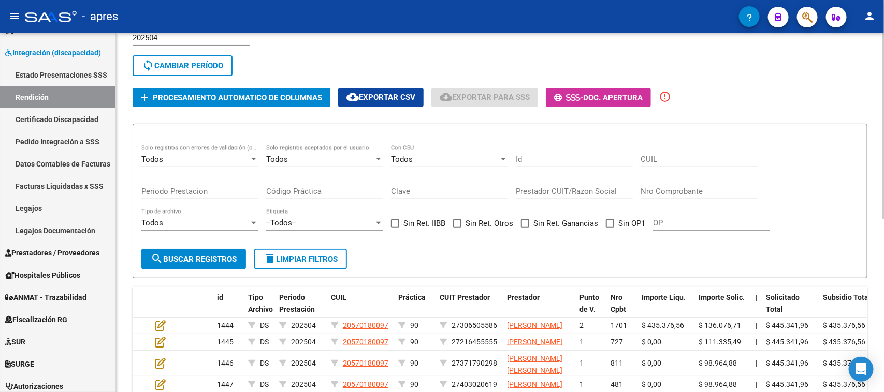
scroll to position [65, 0]
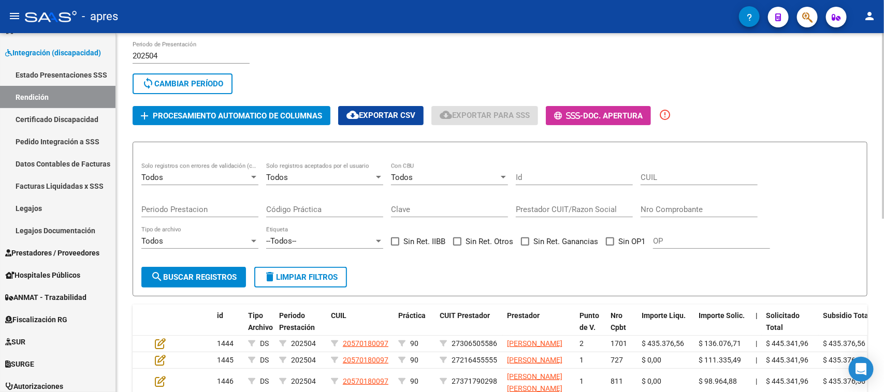
click at [165, 174] on div "Todos" at bounding box center [195, 177] width 108 height 9
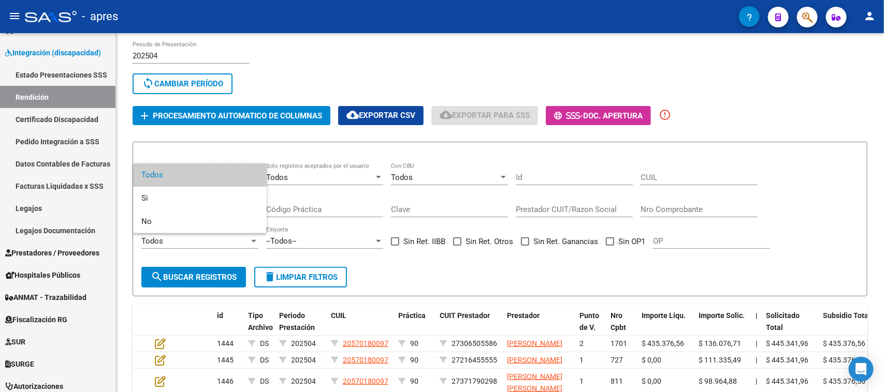
click at [825, 124] on div at bounding box center [442, 196] width 884 height 392
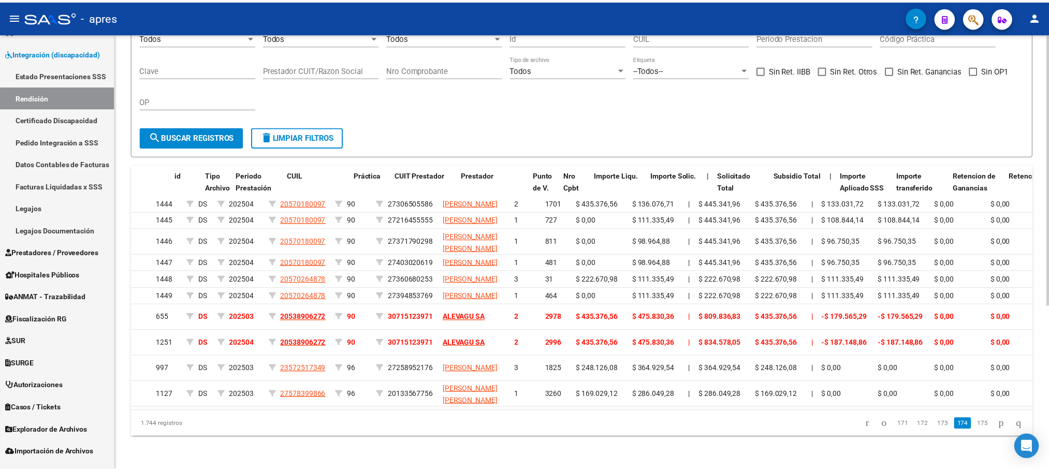
scroll to position [0, 0]
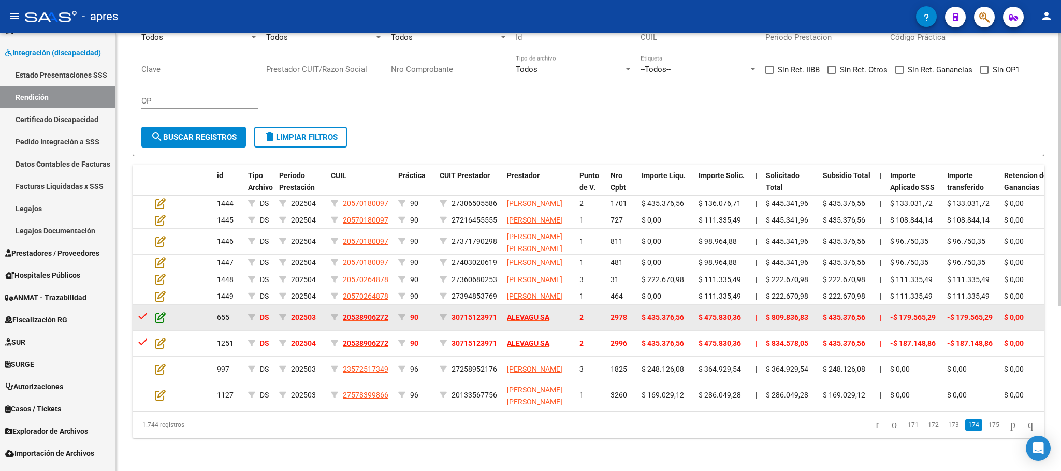
click at [155, 312] on icon at bounding box center [160, 317] width 11 height 11
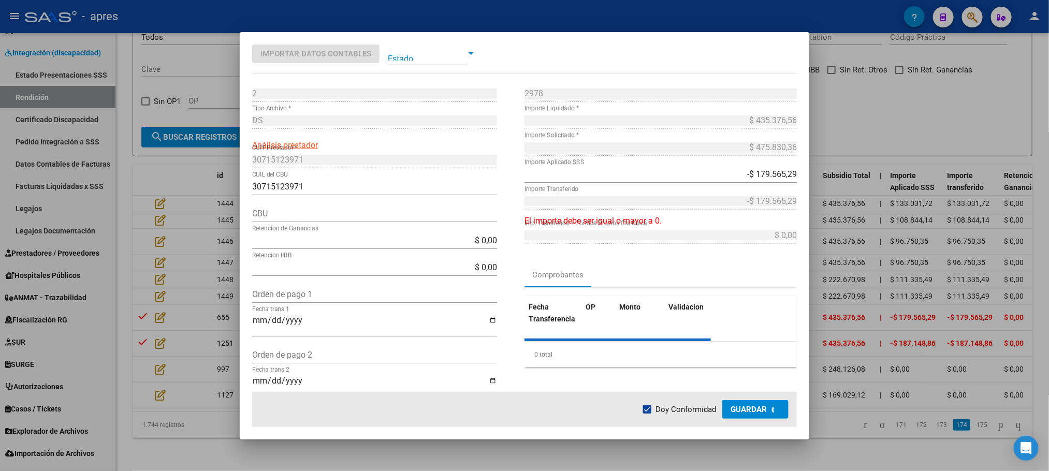
type input "1910017955001700780346"
